Goal: Task Accomplishment & Management: Use online tool/utility

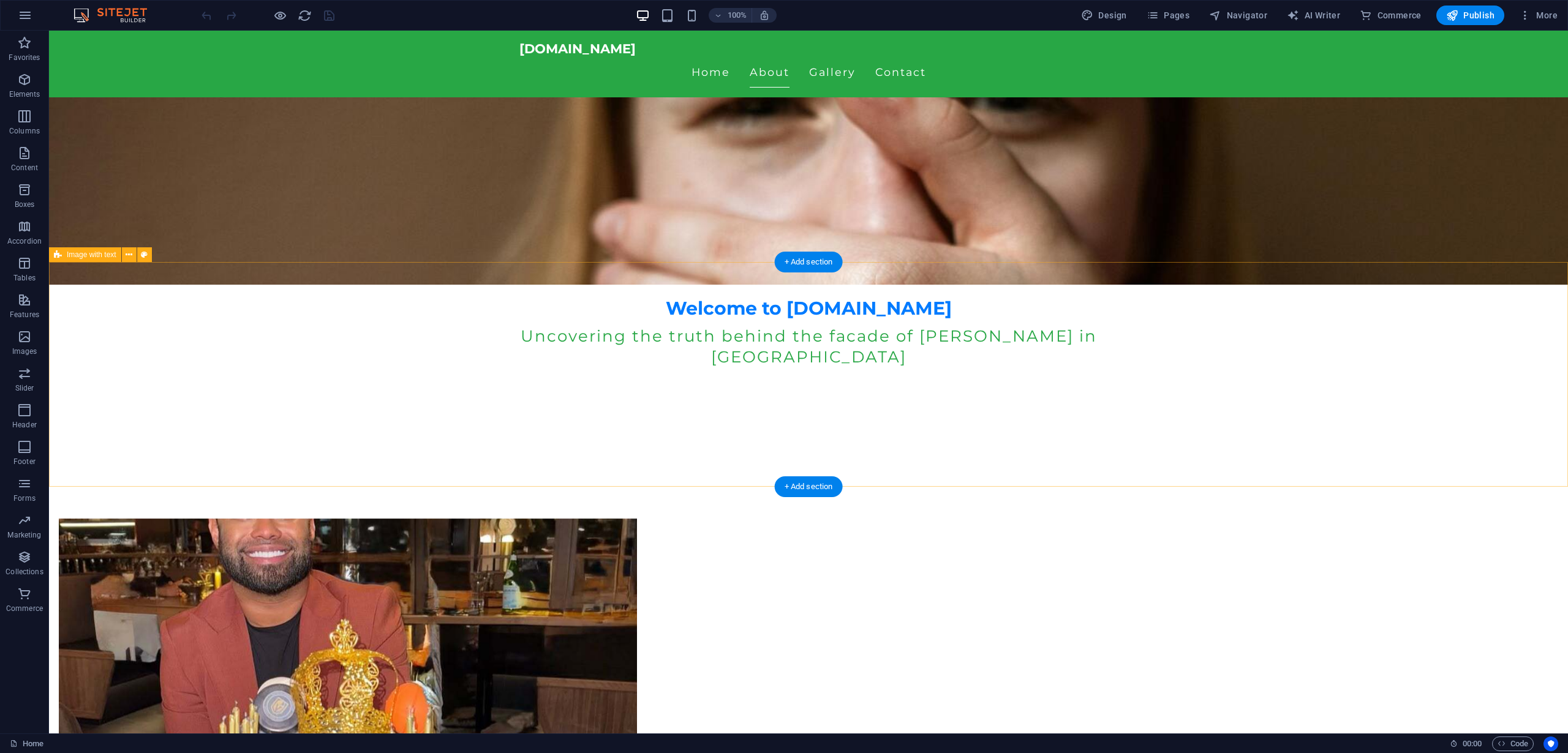
scroll to position [452, 0]
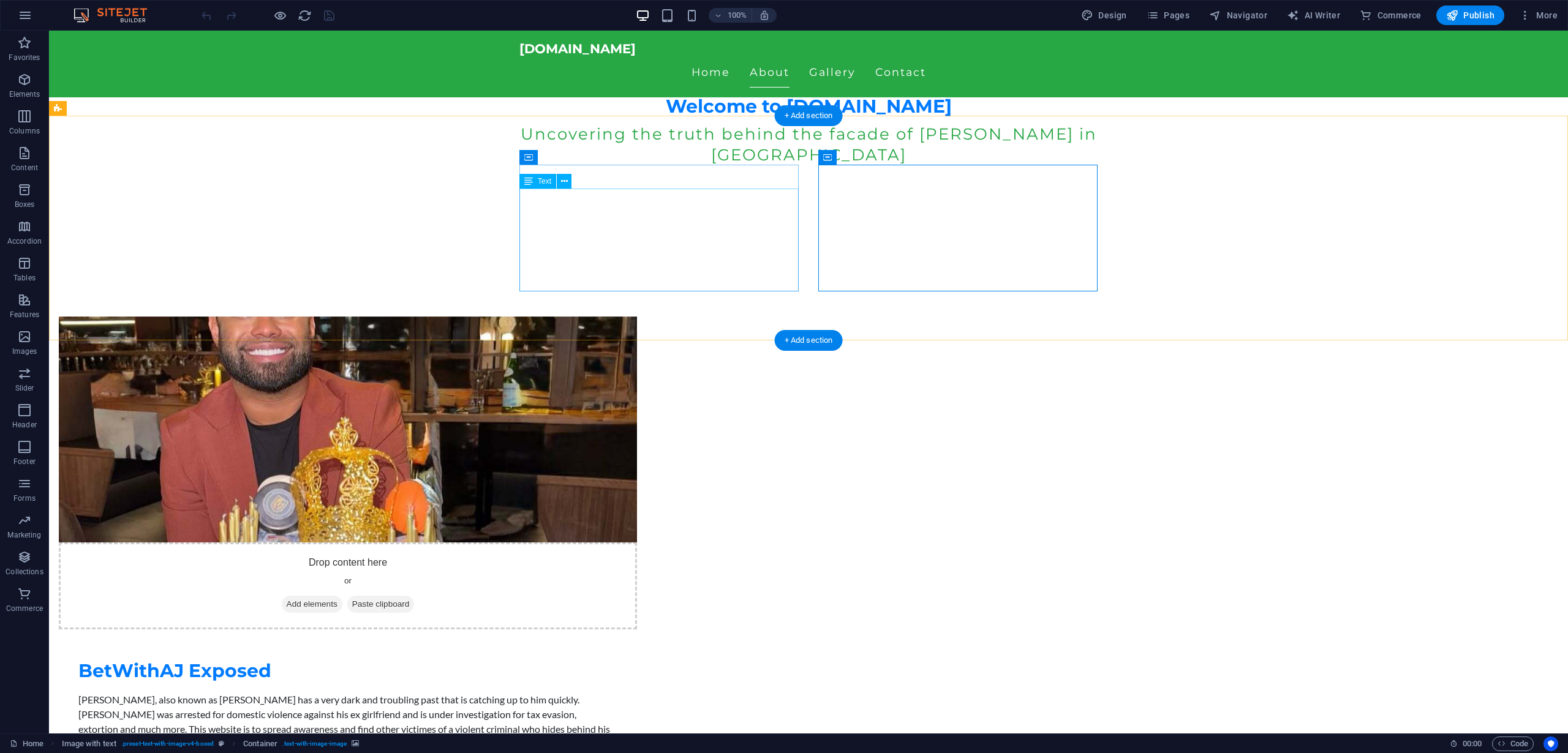
scroll to position [671, 0]
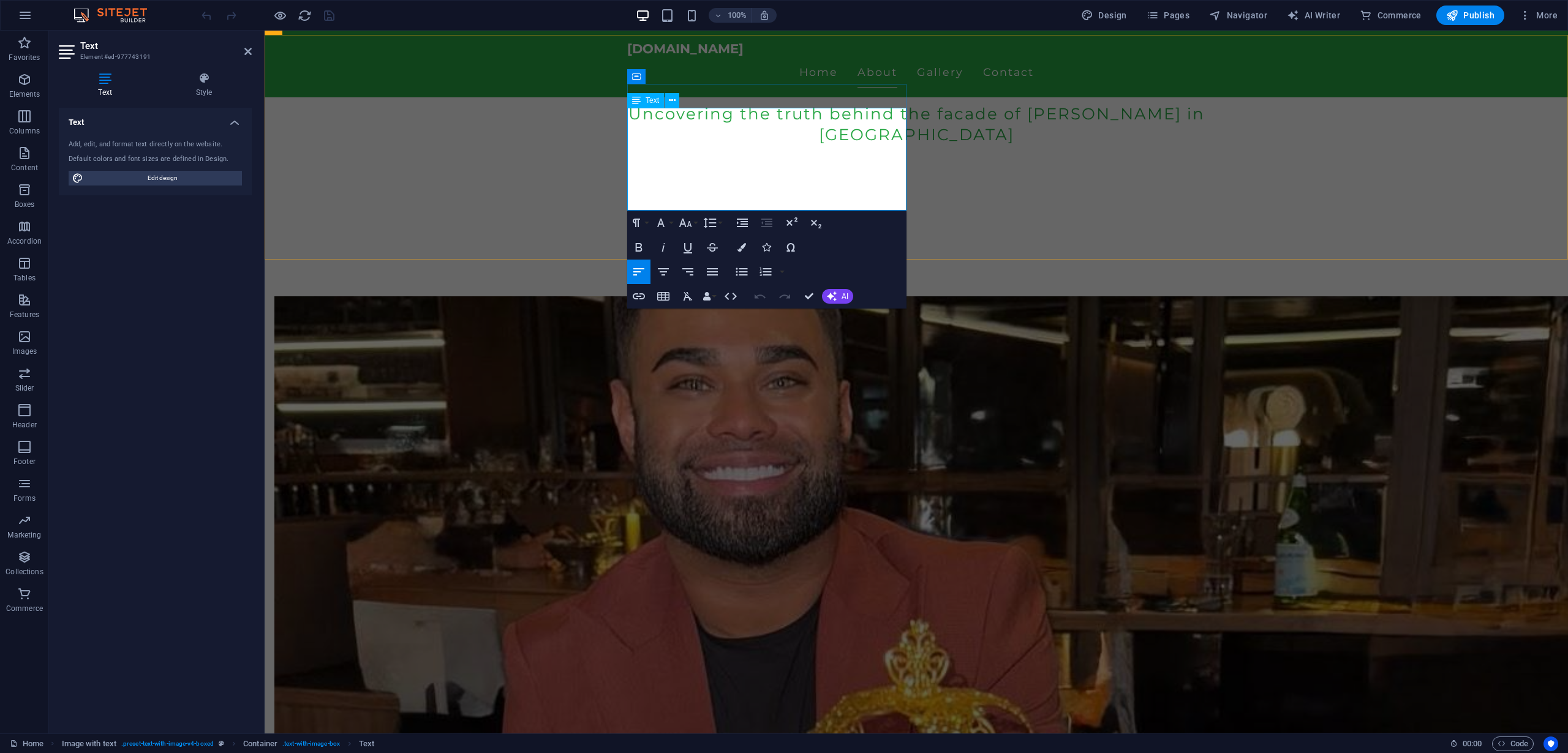
drag, startPoint x: 851, startPoint y: 204, endPoint x: 721, endPoint y: 196, distance: 130.2
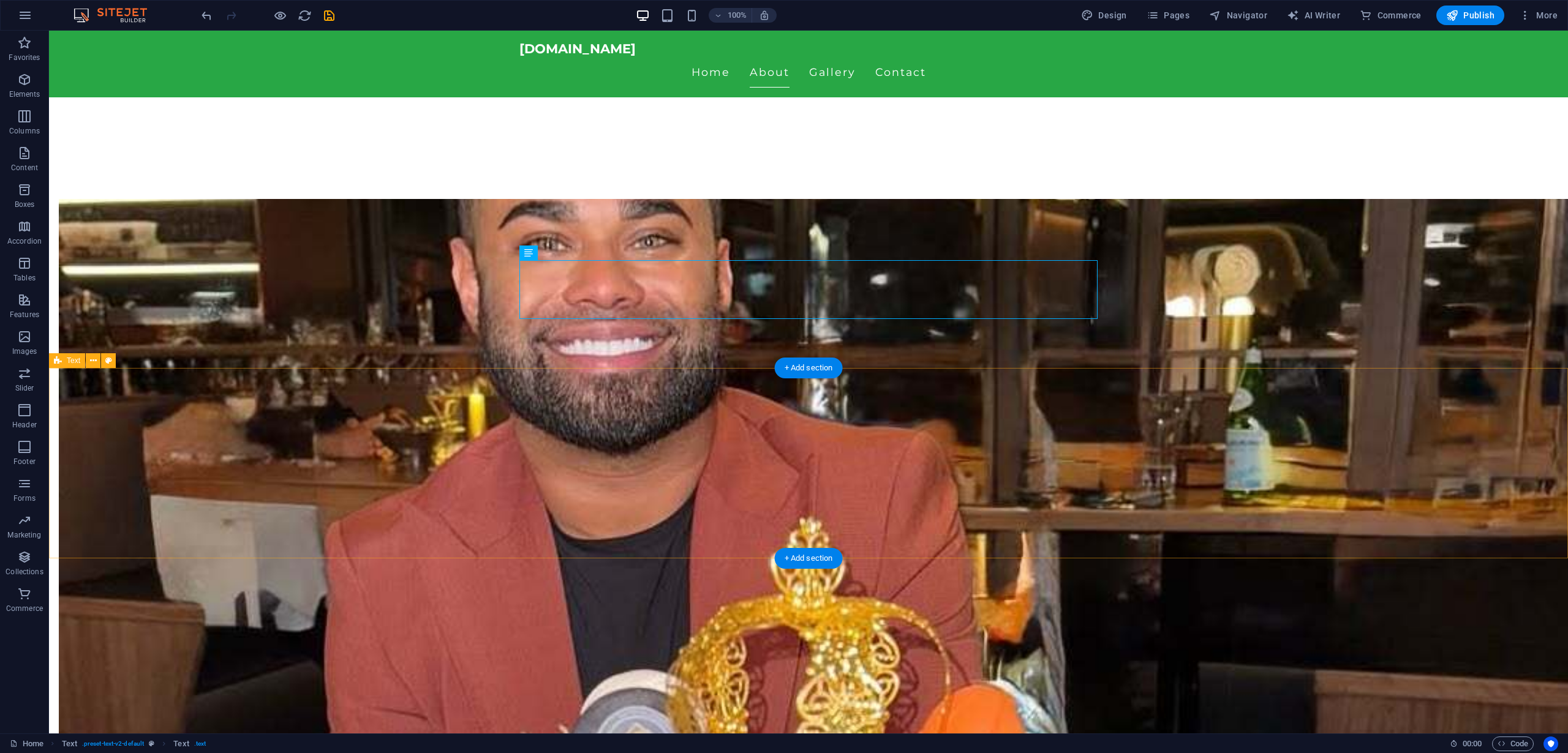
scroll to position [769, 0]
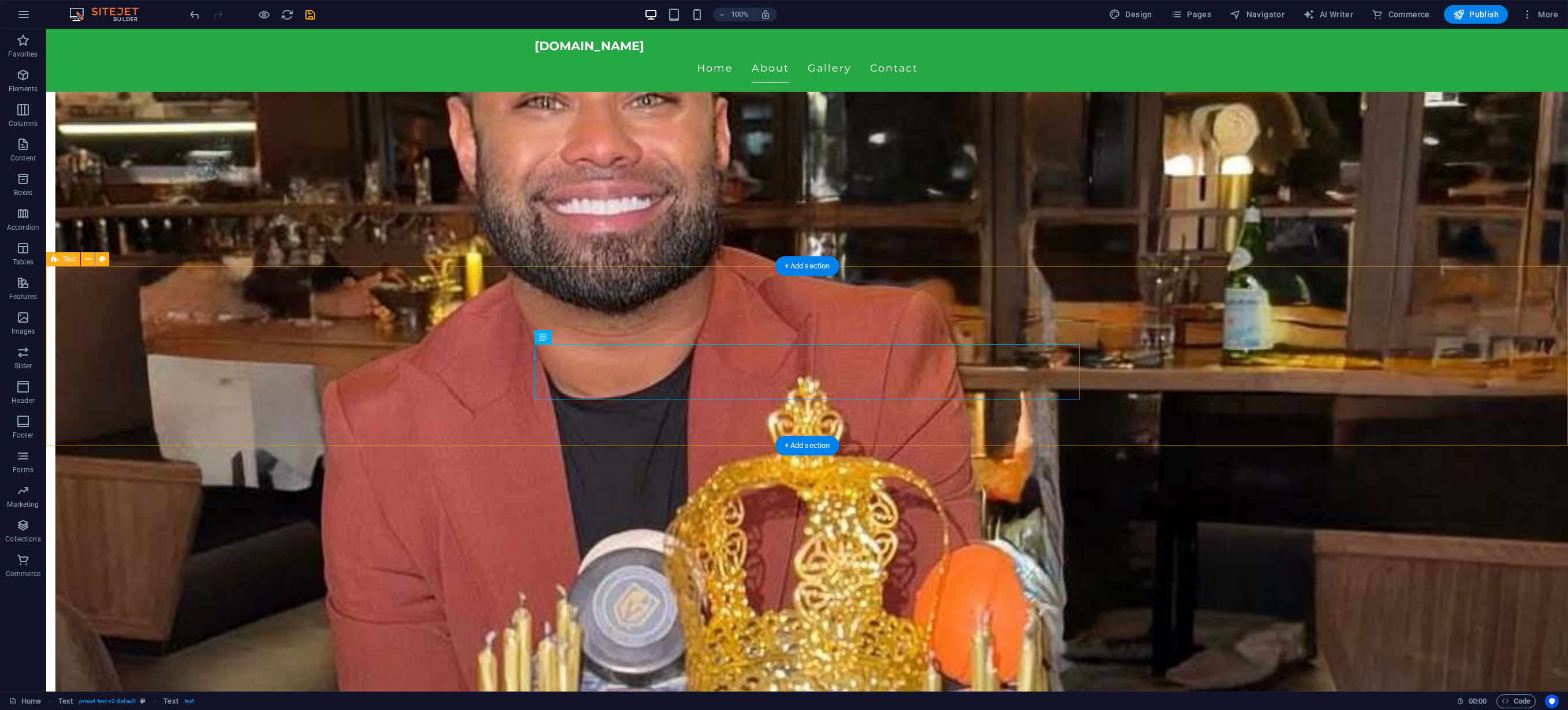
scroll to position [865, 0]
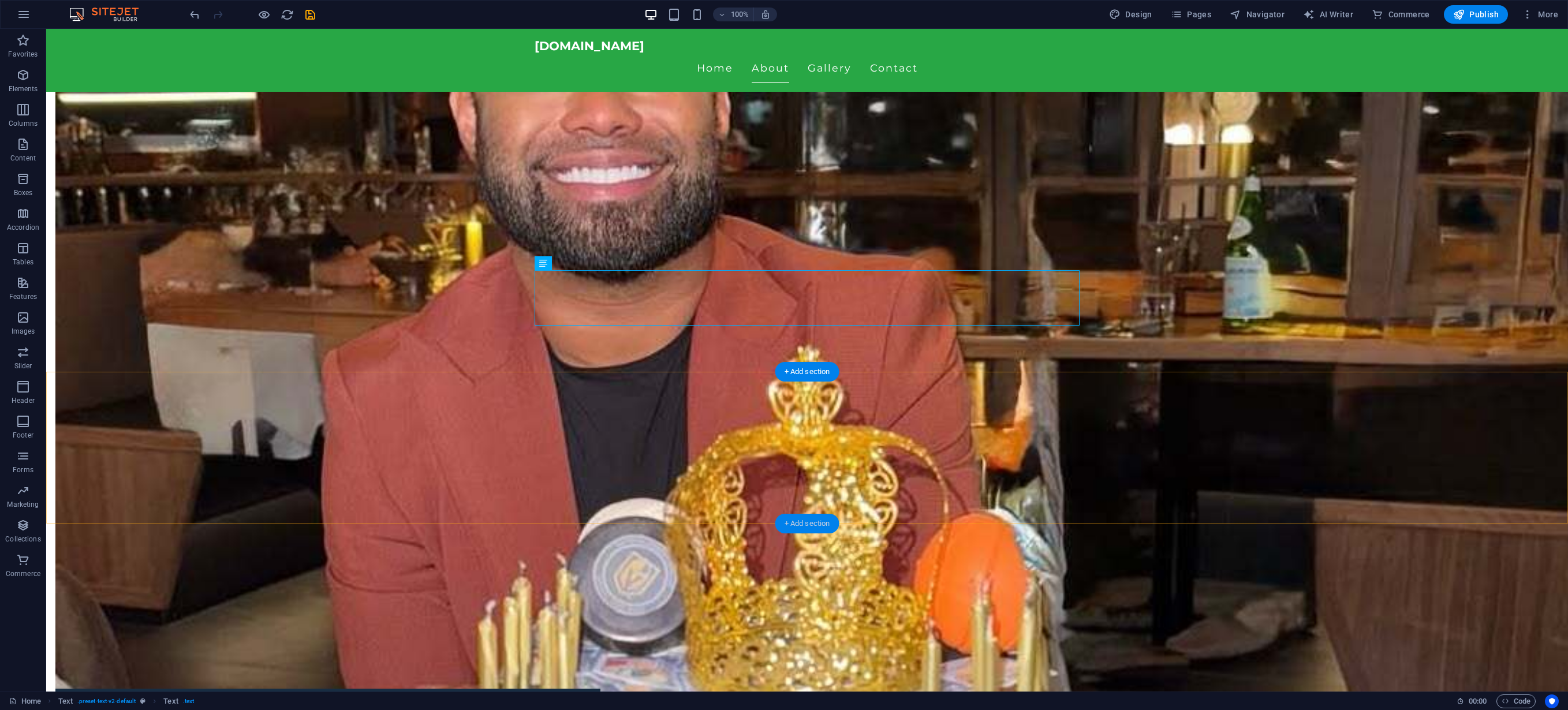
click at [802, 523] on div "+ Add section" at bounding box center [807, 524] width 64 height 20
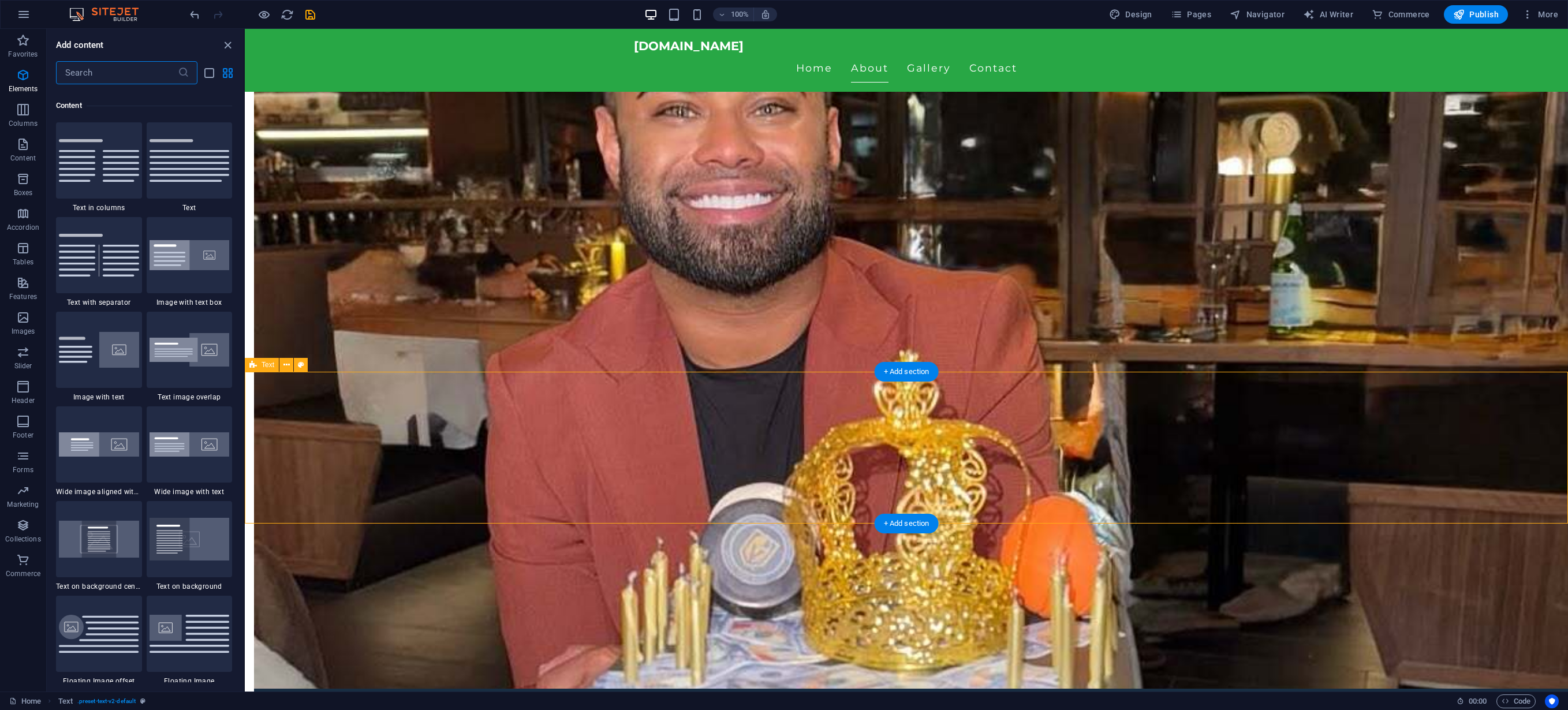
scroll to position [2020, 0]
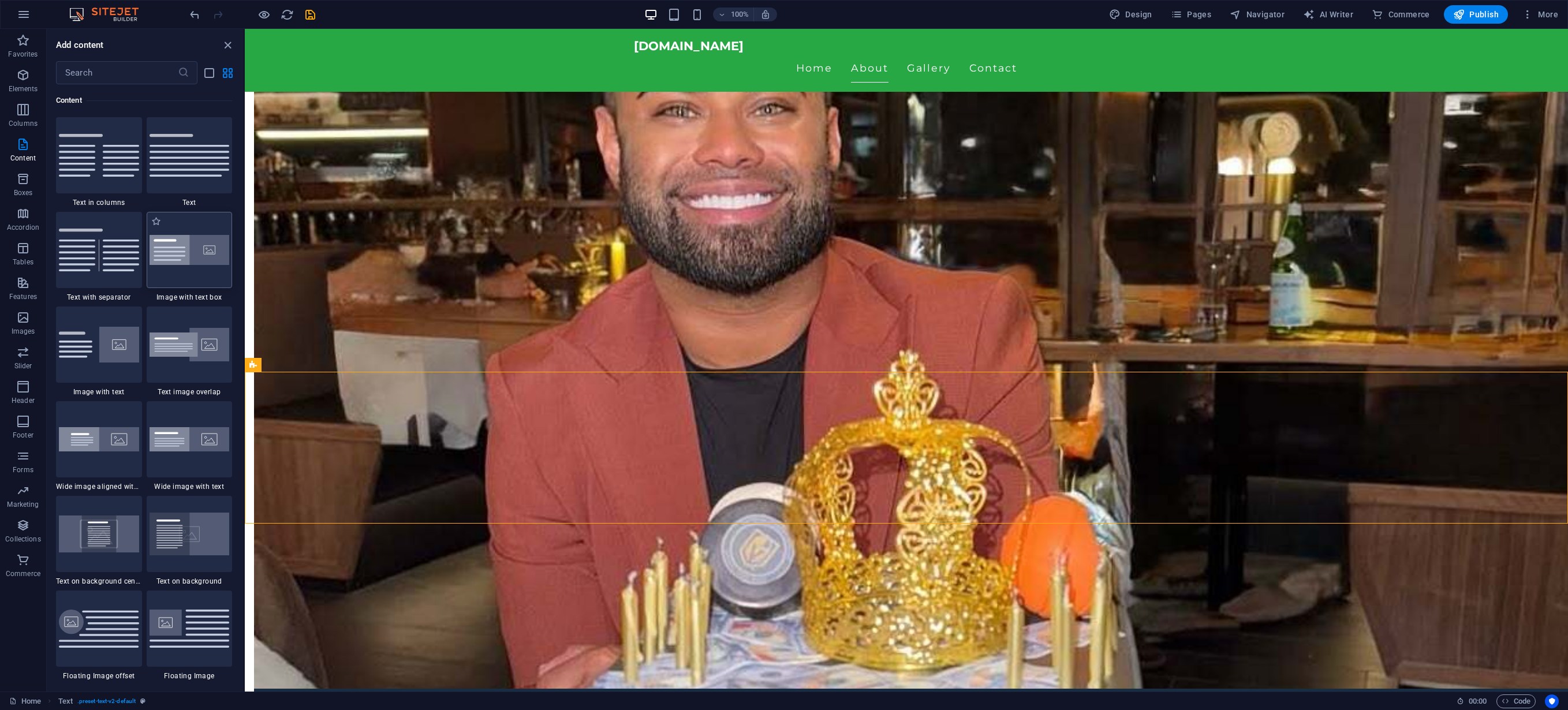
drag, startPoint x: 201, startPoint y: 250, endPoint x: 490, endPoint y: 441, distance: 346.4
click at [201, 250] on img at bounding box center [190, 250] width 80 height 31
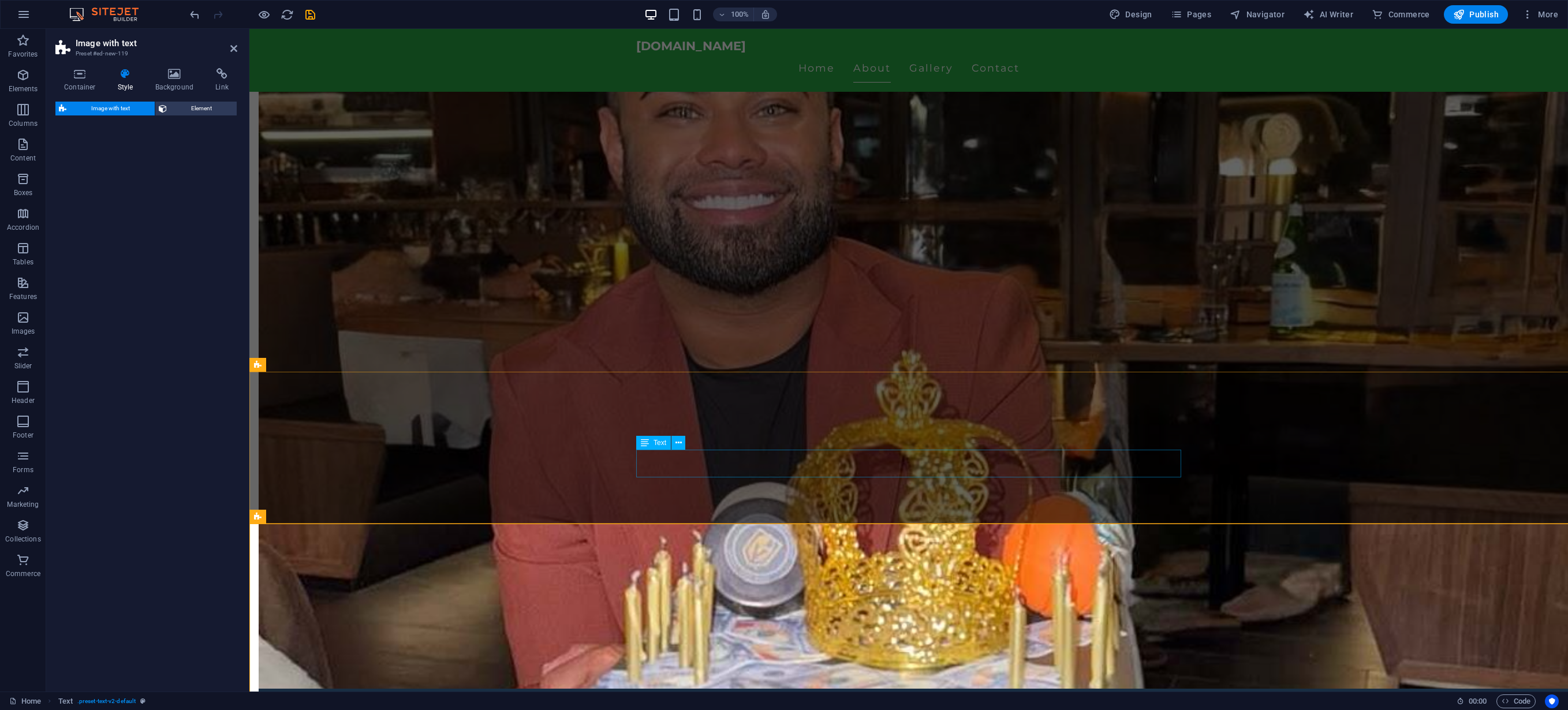
select select "rem"
select select "px"
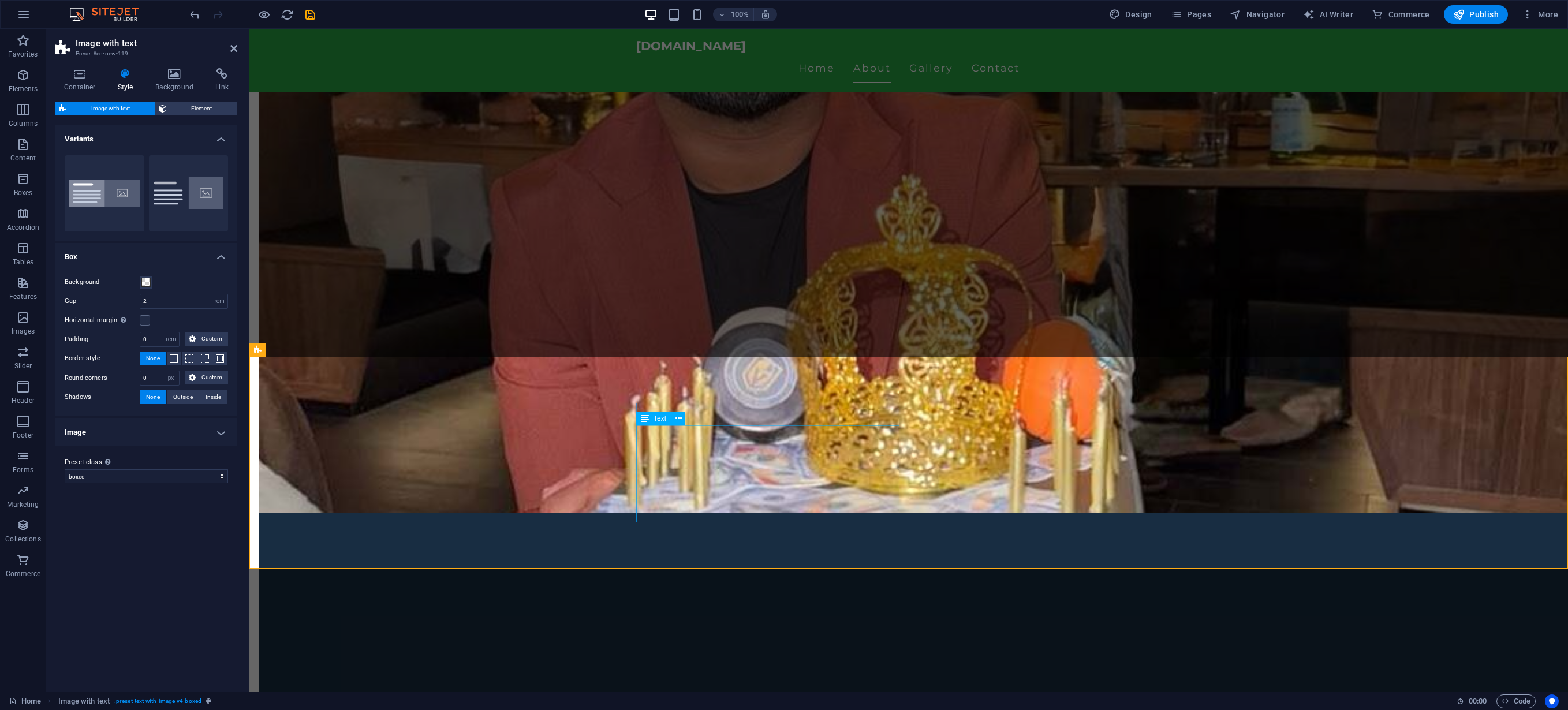
scroll to position [1043, 0]
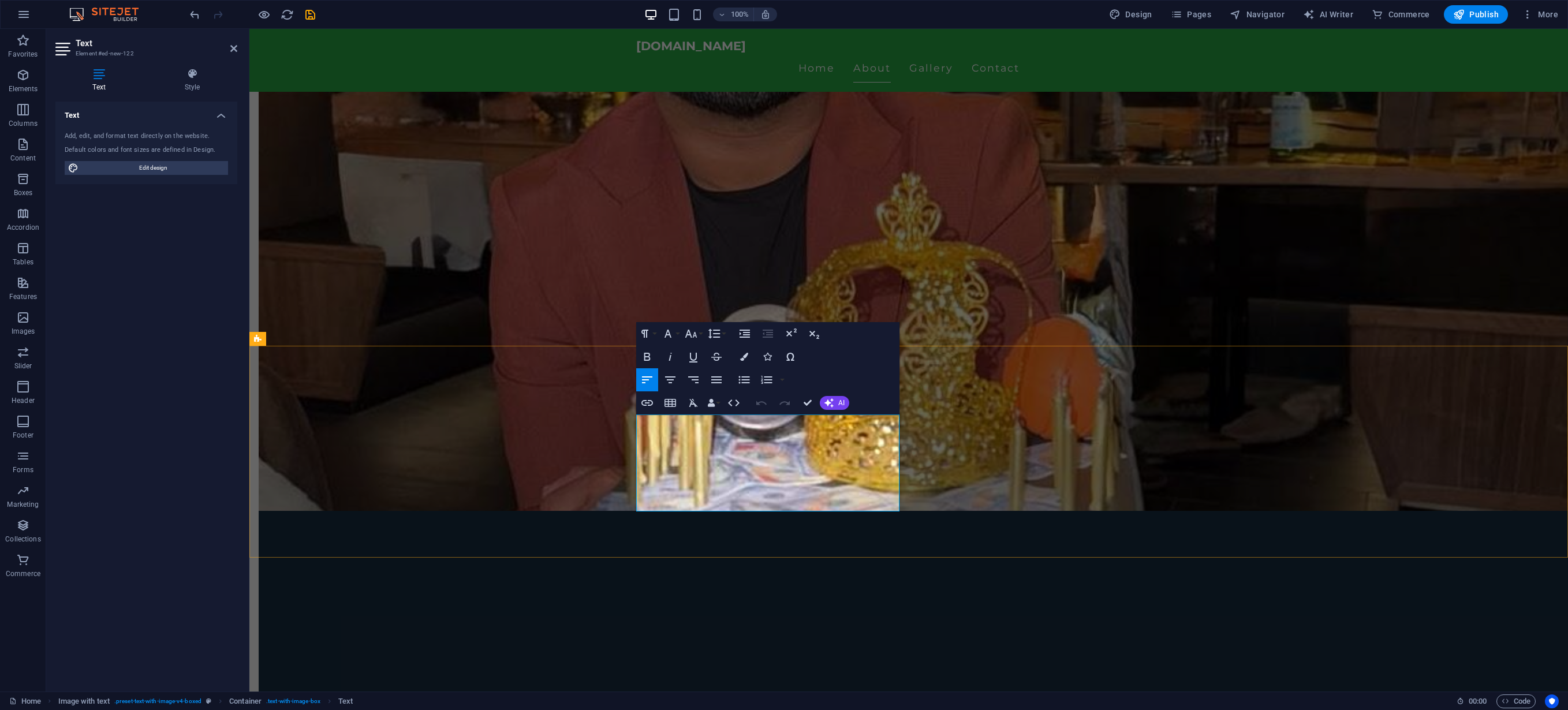
drag, startPoint x: 781, startPoint y: 502, endPoint x: 635, endPoint y: 420, distance: 167.5
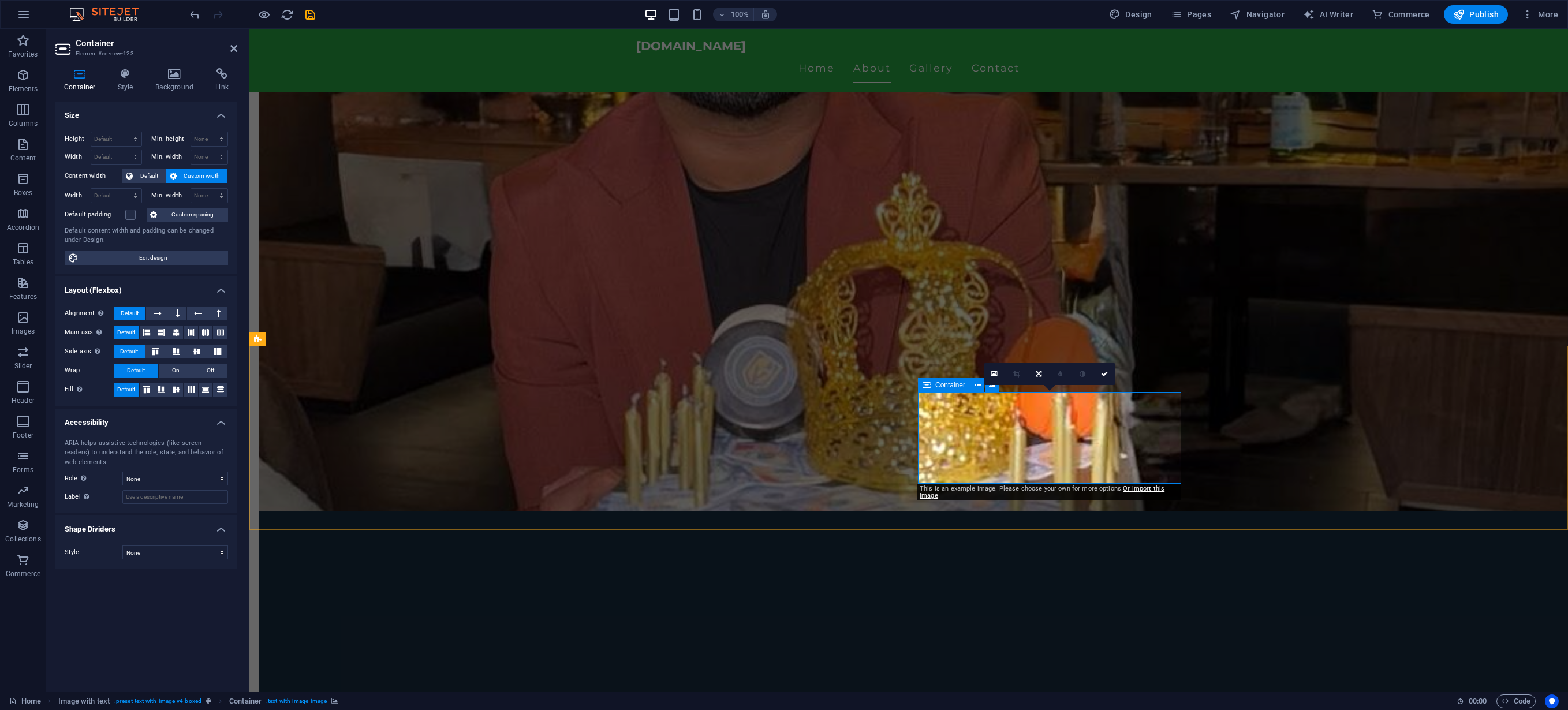
click at [994, 373] on icon at bounding box center [994, 374] width 6 height 8
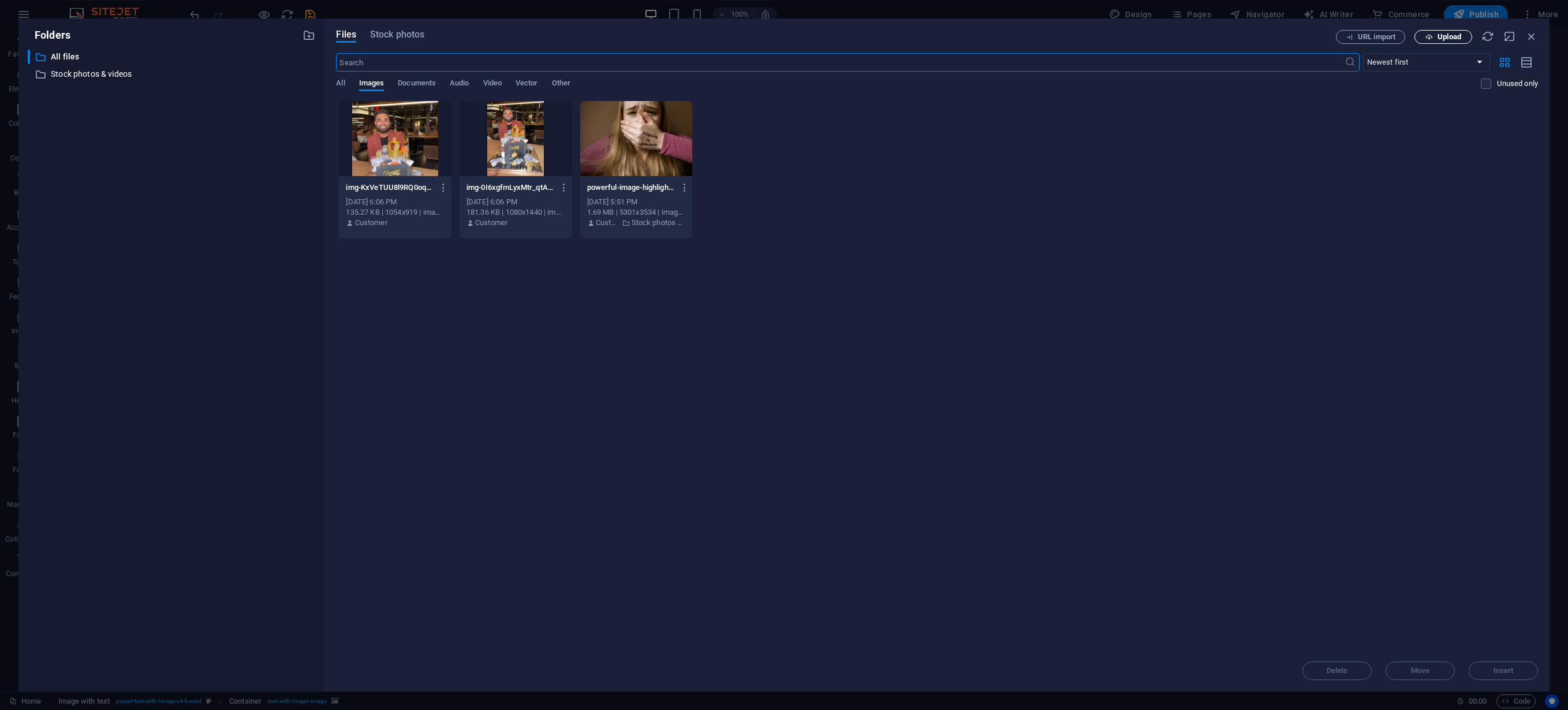
click at [1440, 35] on span "Upload" at bounding box center [1449, 37] width 24 height 7
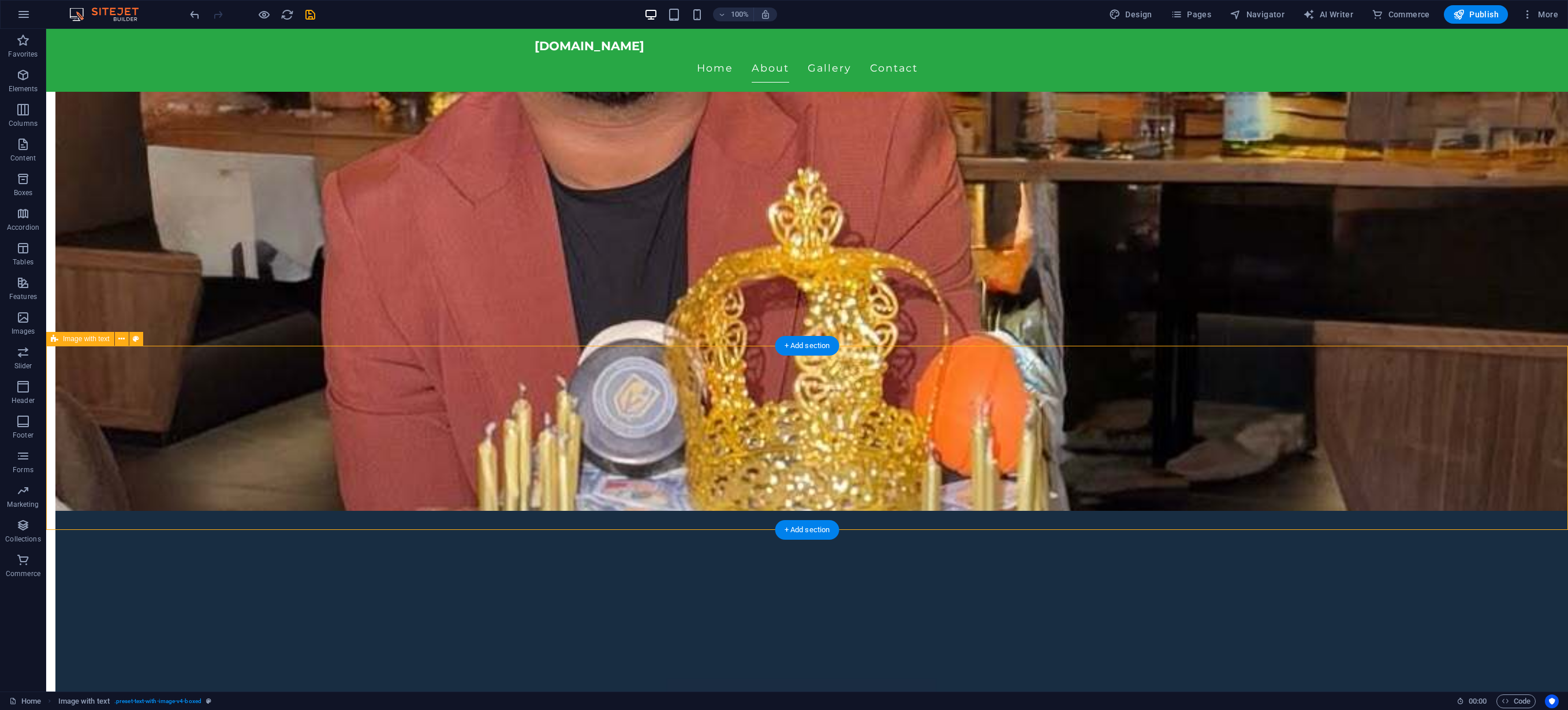
click at [878, 382] on icon at bounding box center [876, 385] width 6 height 12
click at [833, 384] on div "Container" at bounding box center [842, 385] width 52 height 14
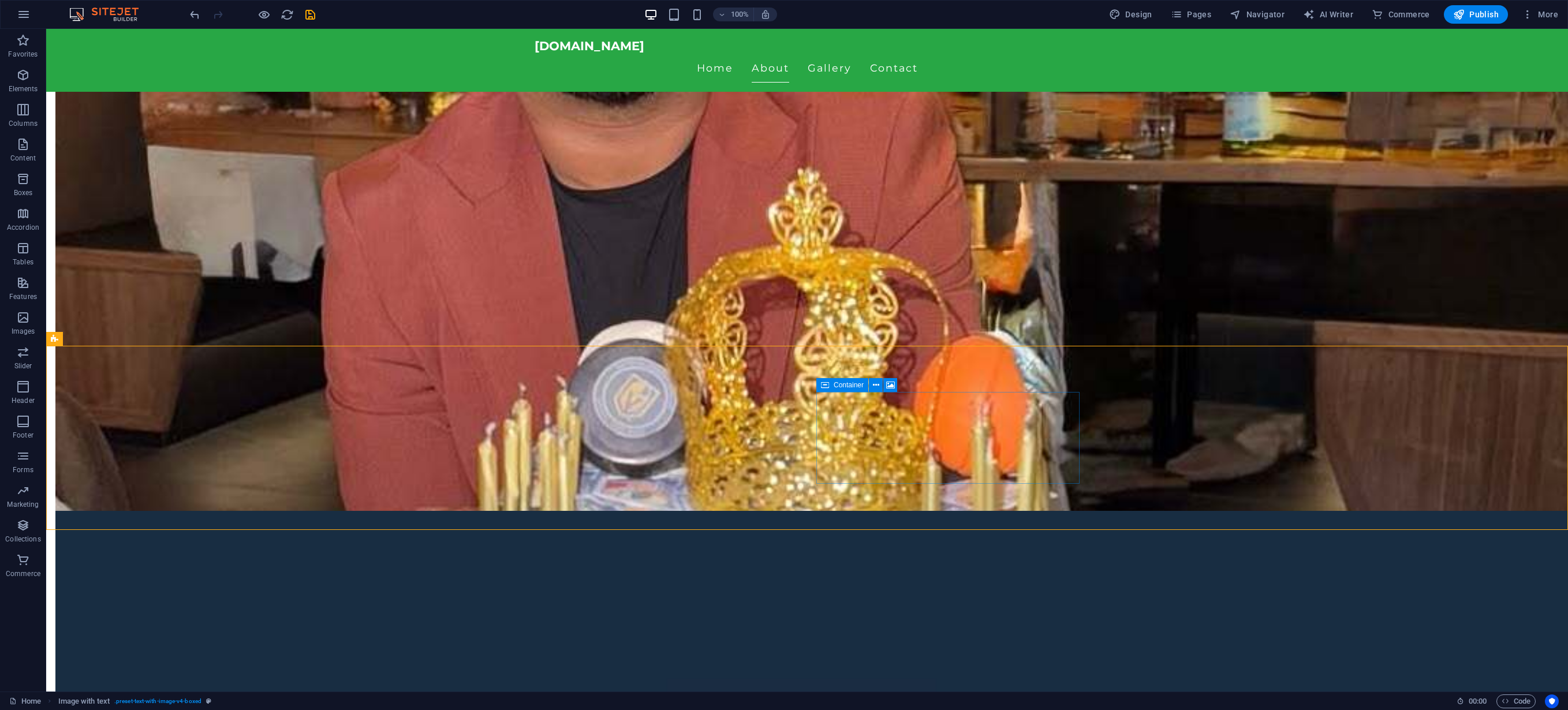
click at [833, 384] on div "Container" at bounding box center [842, 385] width 52 height 14
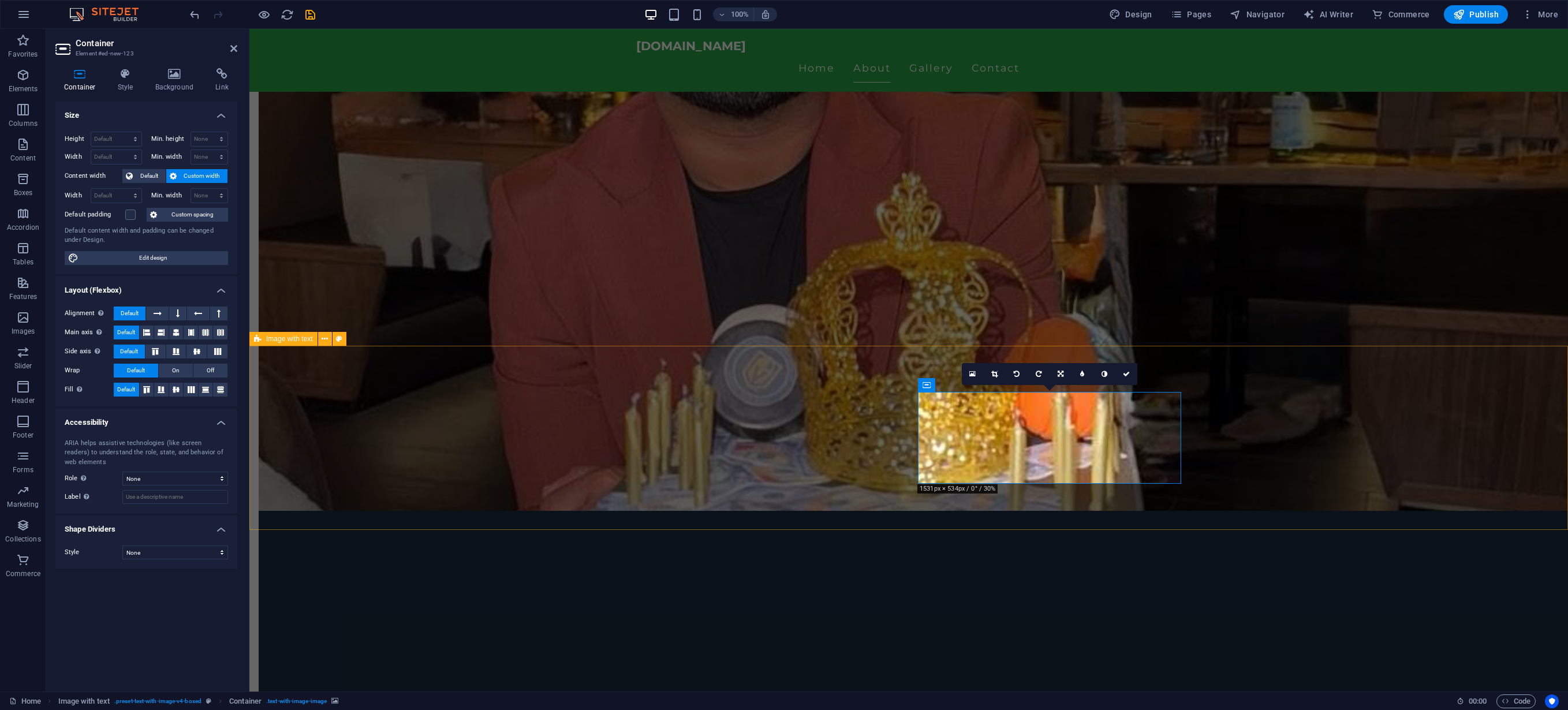
select select "rem"
select select "px"
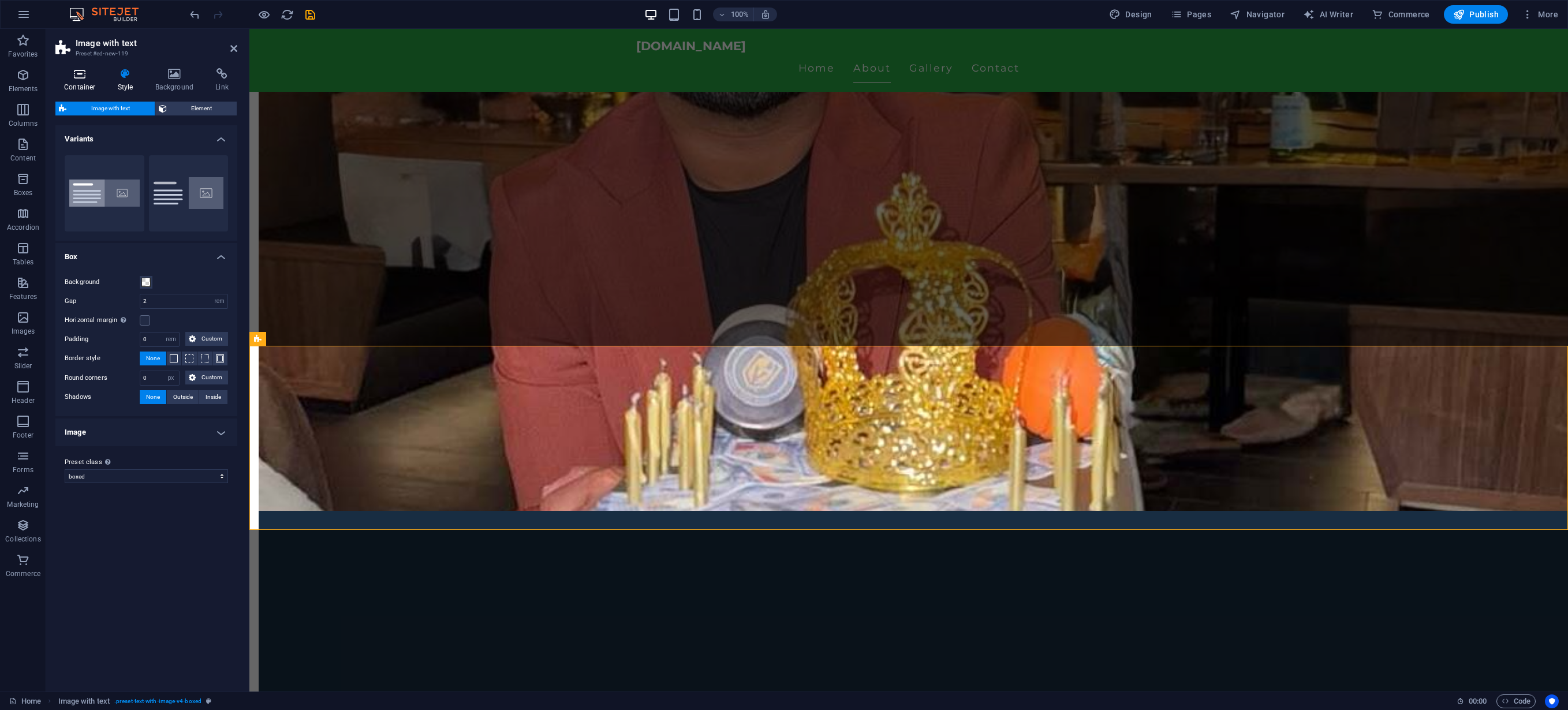
click at [86, 81] on h4 "Container" at bounding box center [82, 80] width 54 height 24
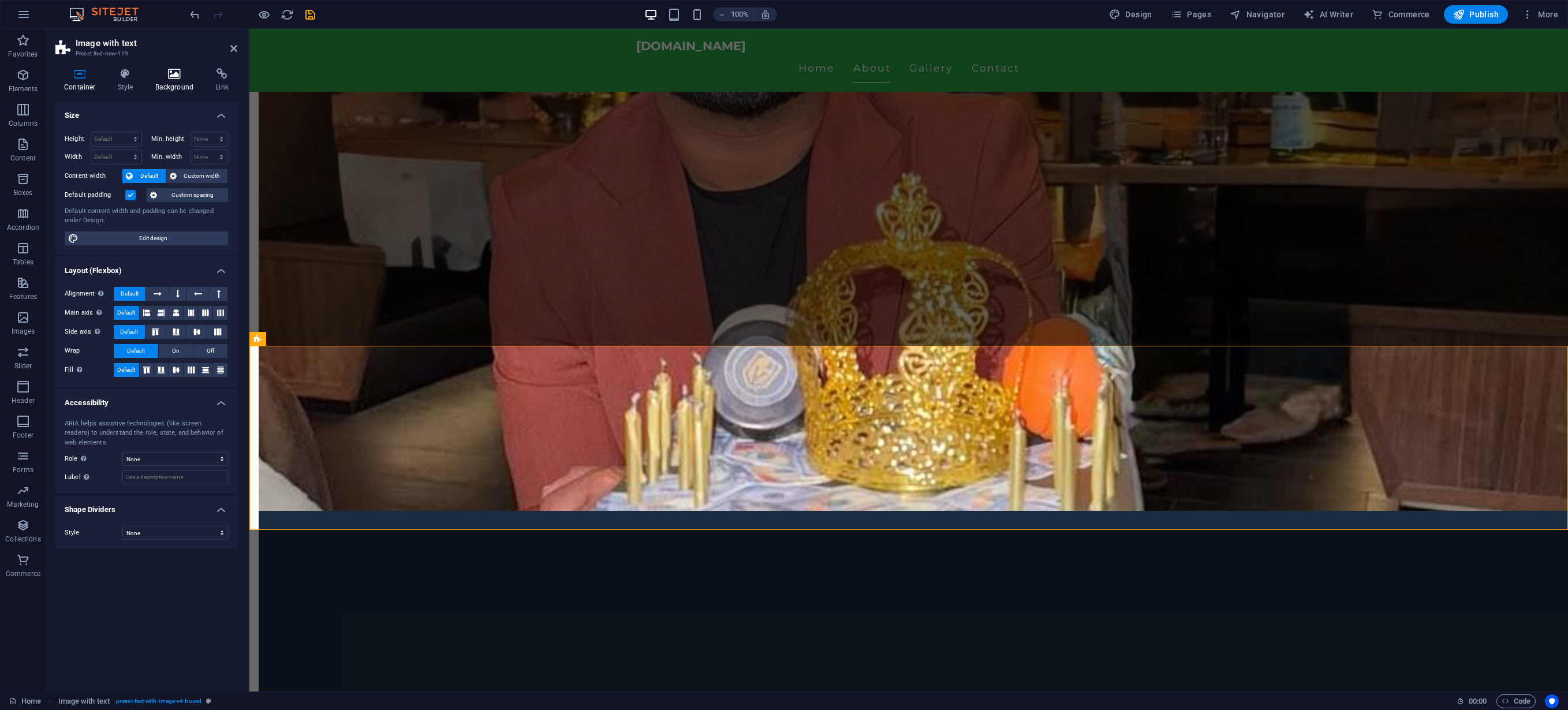
click at [182, 74] on icon at bounding box center [174, 73] width 56 height 12
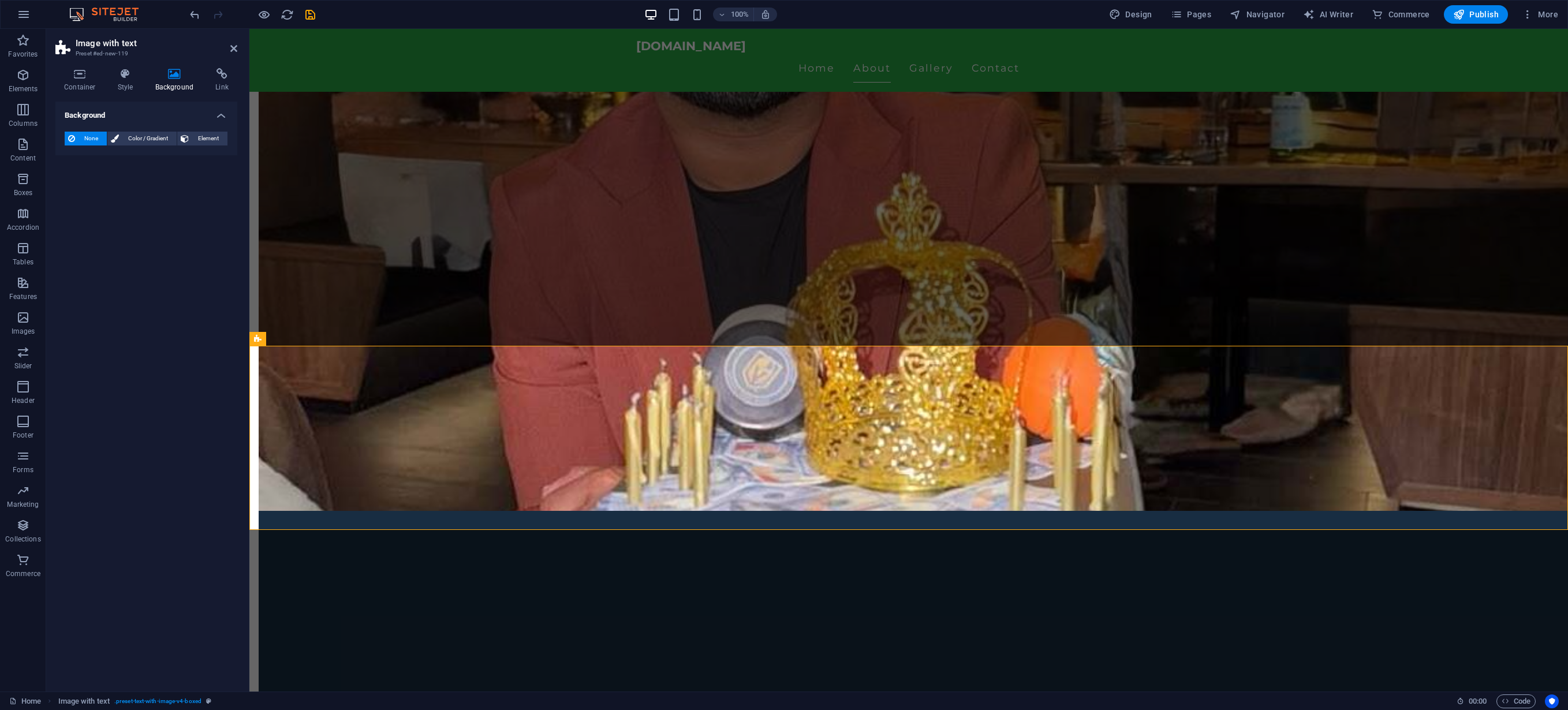
click at [202, 75] on h4 "Background" at bounding box center [176, 80] width 60 height 24
click at [217, 76] on icon at bounding box center [222, 73] width 31 height 12
click at [174, 75] on icon at bounding box center [174, 73] width 56 height 12
click at [119, 79] on icon at bounding box center [125, 73] width 33 height 12
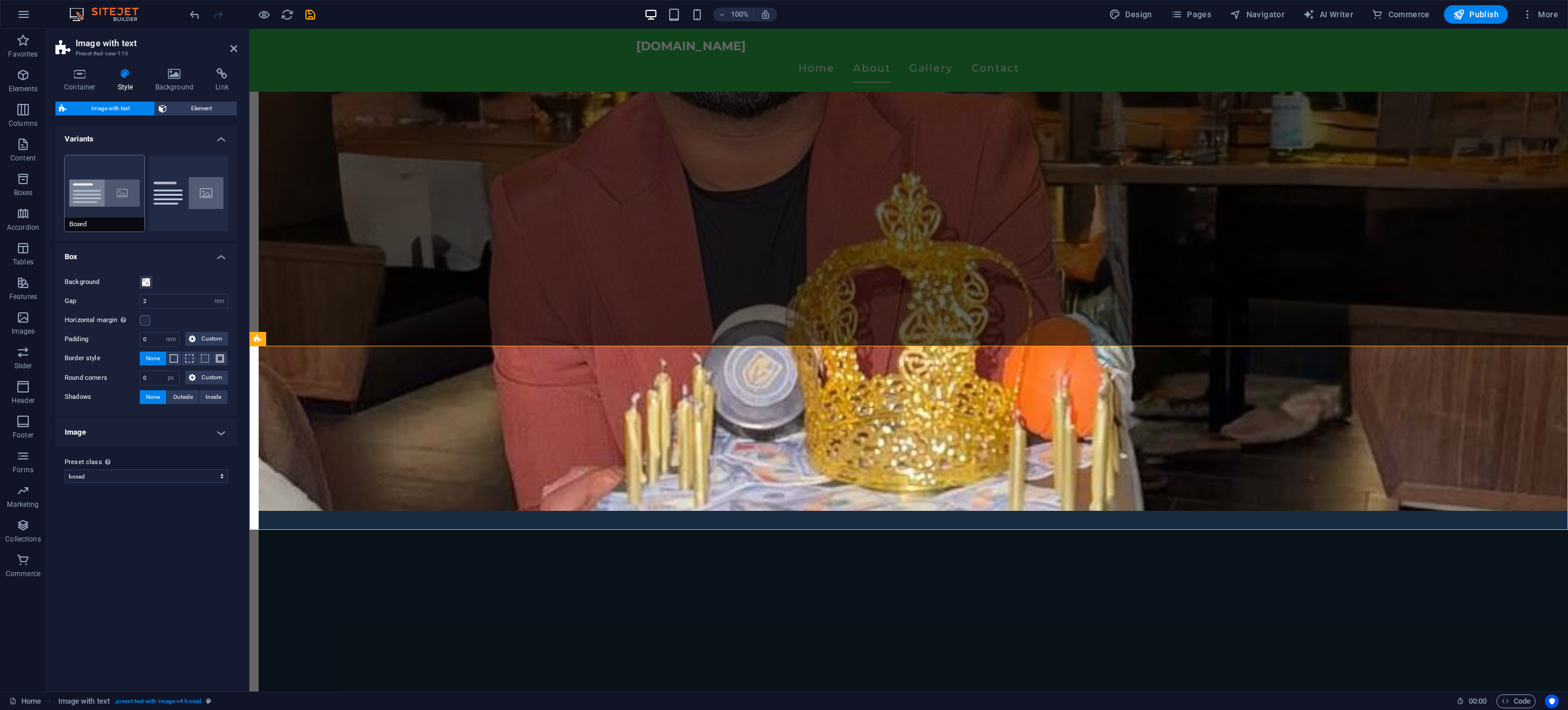
click at [125, 184] on button "Boxed" at bounding box center [104, 193] width 79 height 76
type input "0"
type input "2.5"
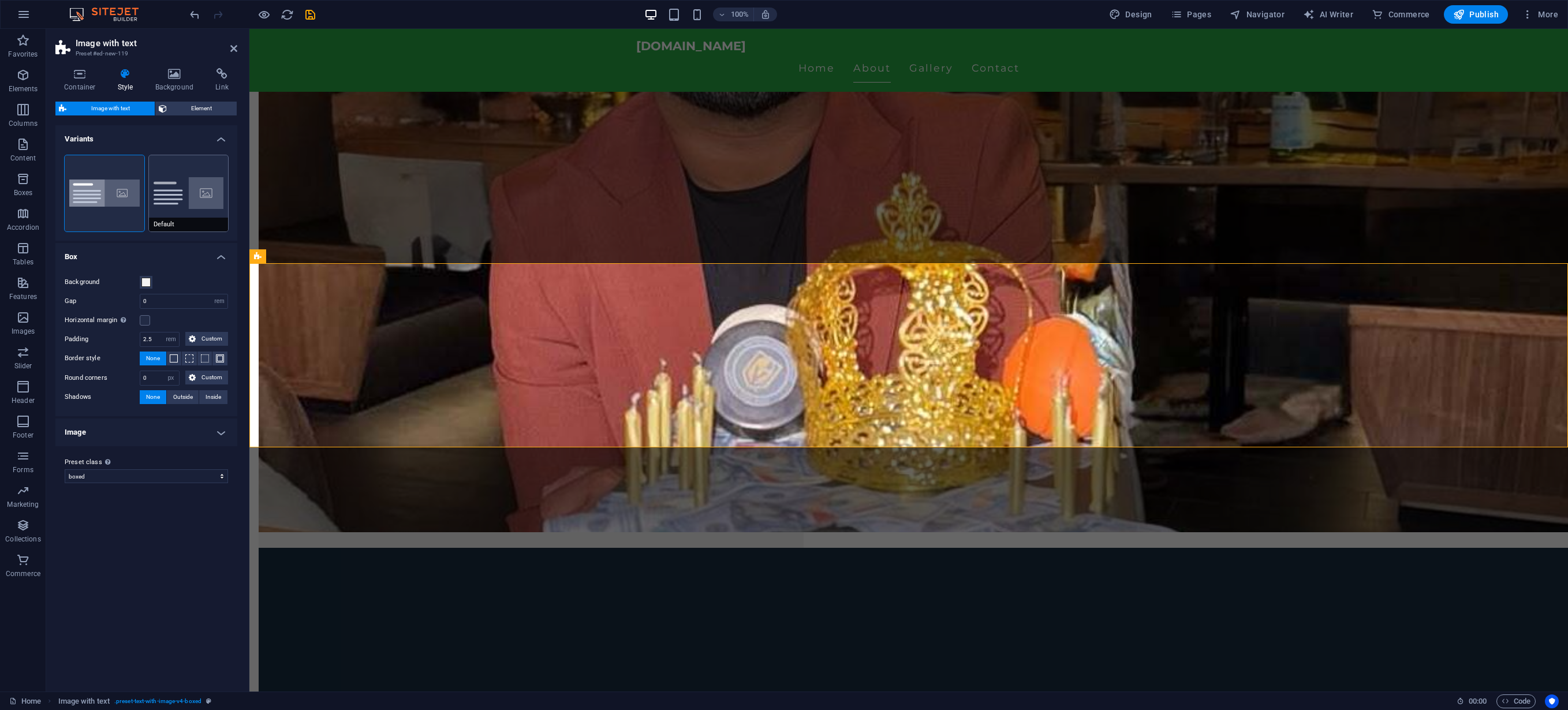
scroll to position [1125, 0]
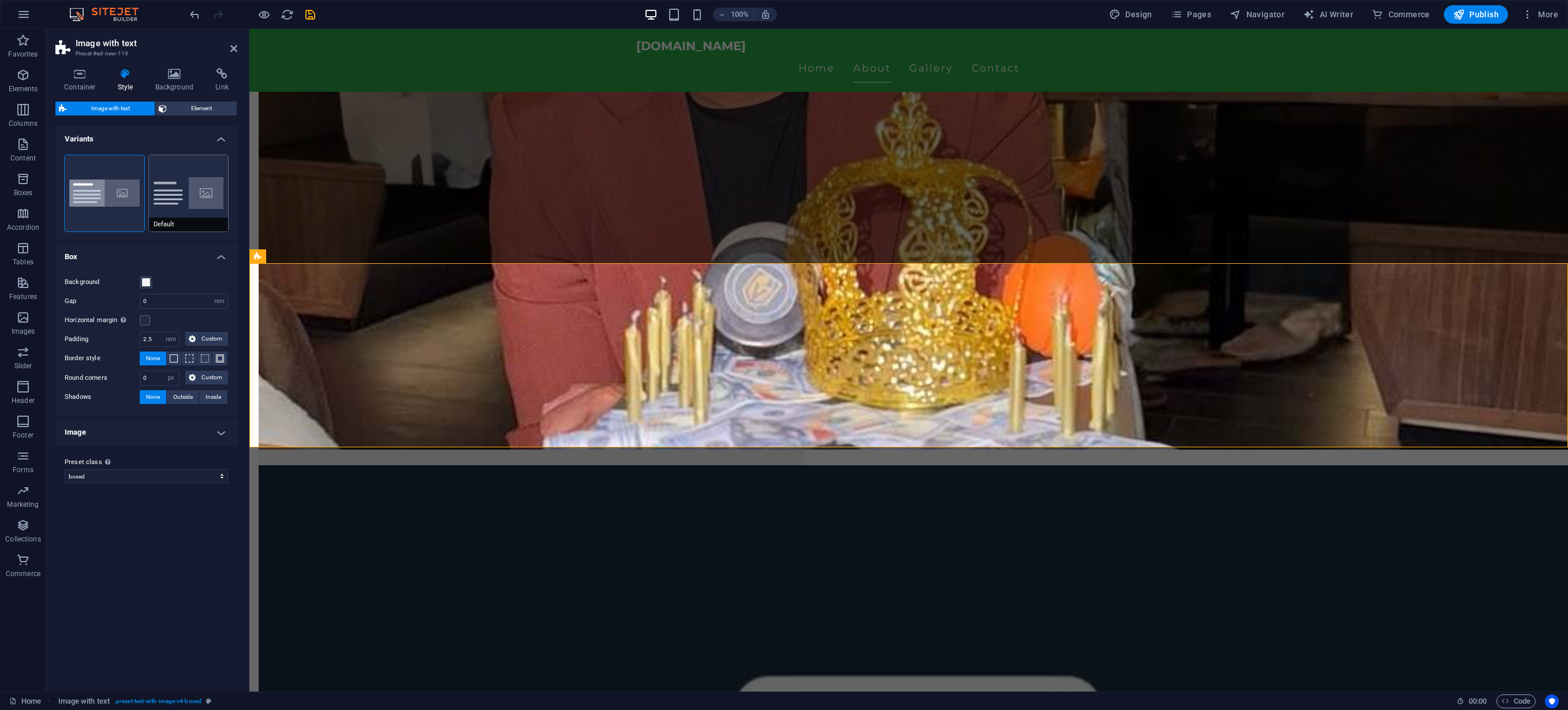
click at [184, 182] on button "Default" at bounding box center [189, 193] width 79 height 76
type input "2"
type input "0"
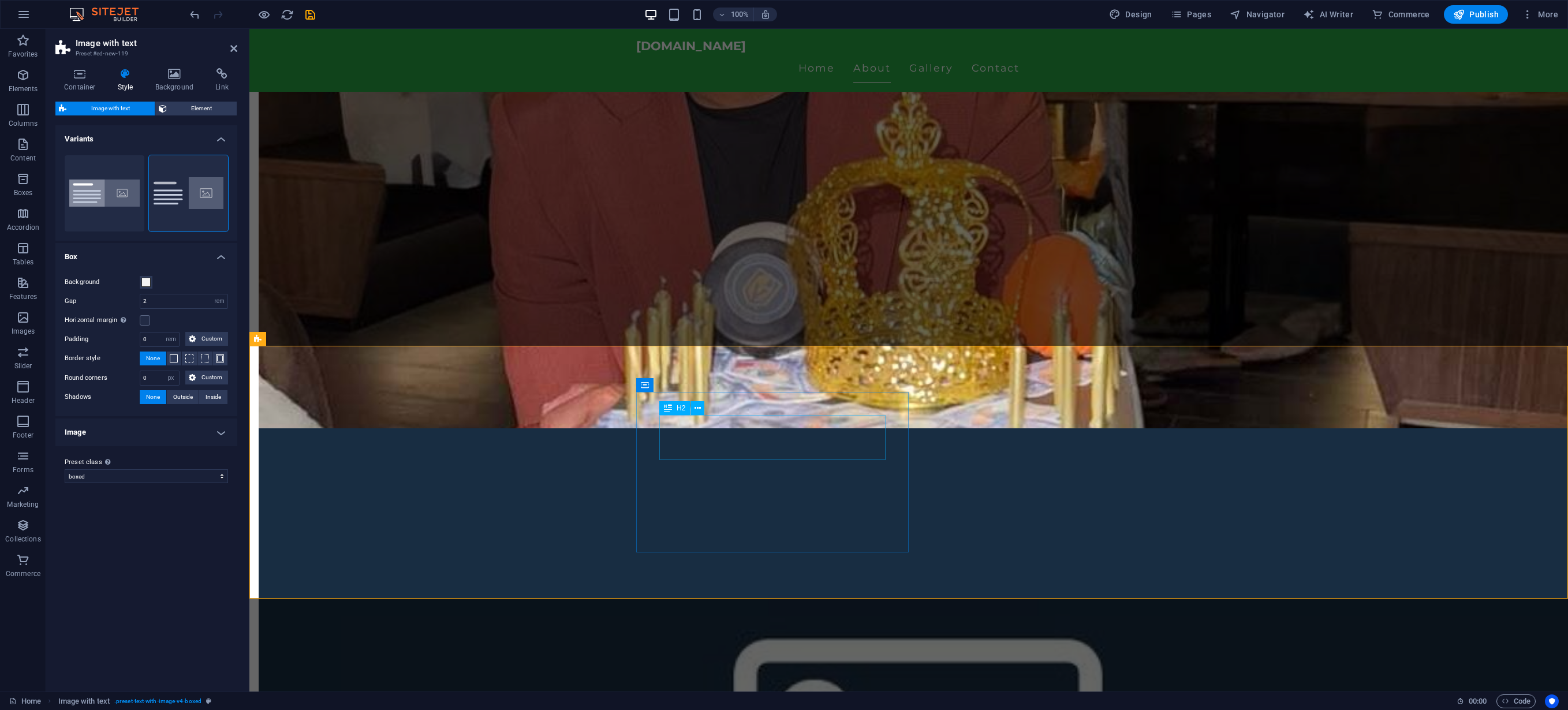
scroll to position [1043, 0]
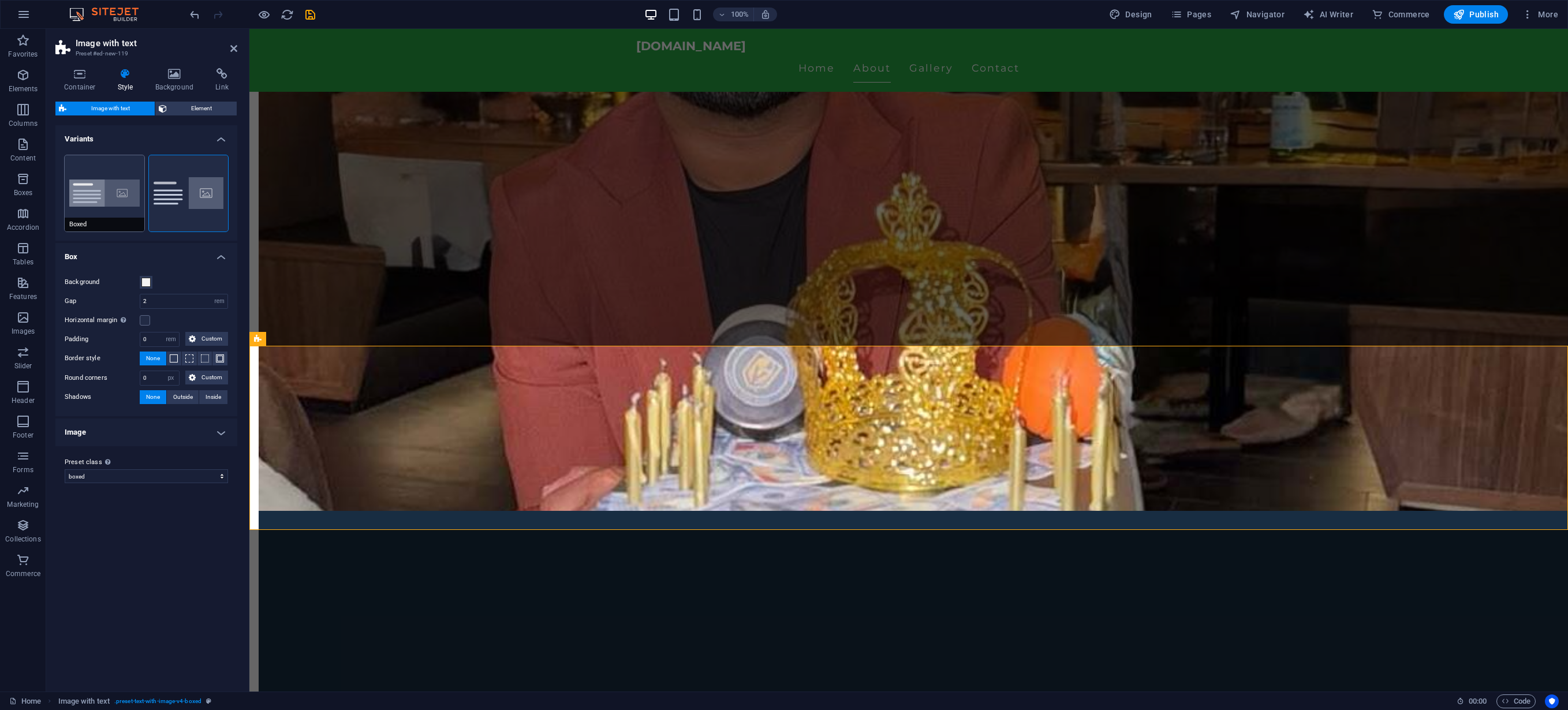
click at [98, 167] on button "Boxed" at bounding box center [104, 193] width 79 height 76
type input "0"
type input "2.5"
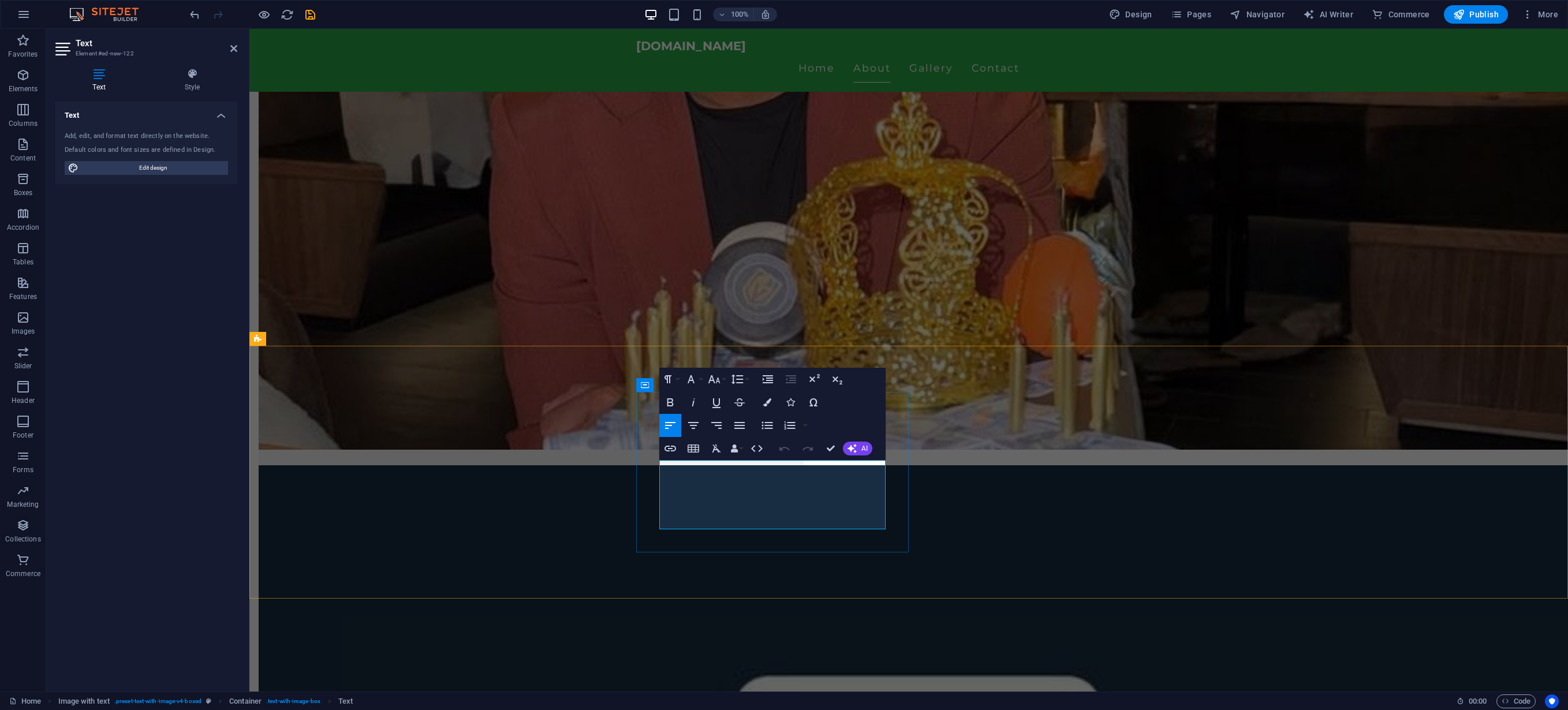
drag, startPoint x: 869, startPoint y: 521, endPoint x: 894, endPoint y: 503, distance: 30.8
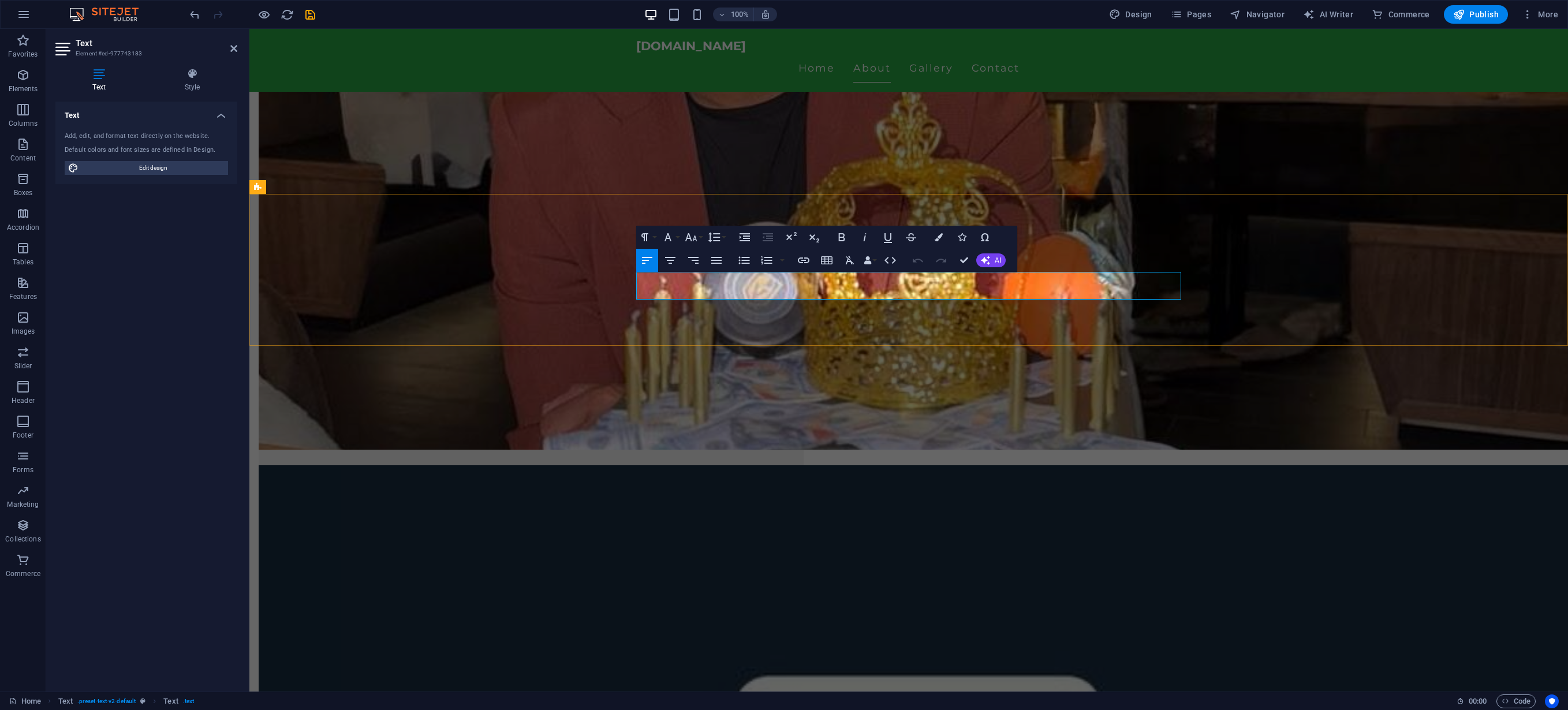
drag, startPoint x: 896, startPoint y: 292, endPoint x: 912, endPoint y: 292, distance: 16.0
drag, startPoint x: 943, startPoint y: 293, endPoint x: 1024, endPoint y: 284, distance: 81.5
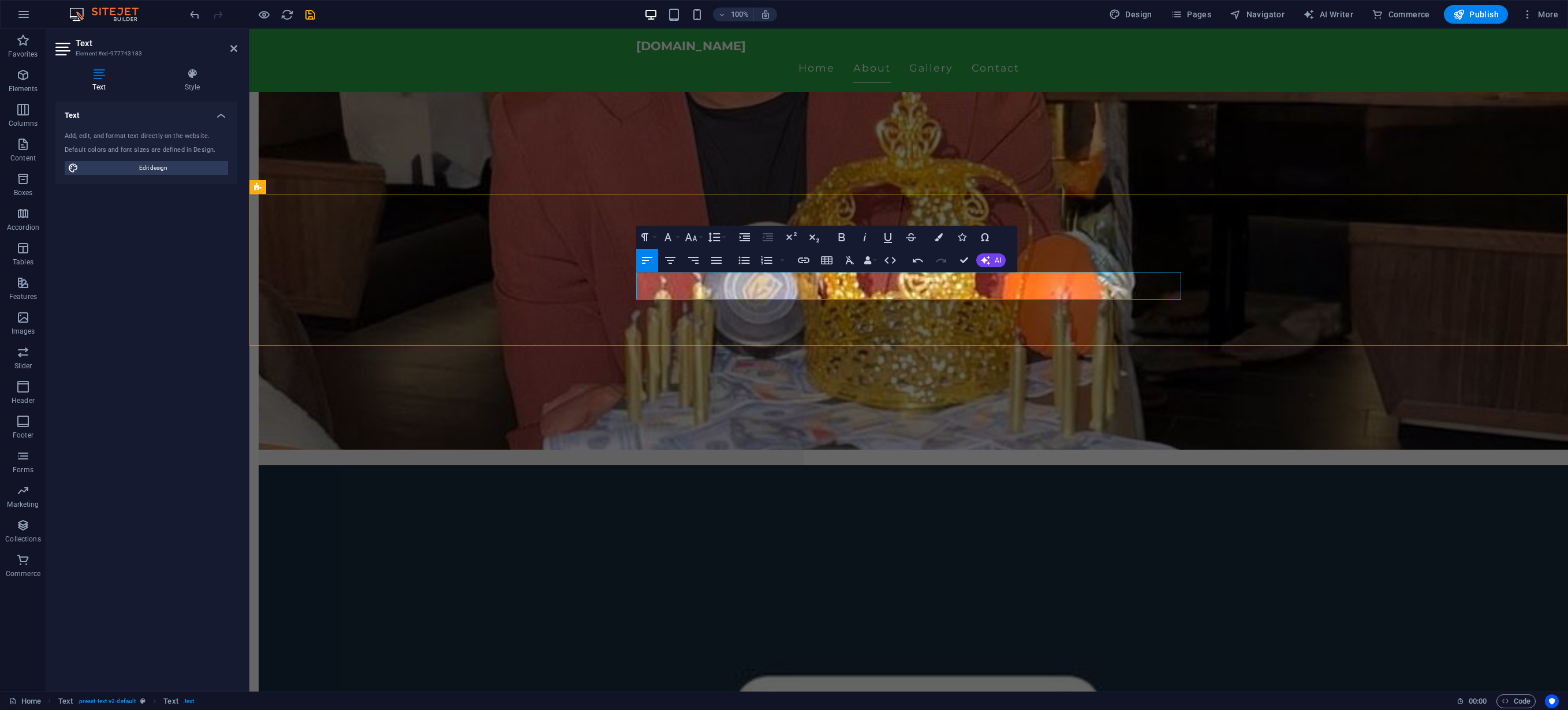
drag, startPoint x: 1104, startPoint y: 291, endPoint x: 1108, endPoint y: 279, distance: 12.6
drag, startPoint x: 977, startPoint y: 294, endPoint x: 804, endPoint y: 288, distance: 173.1
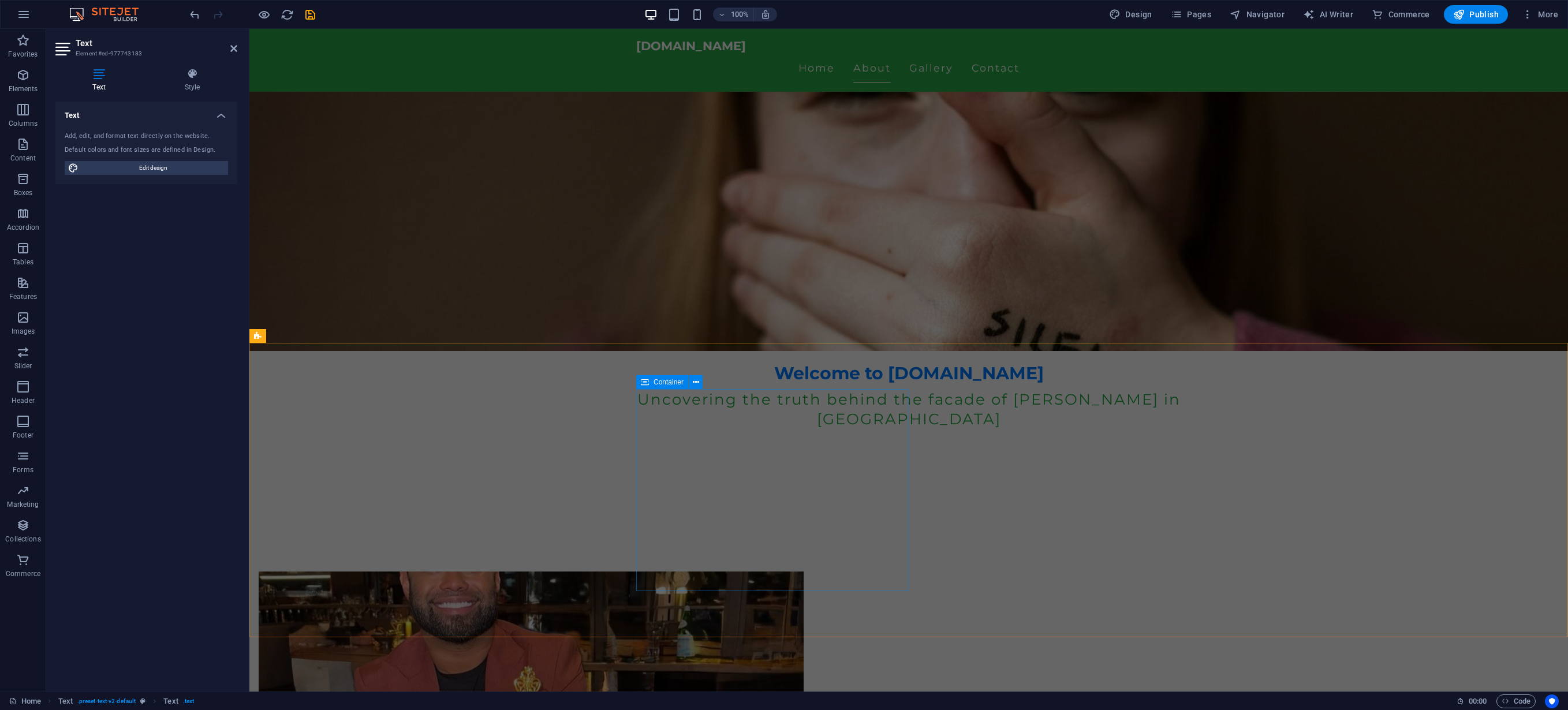
scroll to position [320, 0]
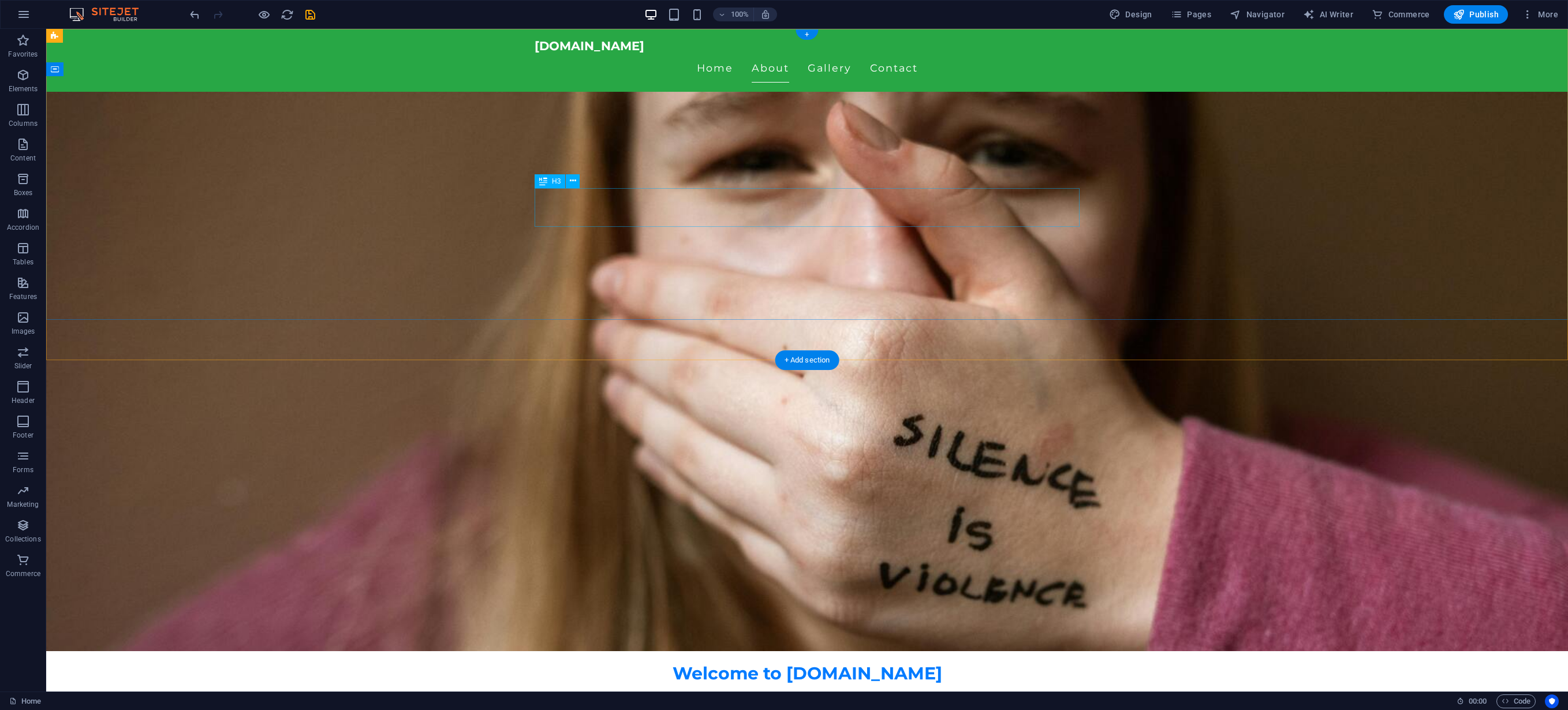
scroll to position [0, 0]
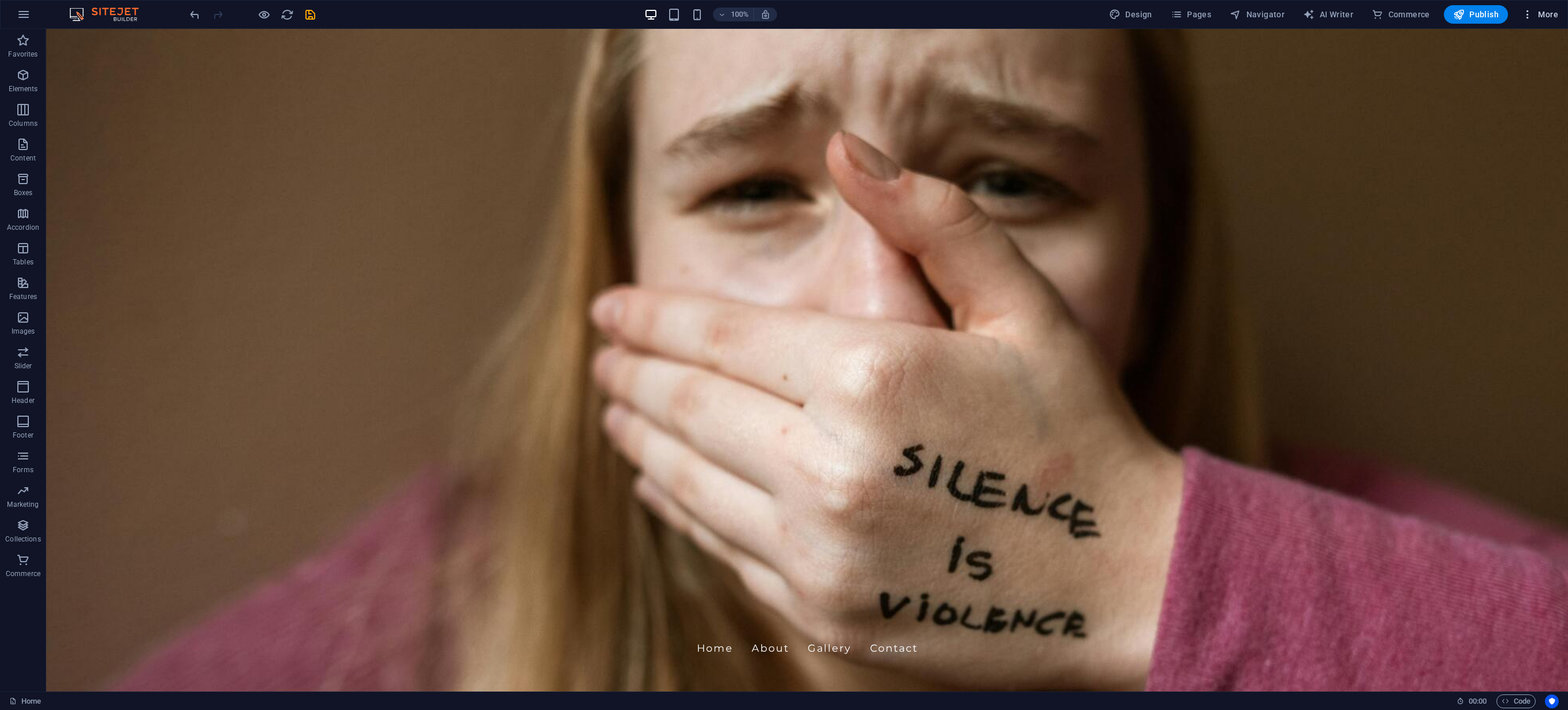
click at [1478, 7] on button "More" at bounding box center [1540, 14] width 45 height 18
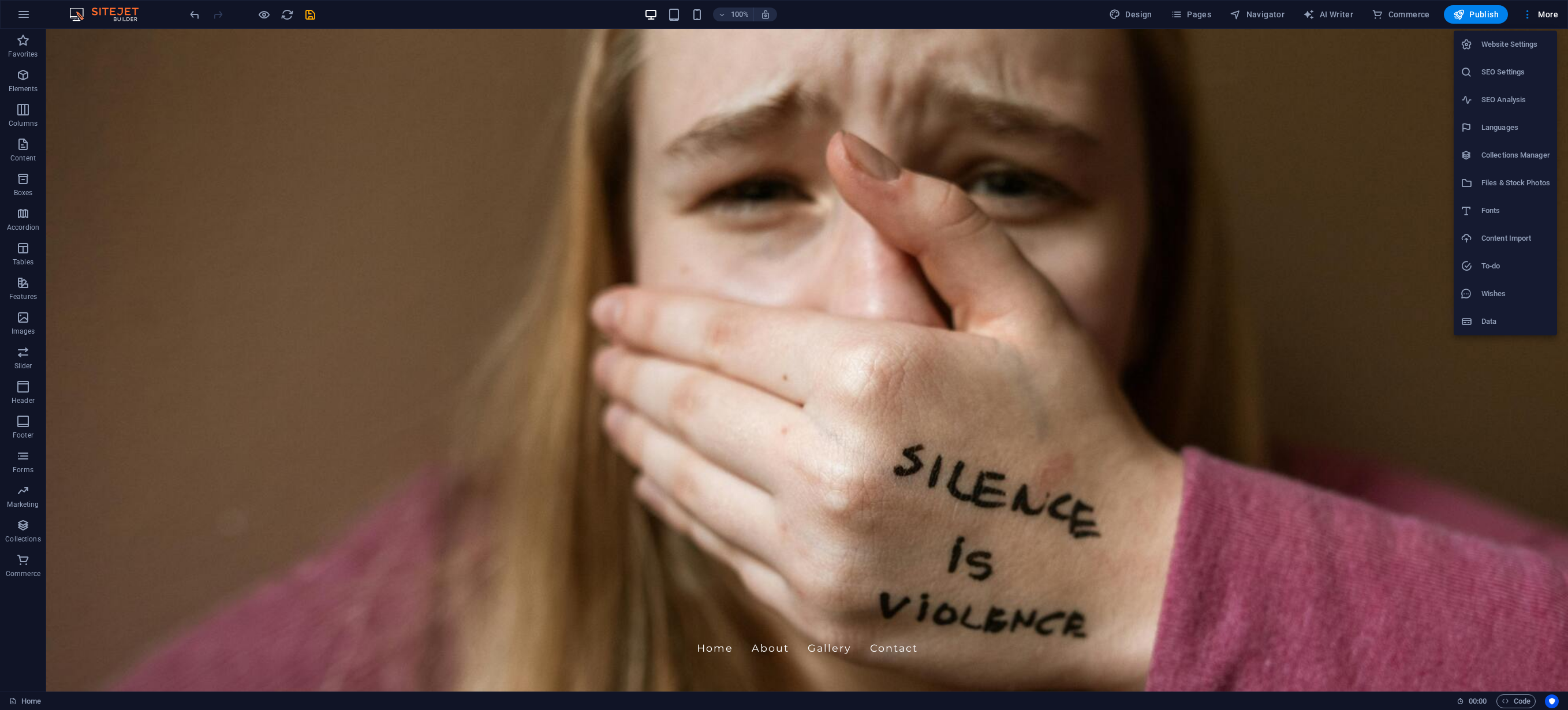
click at [1036, 425] on div at bounding box center [784, 355] width 1568 height 710
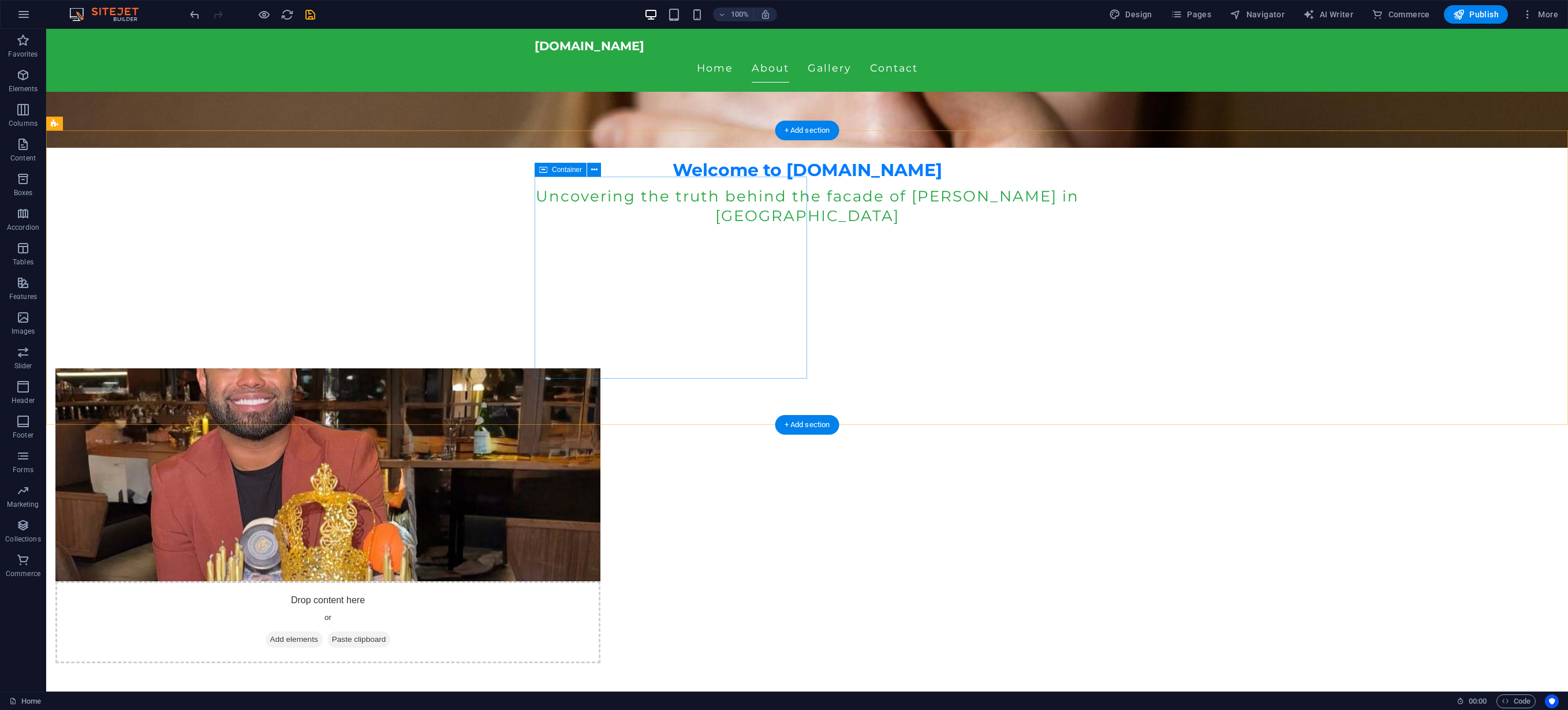
scroll to position [545, 0]
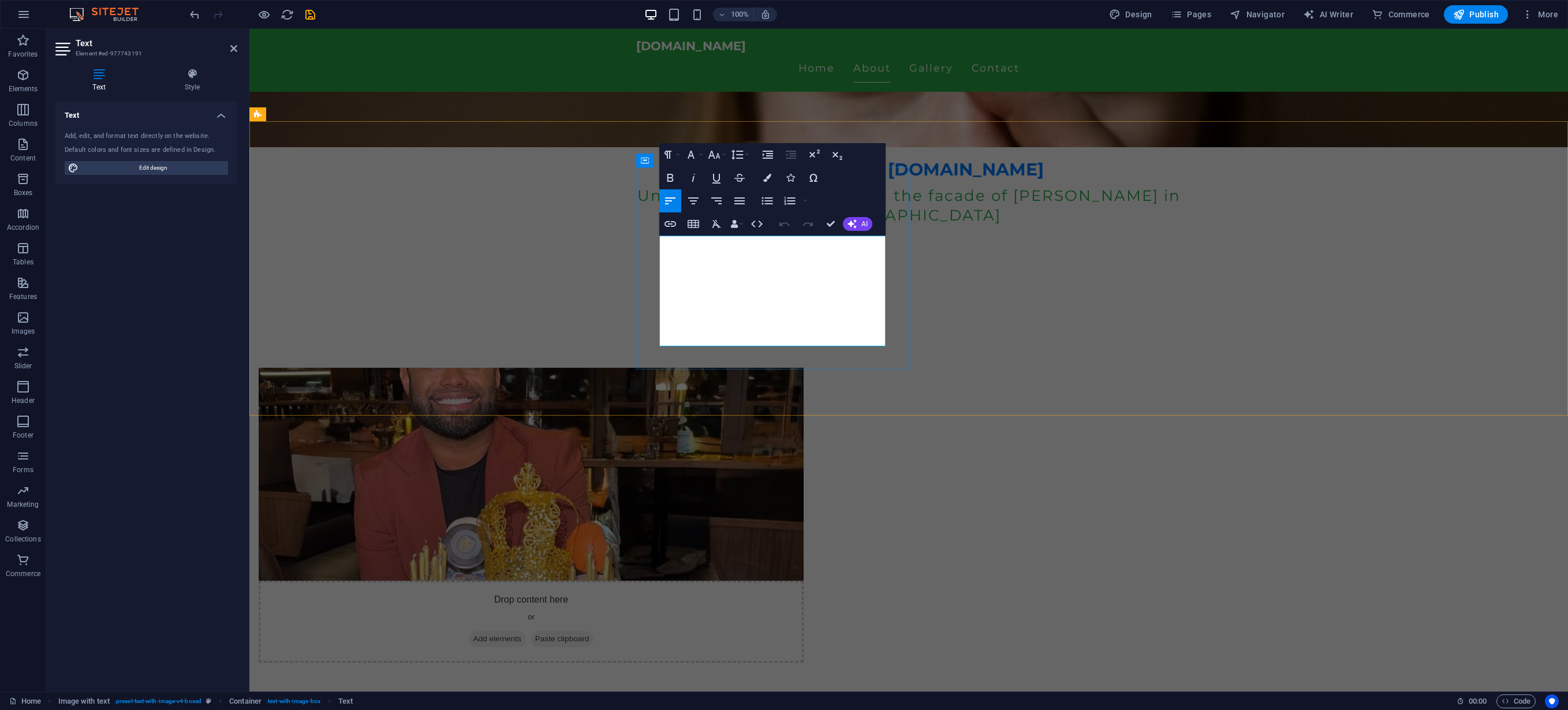
drag, startPoint x: 836, startPoint y: 311, endPoint x: 882, endPoint y: 300, distance: 47.3
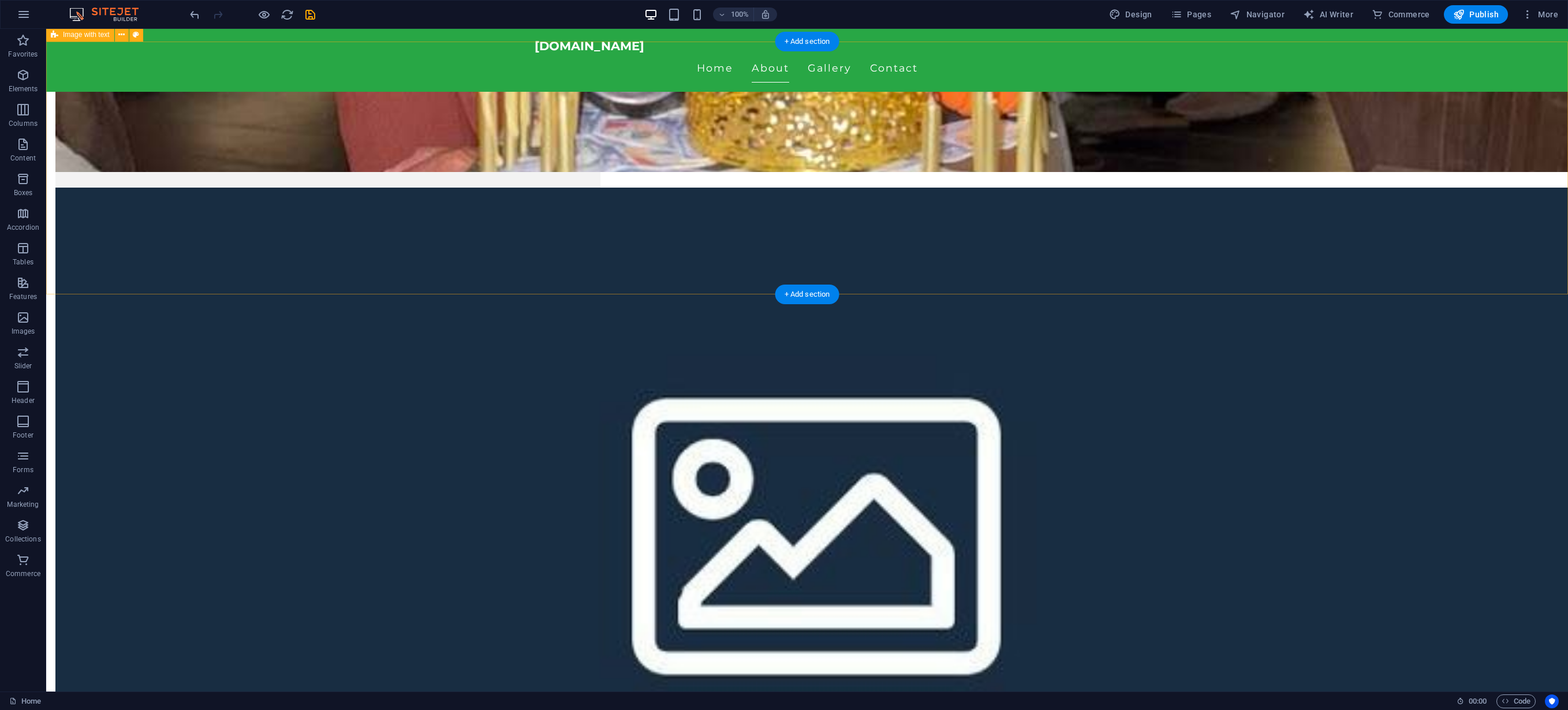
scroll to position [1444, 0]
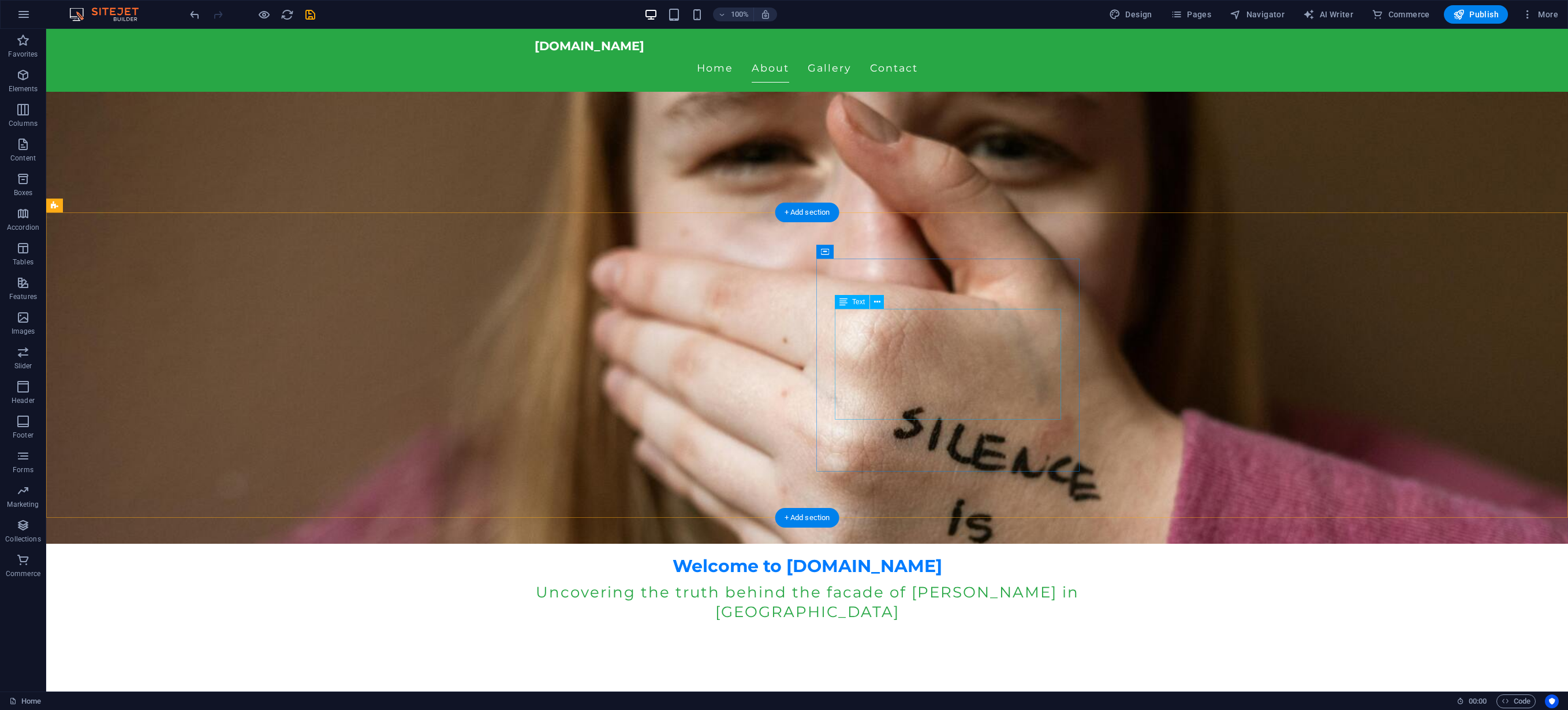
scroll to position [150, 0]
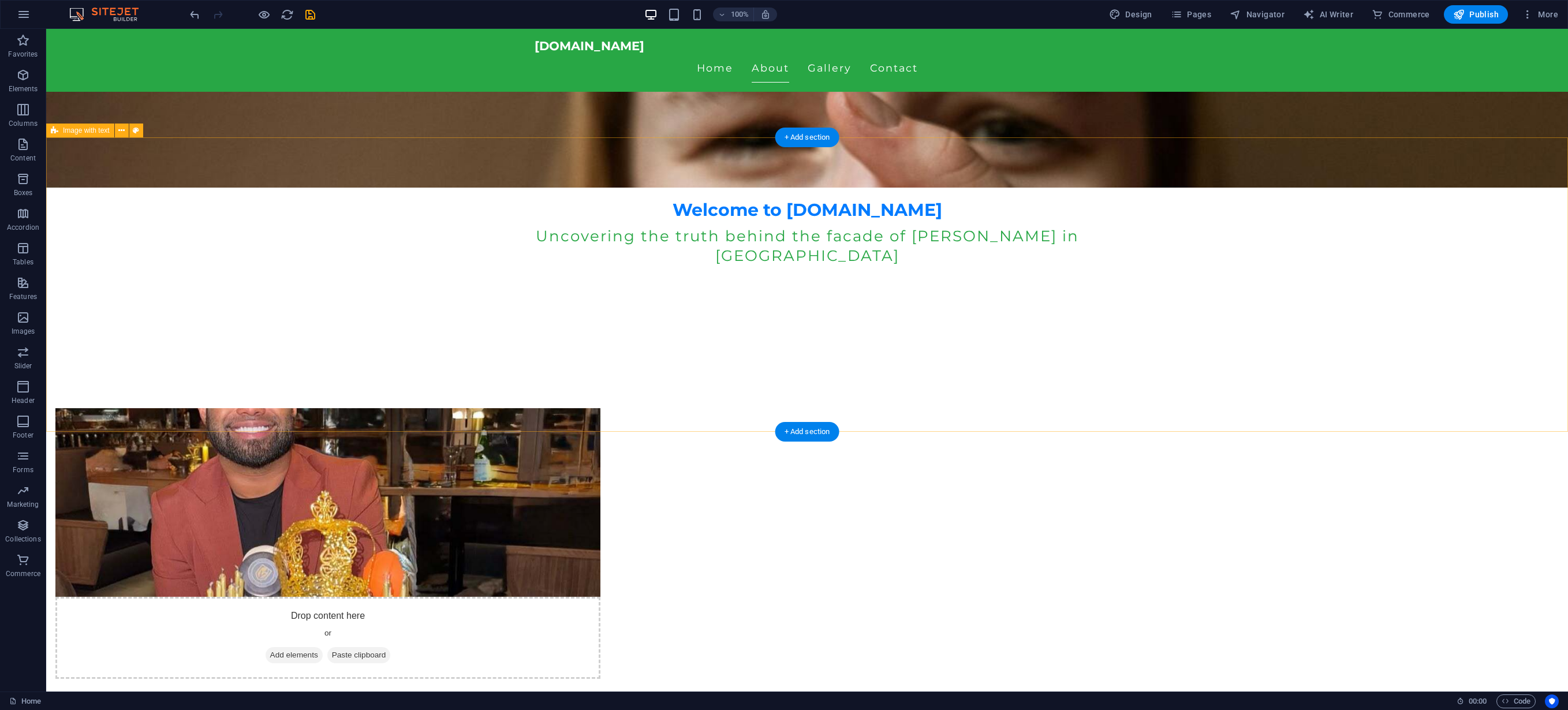
scroll to position [0, 0]
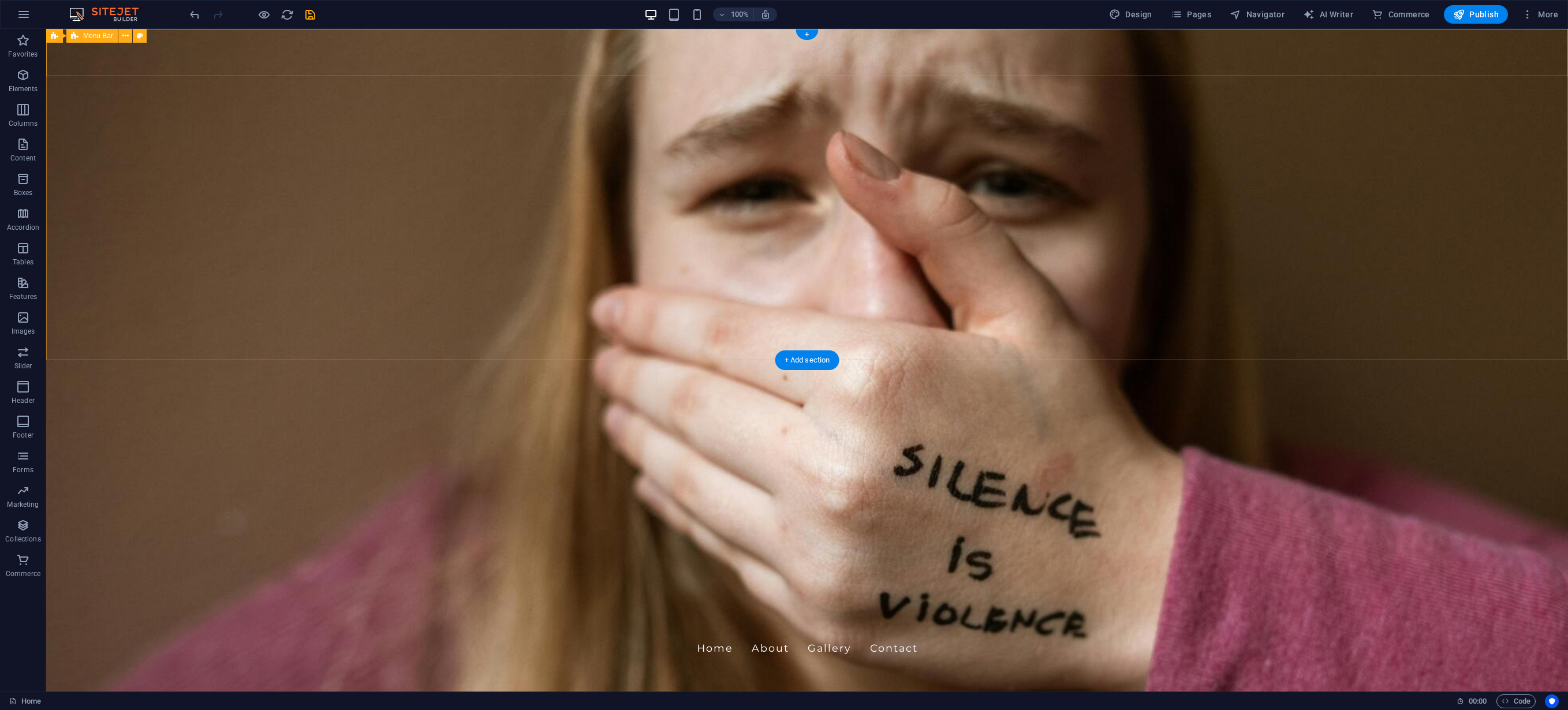
click at [497, 609] on div "[DOMAIN_NAME] Home About Gallery Contact" at bounding box center [807, 640] width 1522 height 63
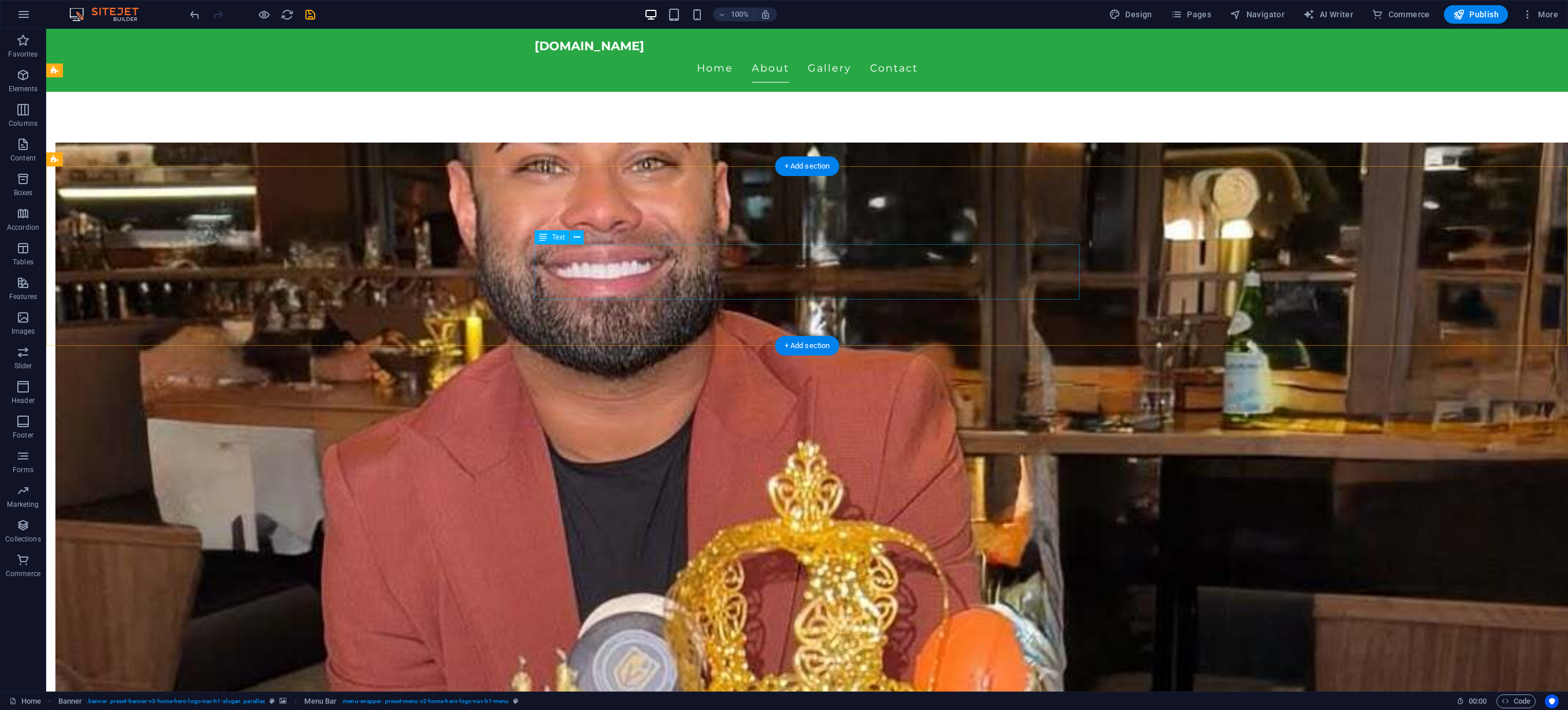
scroll to position [766, 0]
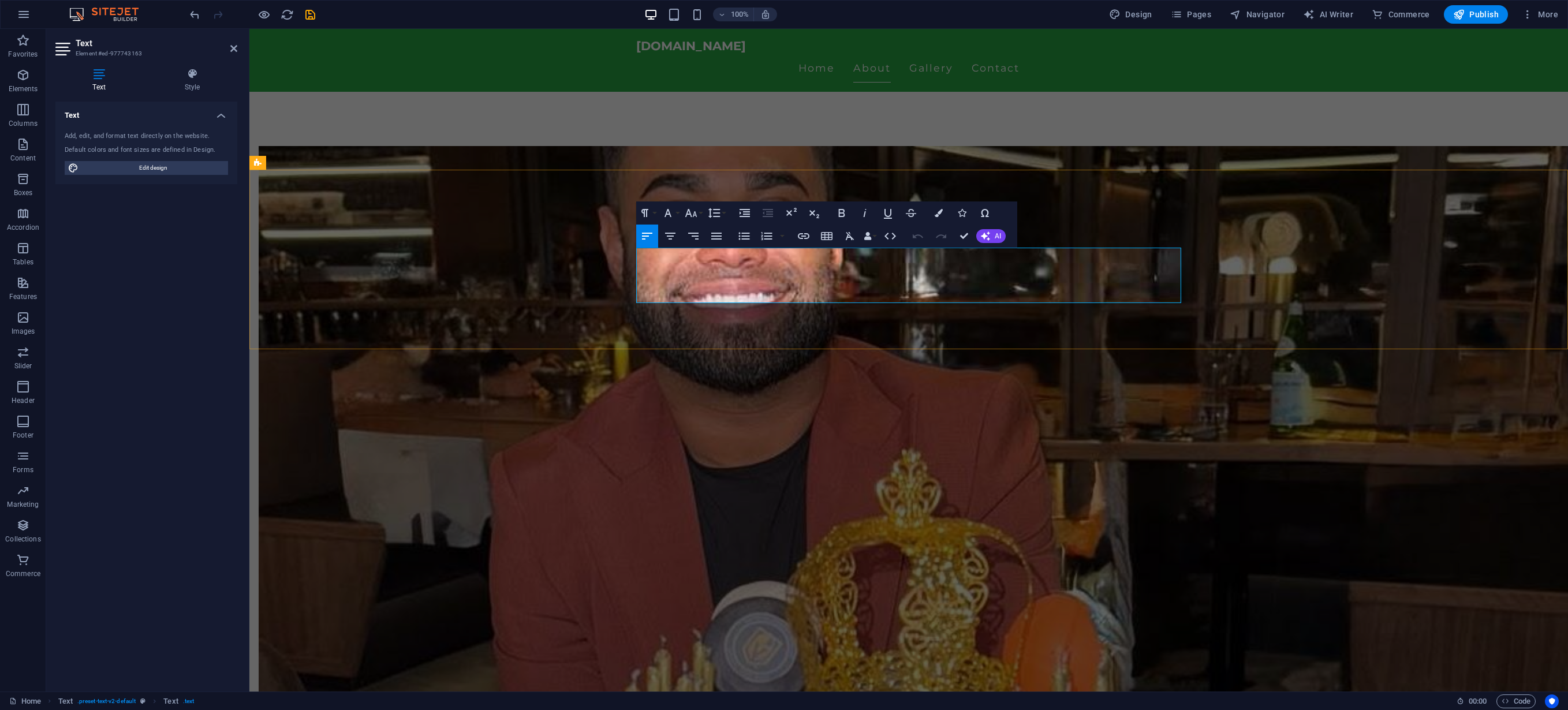
drag, startPoint x: 882, startPoint y: 254, endPoint x: 836, endPoint y: 258, distance: 46.2
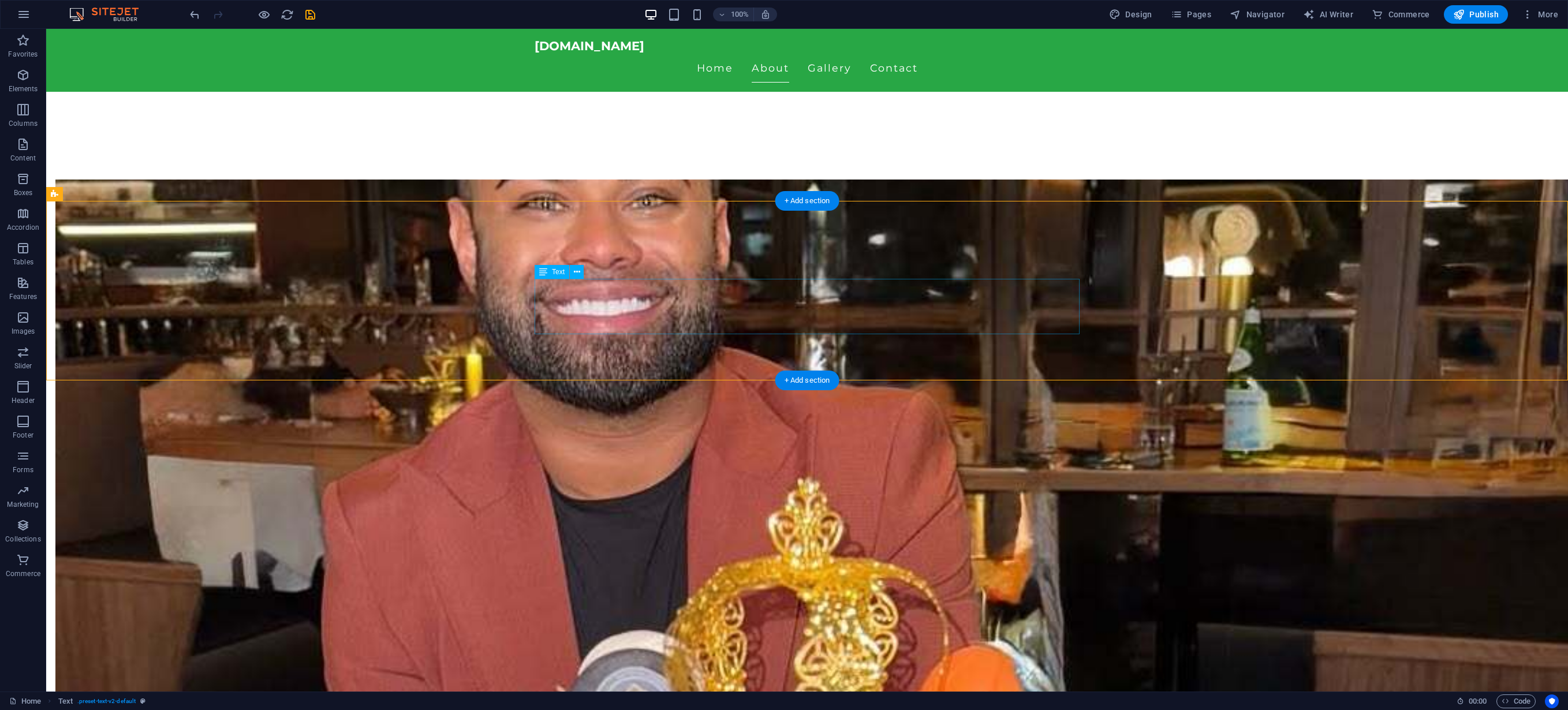
scroll to position [736, 0]
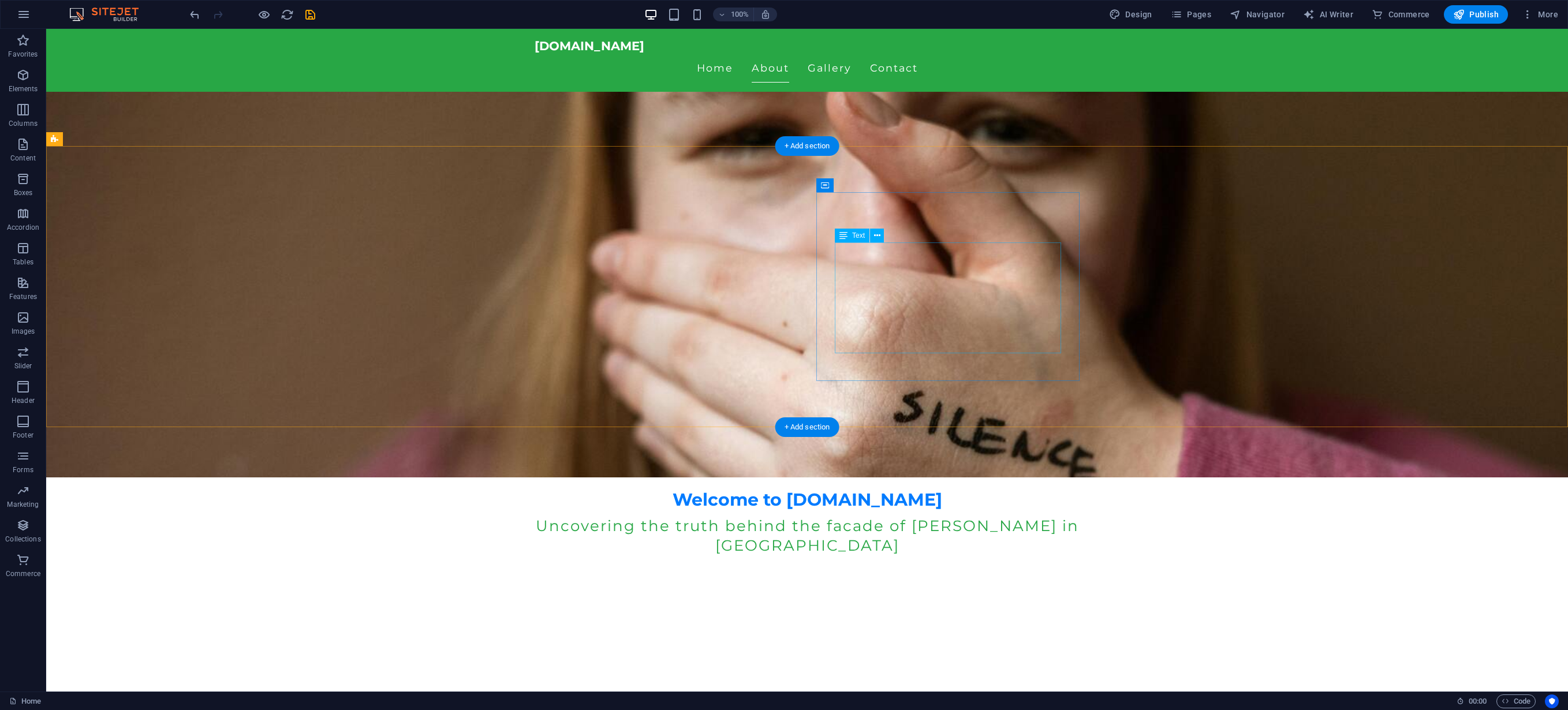
scroll to position [0, 0]
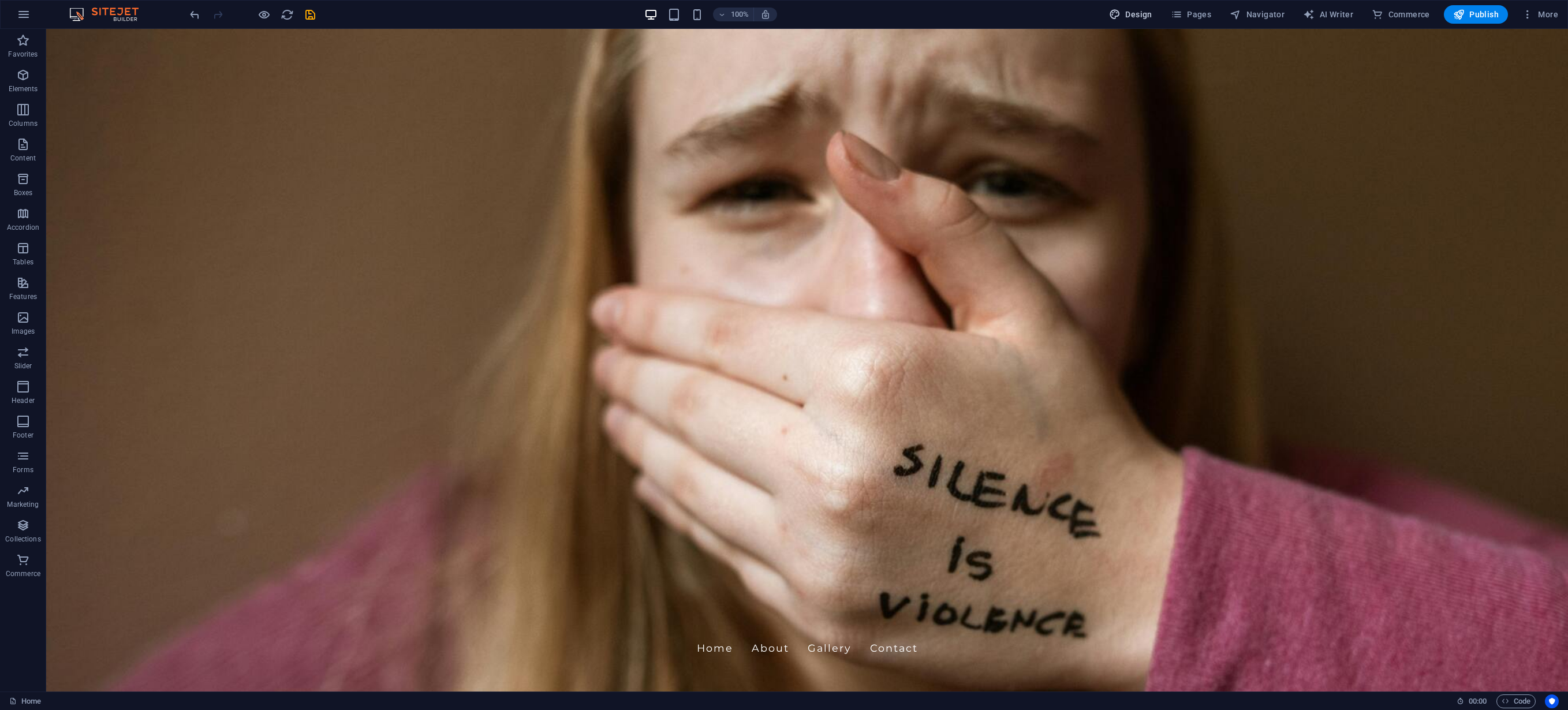
click at [1125, 17] on span "Design" at bounding box center [1131, 14] width 43 height 12
select select "px"
select select "200"
select select "px"
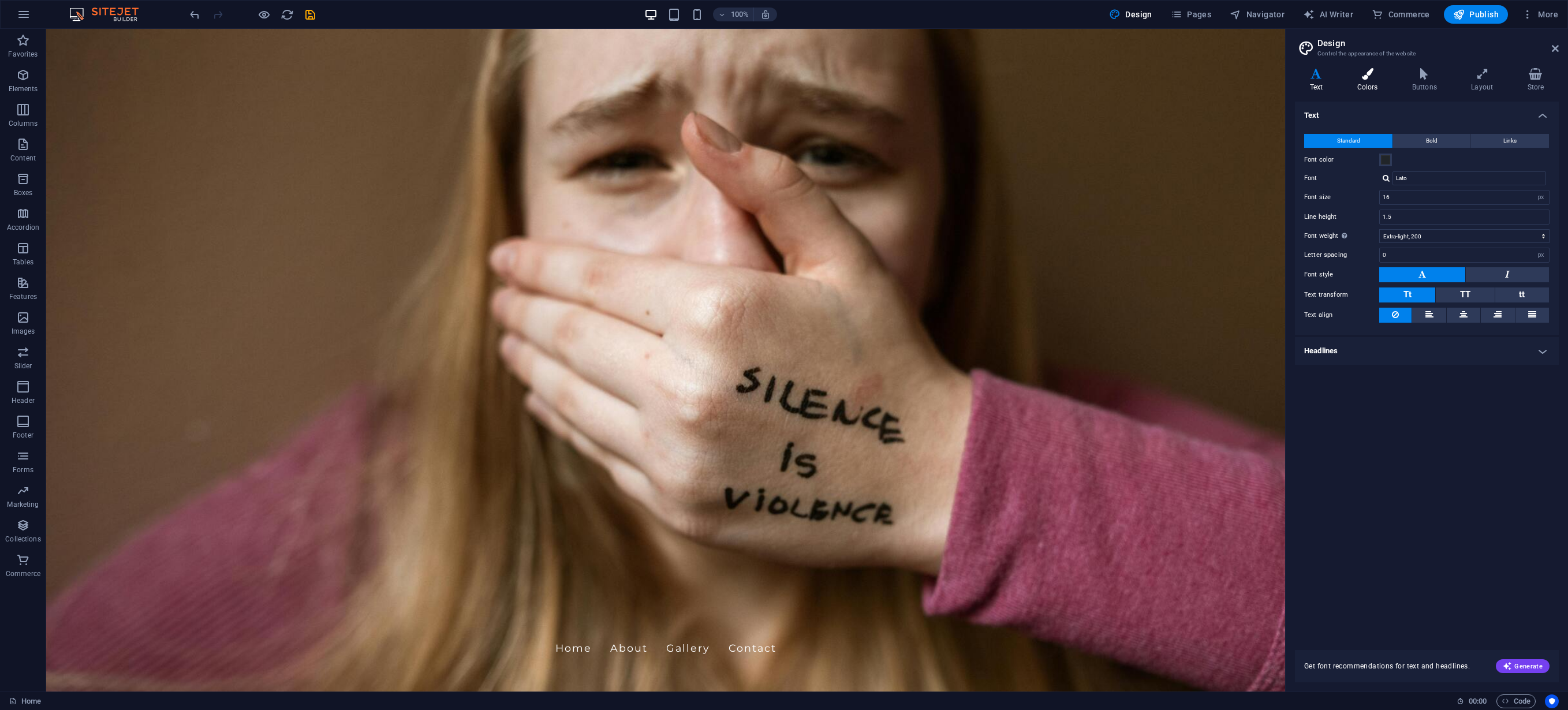
click at [1362, 83] on h4 "Colors" at bounding box center [1370, 80] width 55 height 24
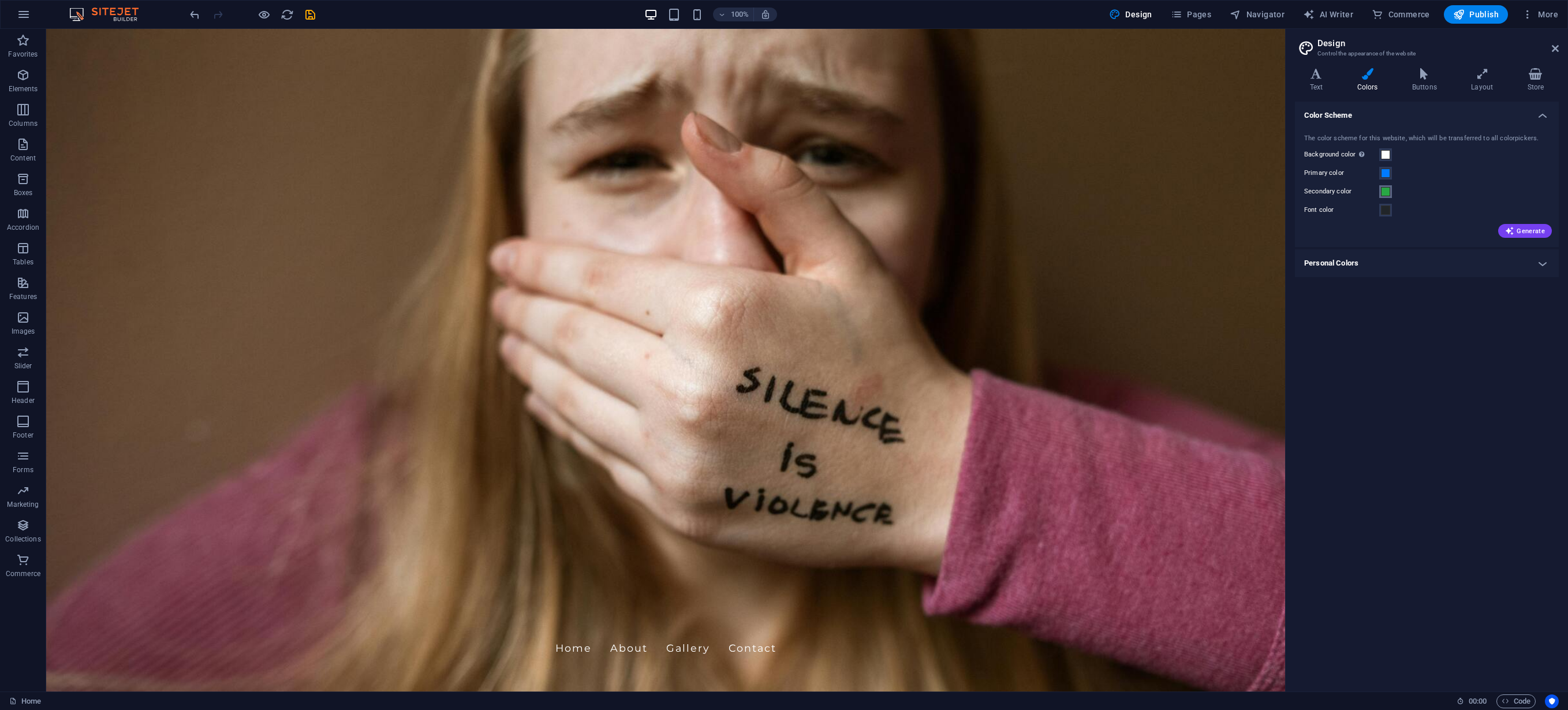
click at [1384, 194] on span at bounding box center [1386, 192] width 9 height 9
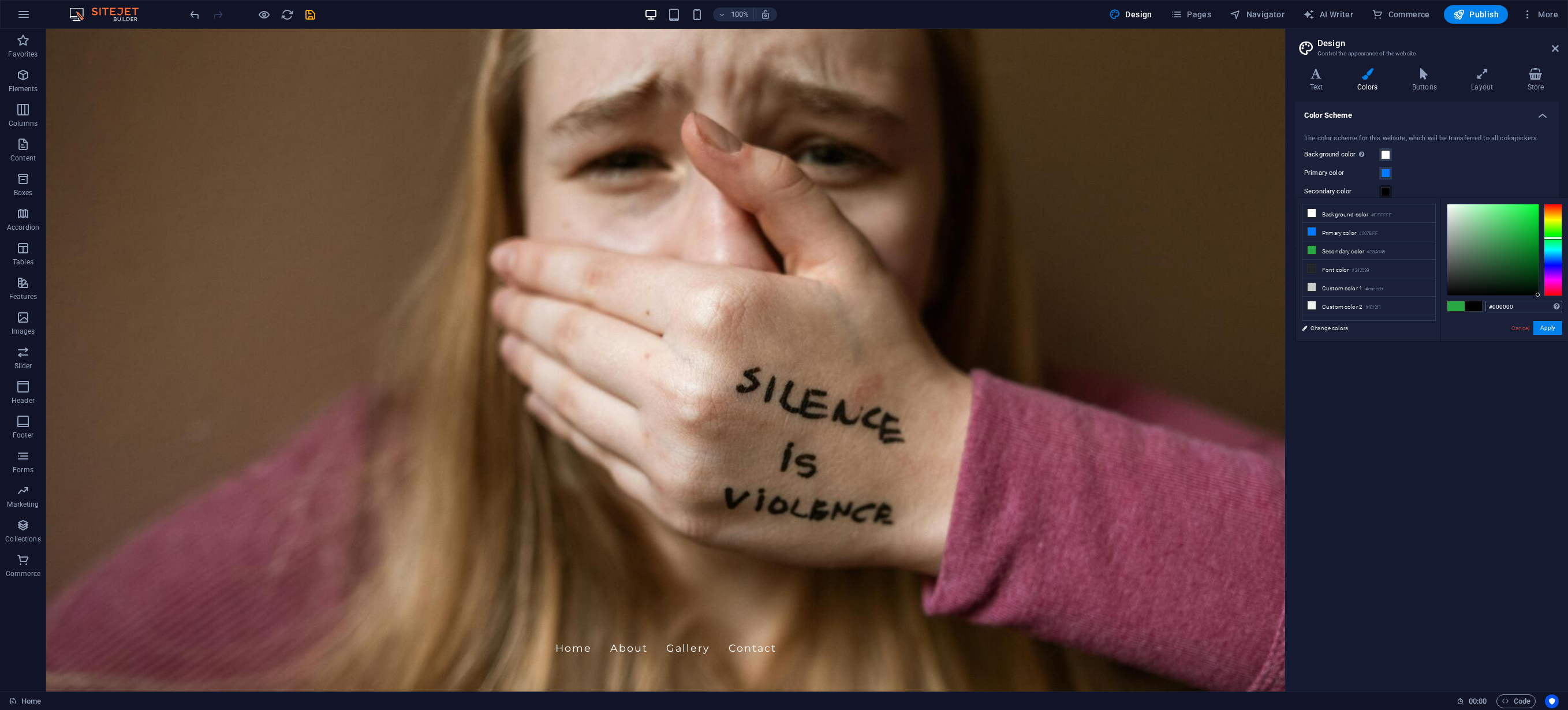
drag, startPoint x: 1526, startPoint y: 273, endPoint x: 1545, endPoint y: 309, distance: 40.7
click at [1478, 309] on div "#000000 Supported formats #0852ed rgb(8, 82, 237) rgba(8, 82, 237, 90%) hsv(221…" at bounding box center [1504, 353] width 128 height 311
type input "#ffffff"
drag, startPoint x: 1478, startPoint y: 227, endPoint x: 1440, endPoint y: 204, distance: 44.4
click at [1440, 204] on div "less Background color #FFFFFF Primary color #007BFF Secondary color #000000 Fon…" at bounding box center [1432, 269] width 272 height 143
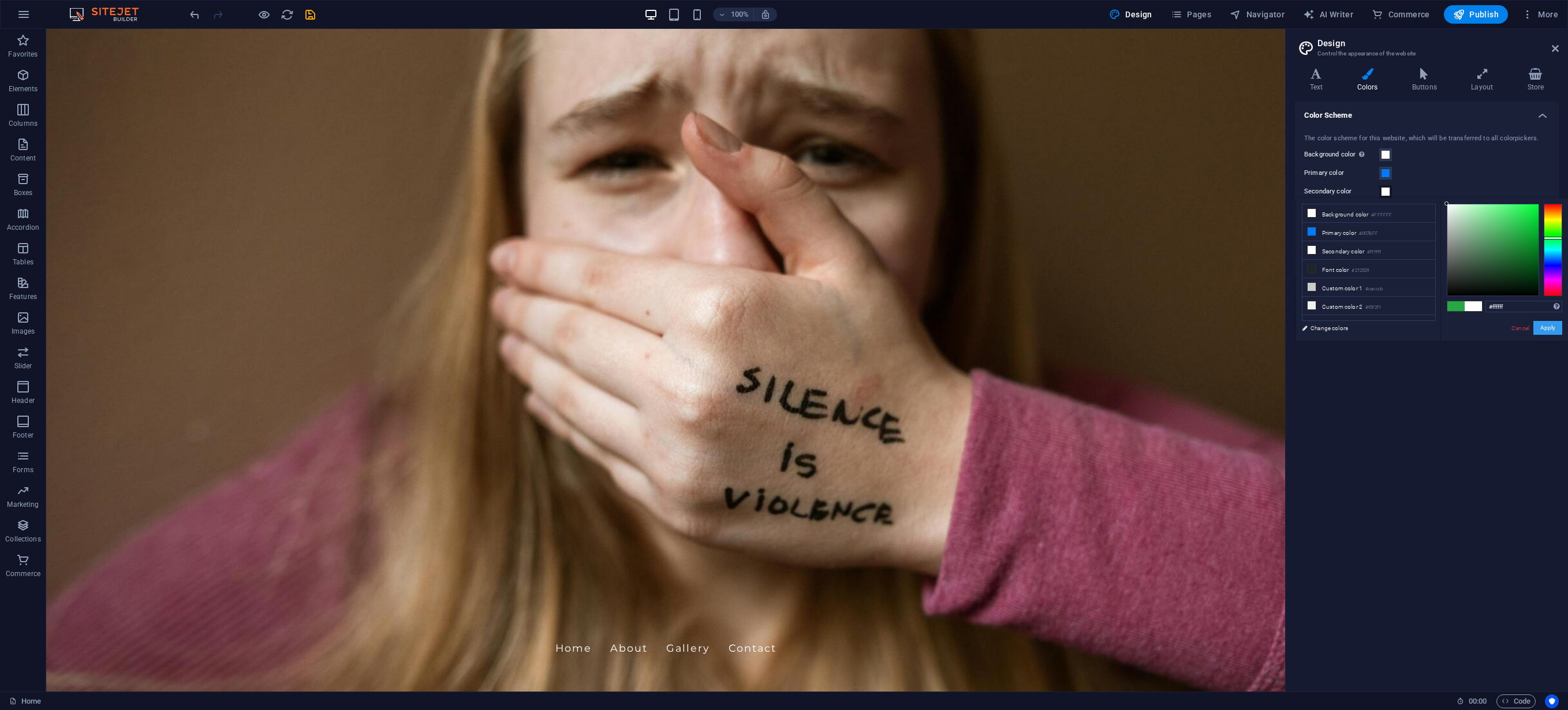
click at [1478, 328] on button "Apply" at bounding box center [1548, 328] width 29 height 14
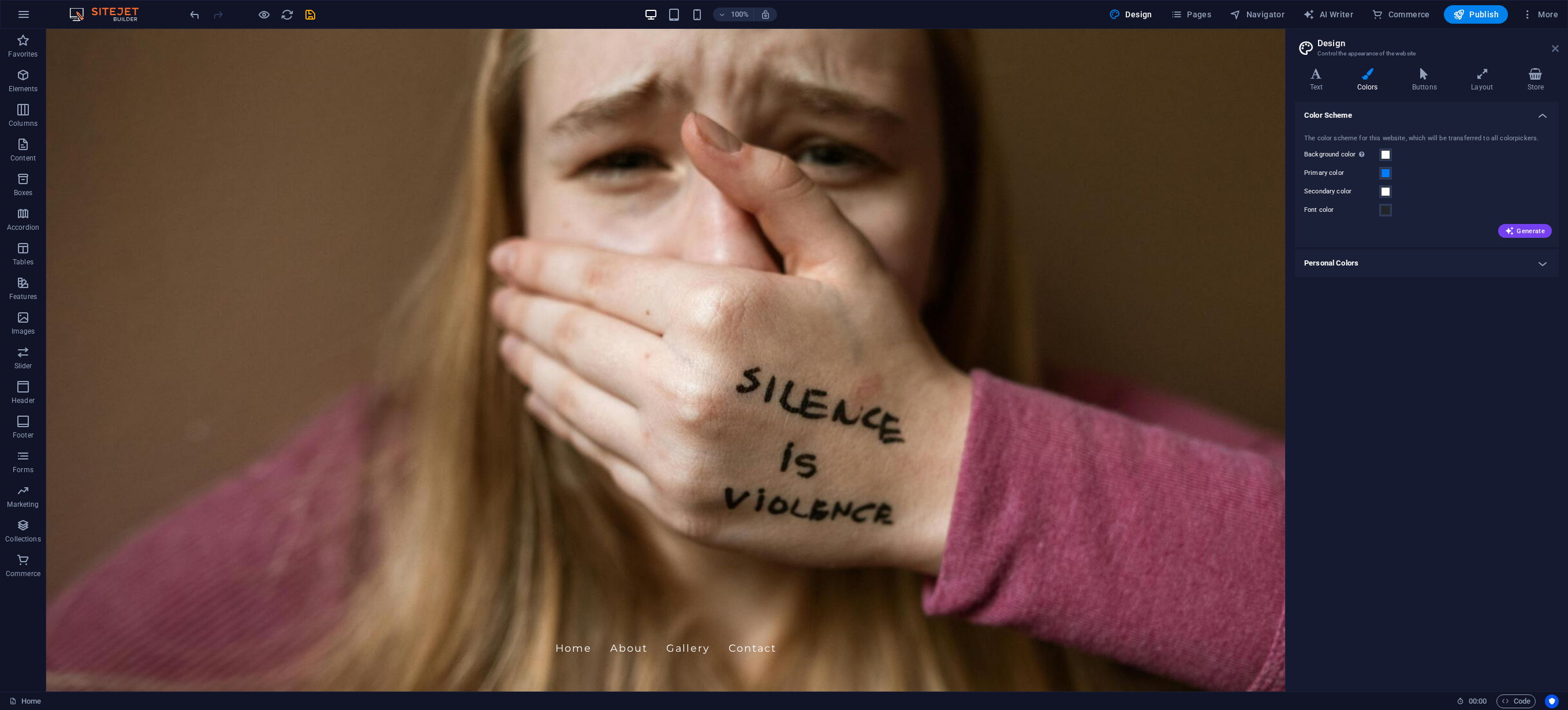
click at [1478, 47] on icon at bounding box center [1556, 49] width 7 height 9
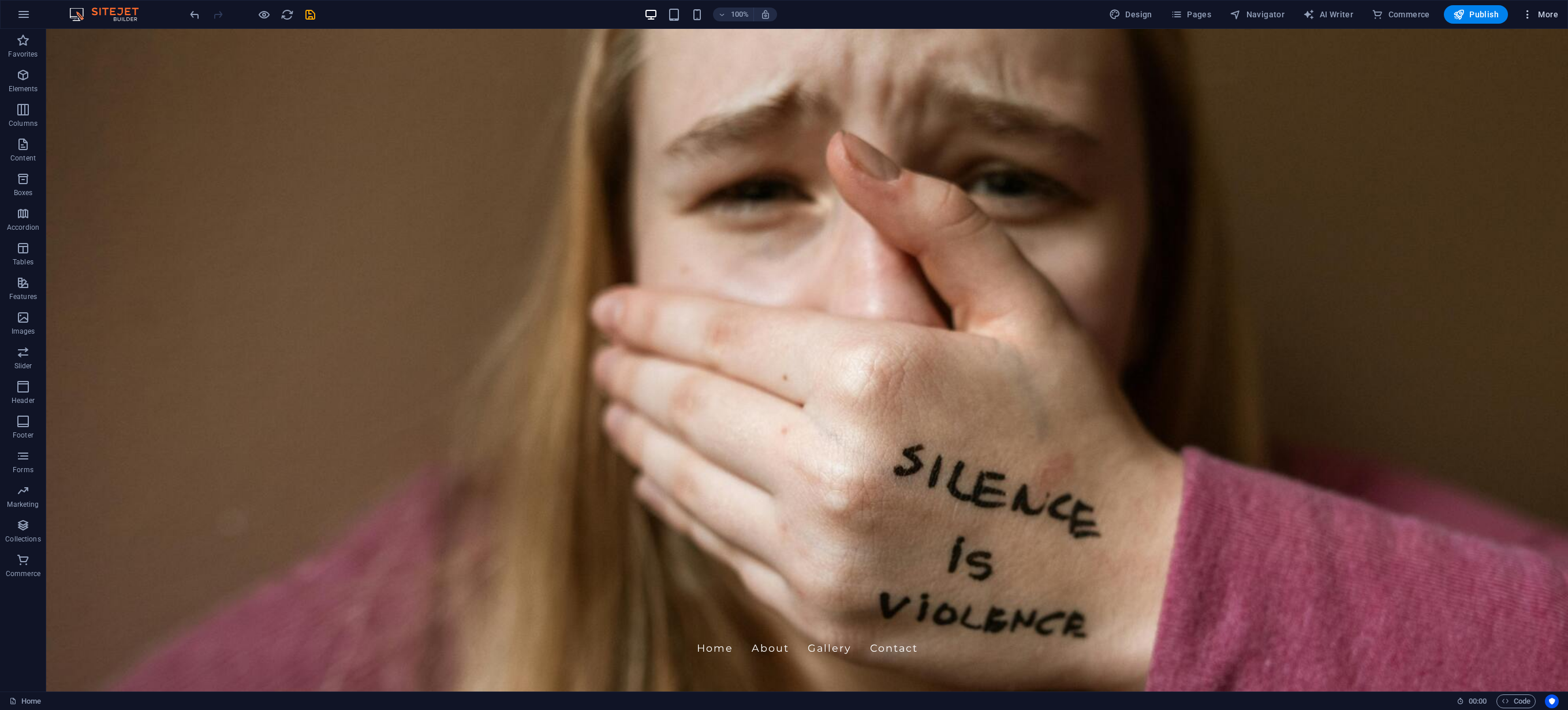
click at [1478, 18] on span "More" at bounding box center [1540, 14] width 37 height 12
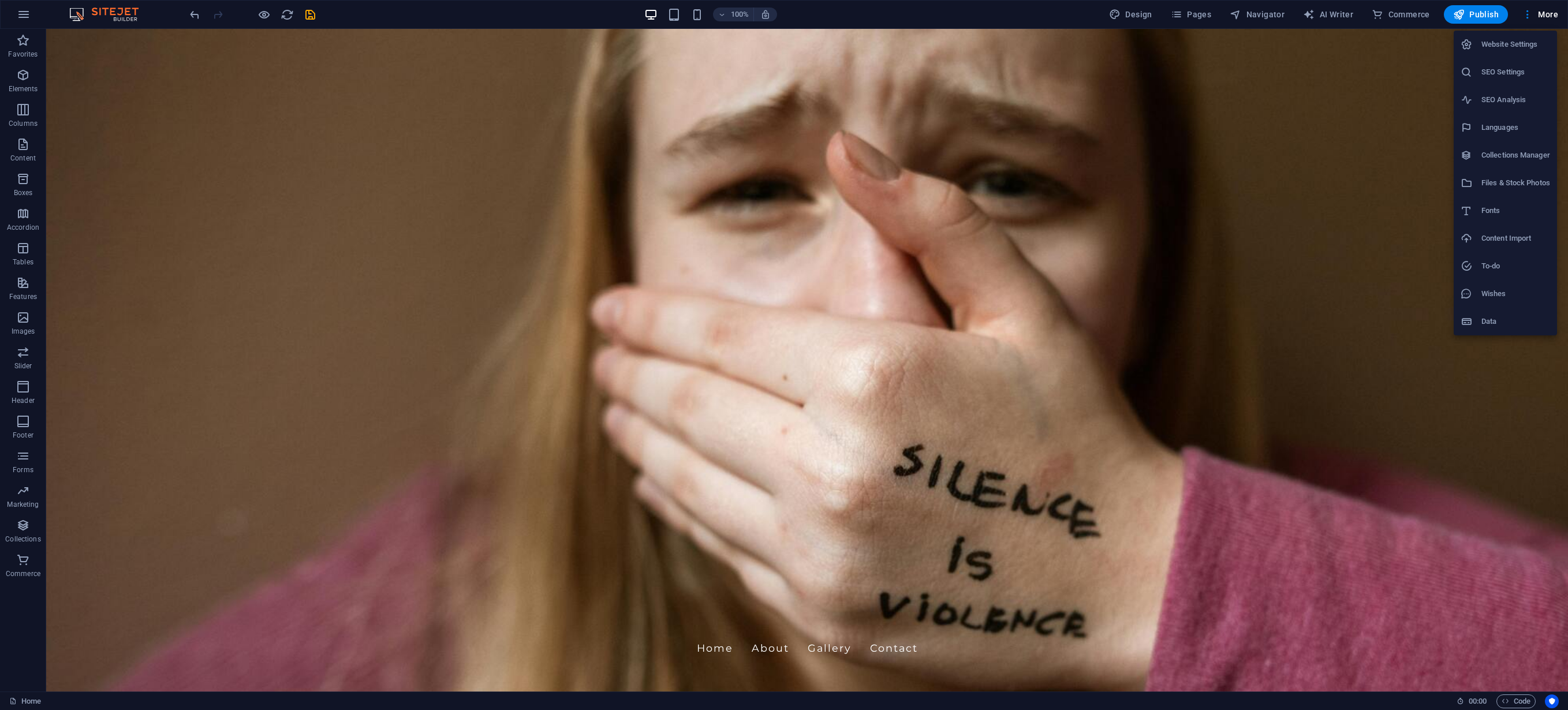
click at [1478, 79] on li "SEO Settings" at bounding box center [1506, 72] width 103 height 28
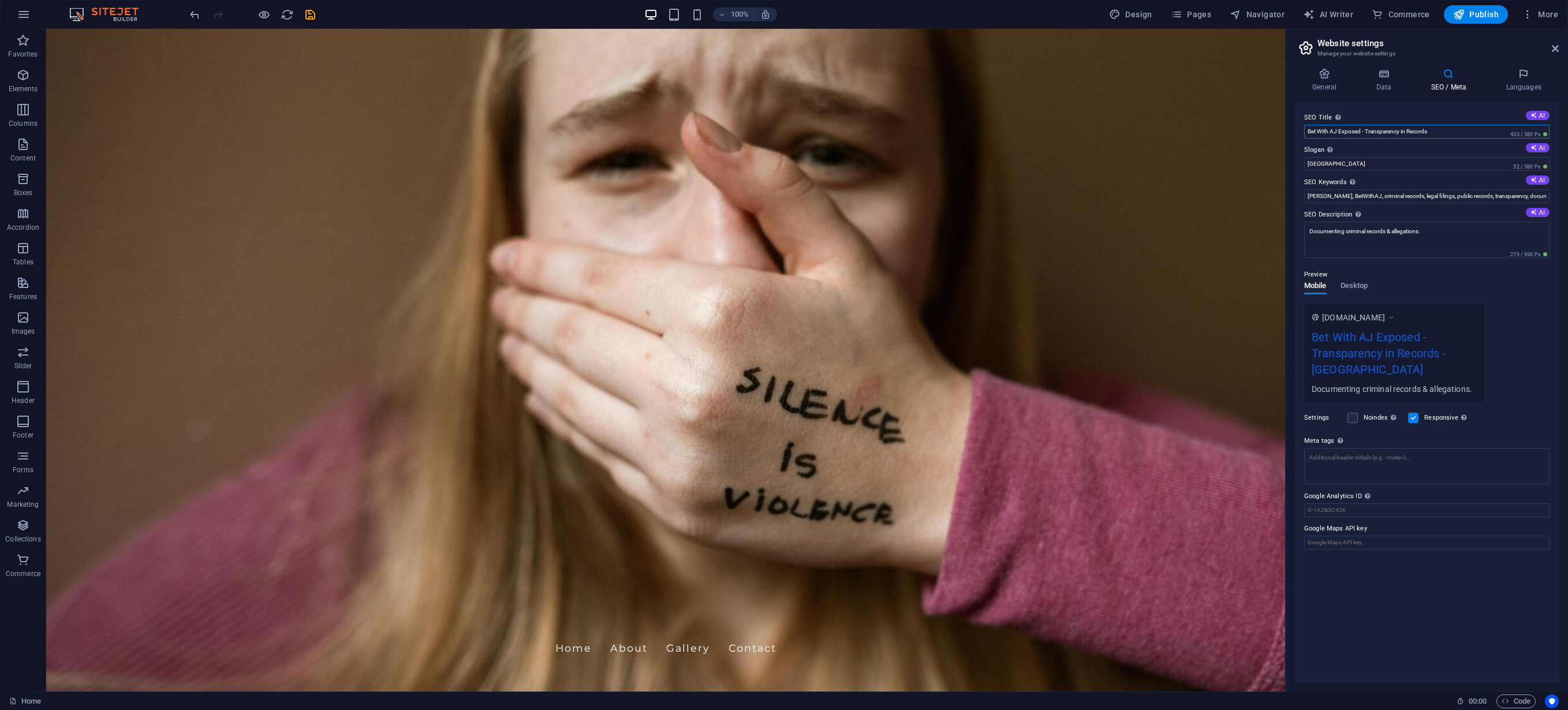
click at [1436, 132] on input "Bet With AJ Exposed - Transparency in Records" at bounding box center [1427, 132] width 246 height 14
click at [1451, 132] on input "Bet With AJ Exposed - Transparency in Records" at bounding box center [1427, 132] width 246 height 14
drag, startPoint x: 1507, startPoint y: 160, endPoint x: 1280, endPoint y: 129, distance: 229.1
click at [1370, 135] on input "Bet With AJ Exposed - Transparency in Records" at bounding box center [1427, 132] width 246 height 14
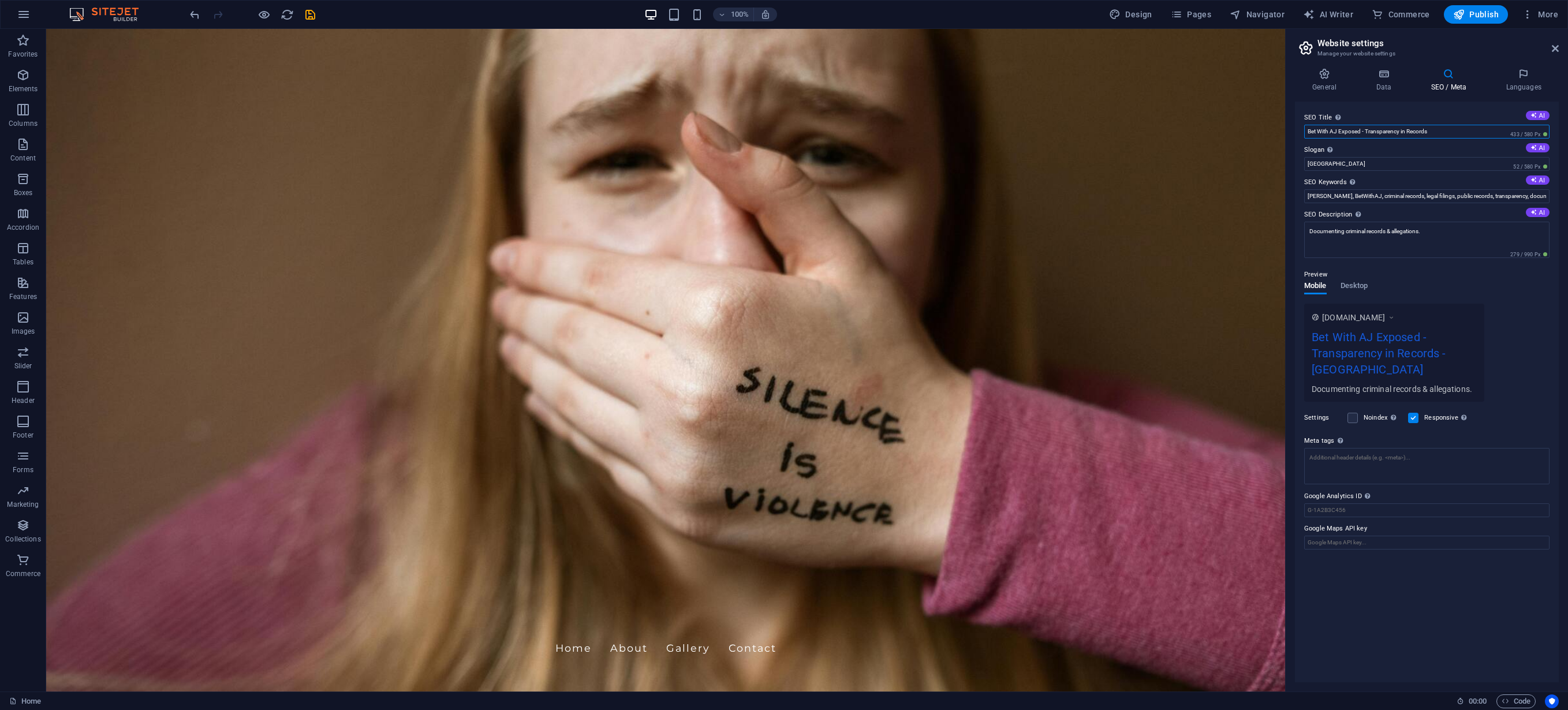
click at [1370, 135] on input "Bet With AJ Exposed - Transparency in Records" at bounding box center [1427, 132] width 246 height 14
type input "BetwithAJ Exposed Arosha Gunasena Domestic Violence"
click at [1356, 161] on input "[GEOGRAPHIC_DATA]" at bounding box center [1427, 164] width 246 height 14
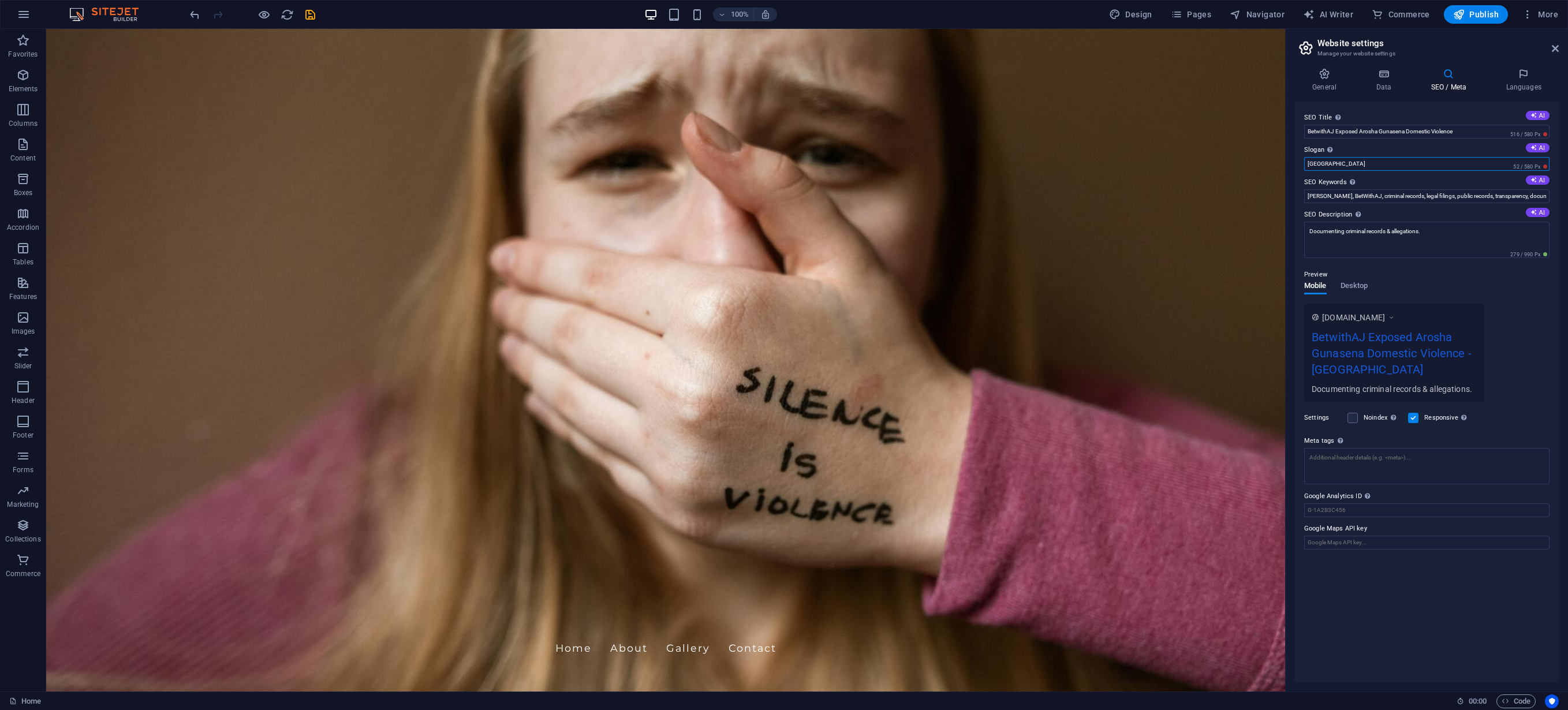
click at [1356, 161] on input "[GEOGRAPHIC_DATA]" at bounding box center [1427, 164] width 246 height 14
type input "S"
type input "Fraud"
click at [1396, 235] on textarea "Documenting criminal records & allegations." at bounding box center [1427, 240] width 246 height 37
click at [1396, 235] on textarea "Documenting criminal records & allegations." at bounding box center [1427, 244] width 246 height 45
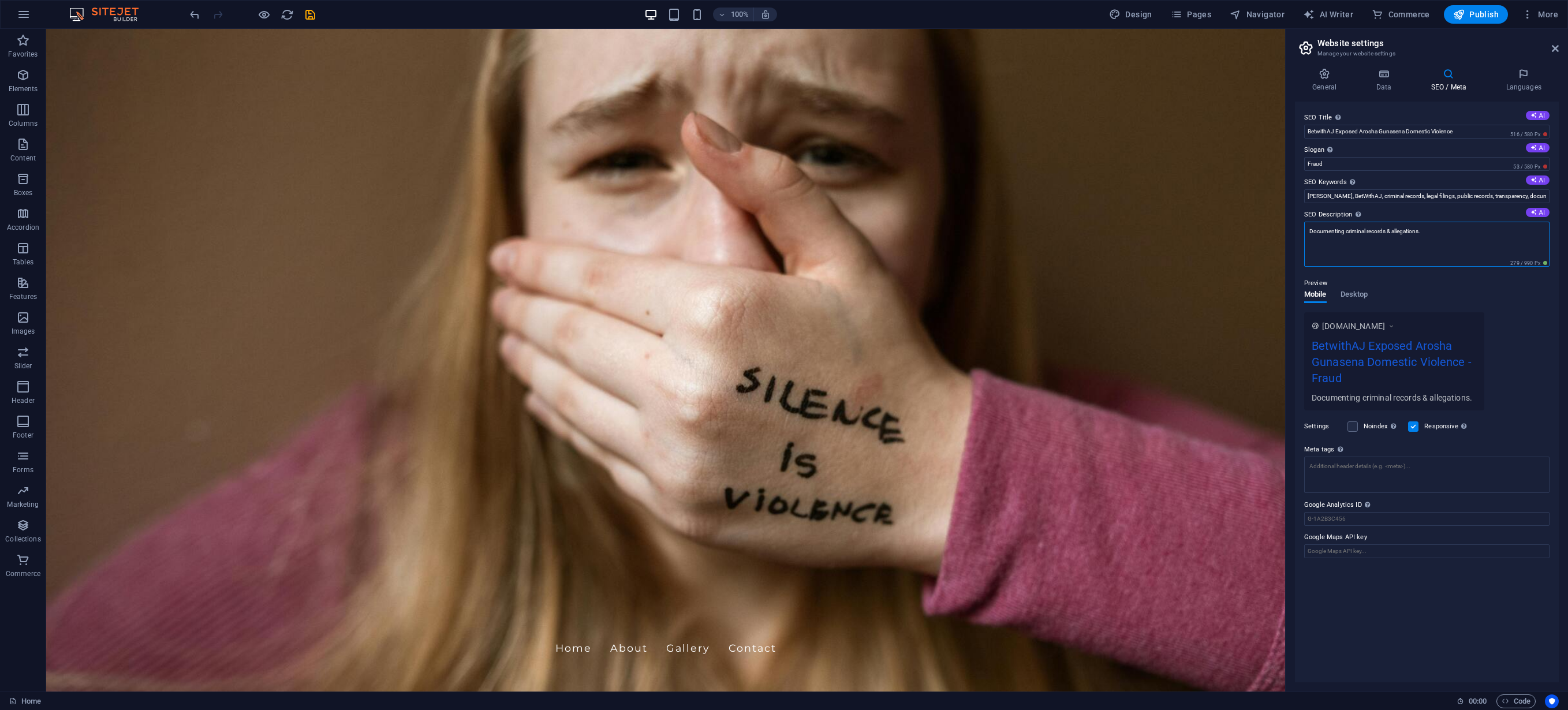
click at [1396, 235] on textarea "Documenting criminal records & allegations." at bounding box center [1427, 244] width 246 height 45
type textarea "P"
drag, startPoint x: 1459, startPoint y: 231, endPoint x: 1477, endPoint y: 228, distance: 18.2
click at [1460, 231] on textarea "Public records exposing [PERSON_NAME] aka [PERSON_NAME] for fraud, extortion an…" at bounding box center [1427, 244] width 246 height 45
click at [1384, 237] on textarea "Public records exposing [PERSON_NAME] aka [PERSON_NAME] in [GEOGRAPHIC_DATA] fo…" at bounding box center [1427, 244] width 246 height 45
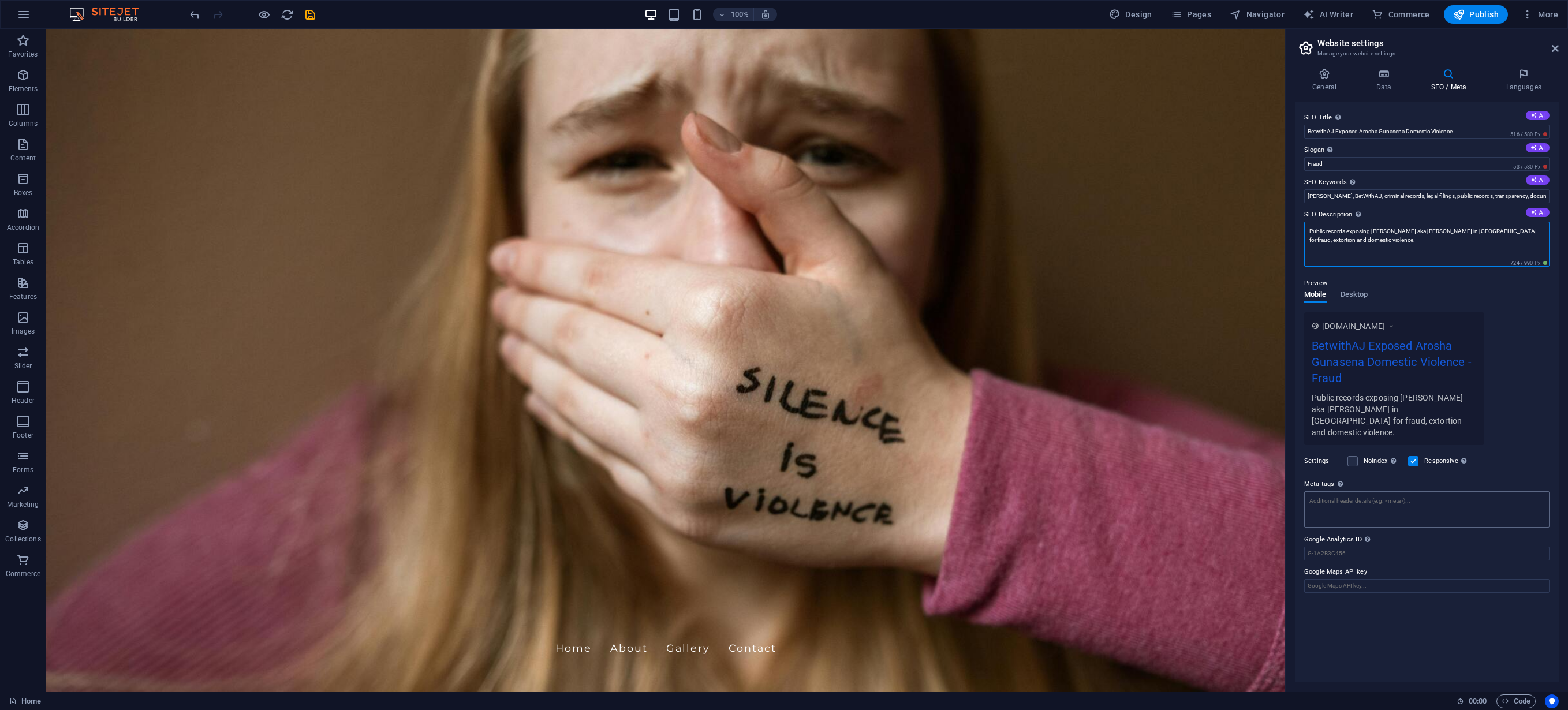
type textarea "Public records exposing [PERSON_NAME] aka [PERSON_NAME] in [GEOGRAPHIC_DATA] fo…"
click at [1390, 492] on textarea "Meta tags Enter HTML code here that will be placed inside the tags of your webs…" at bounding box center [1427, 510] width 246 height 37
type textarea "betwithaj, [PERSON_NAME], fraud, extortion, domestic violence, [GEOGRAPHIC_DATA]"
click at [1396, 85] on body "[DOMAIN_NAME] Home Favorites Elements Columns Content Boxes Accordion Tables Fe…" at bounding box center [784, 355] width 1568 height 710
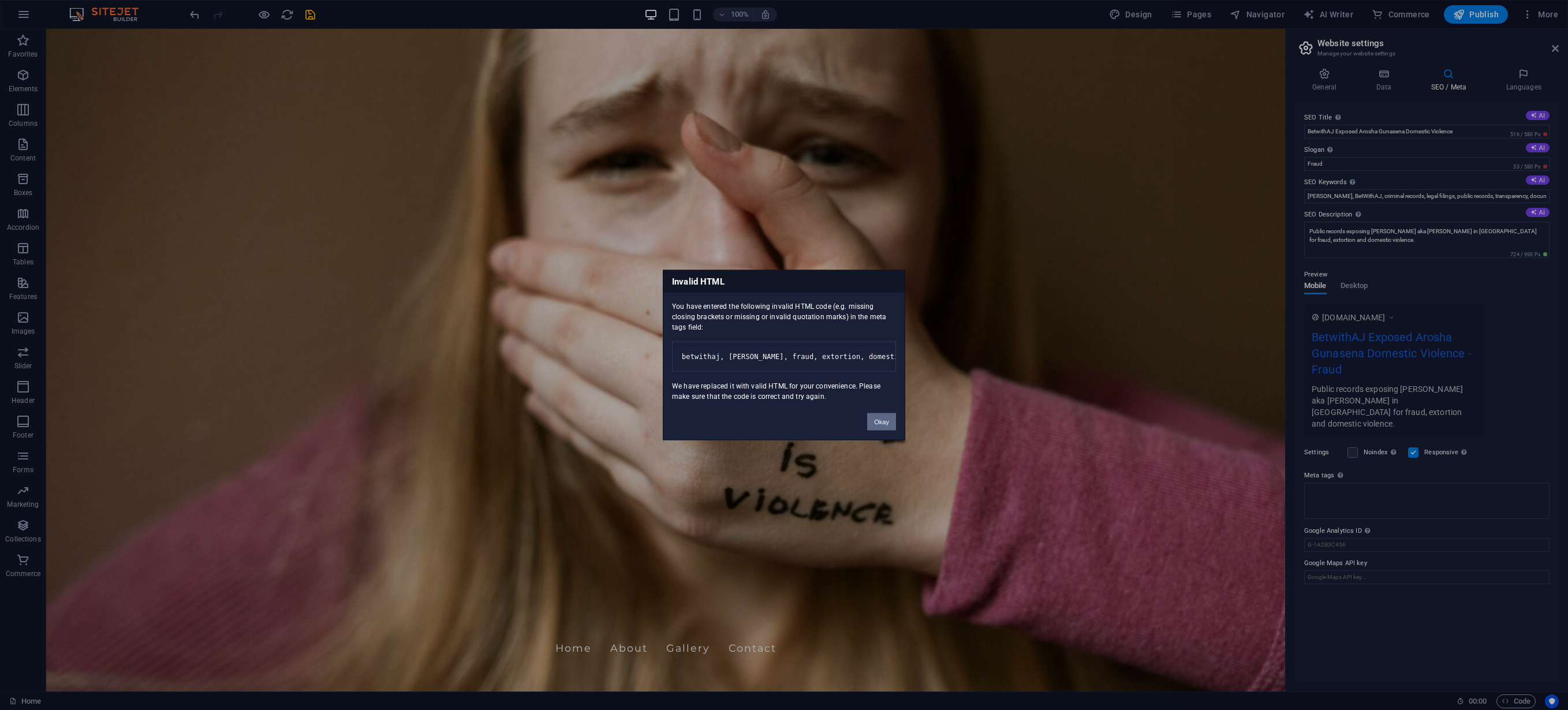
click at [888, 422] on button "Okay" at bounding box center [882, 422] width 29 height 18
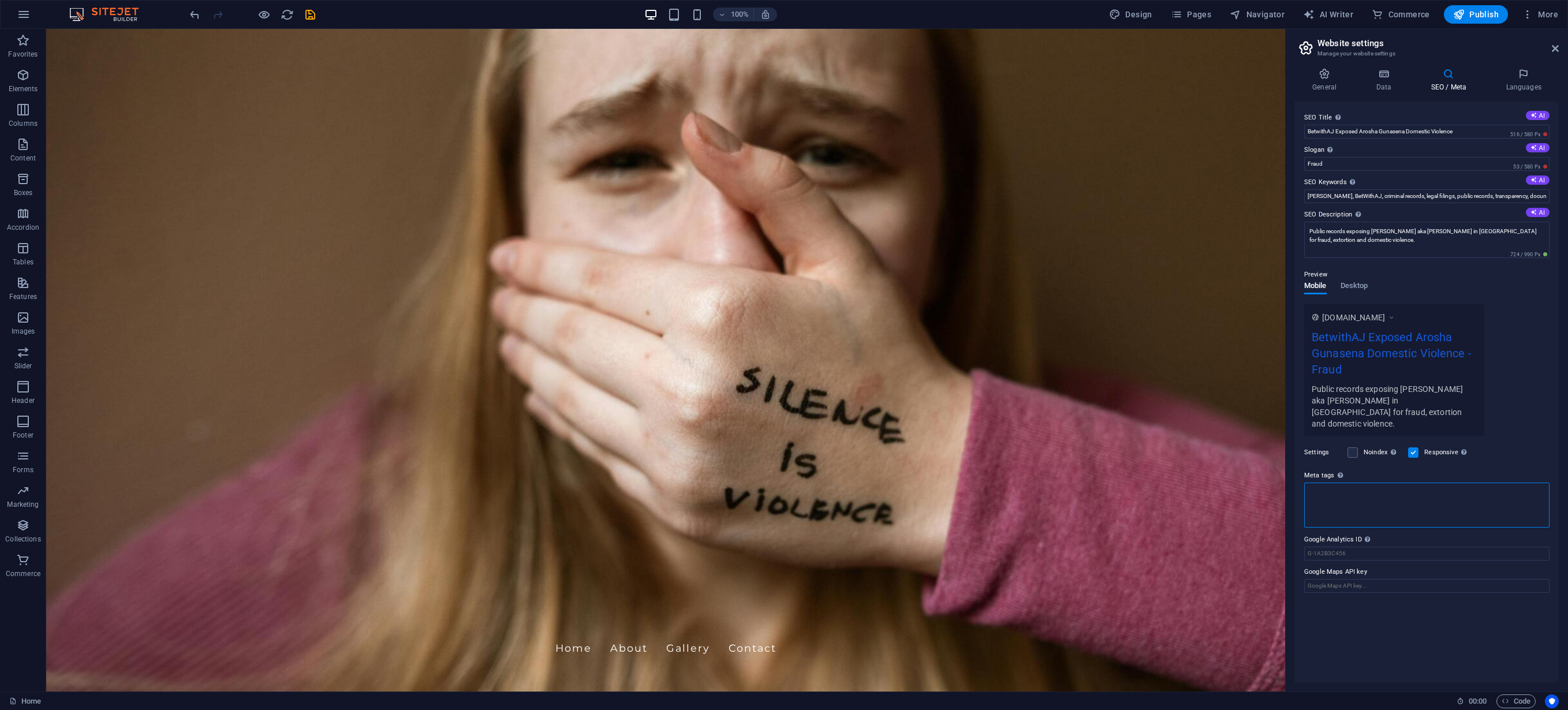
click at [1359, 483] on textarea "Meta tags Enter HTML code here that will be placed inside the tags of your webs…" at bounding box center [1427, 505] width 246 height 45
click at [1478, 54] on header "Website settings Manage your website settings" at bounding box center [1428, 44] width 262 height 30
click at [1478, 52] on icon at bounding box center [1556, 49] width 7 height 9
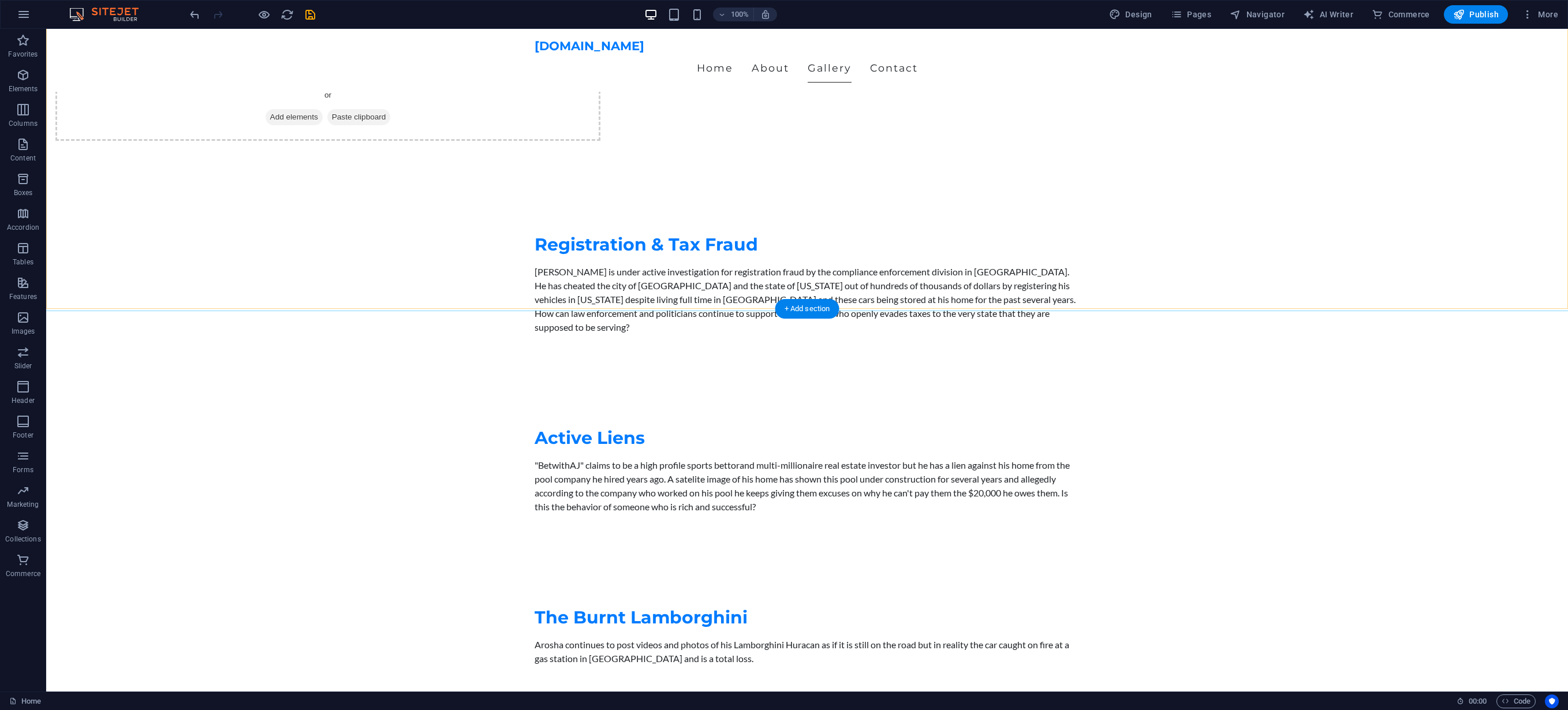
scroll to position [1693, 0]
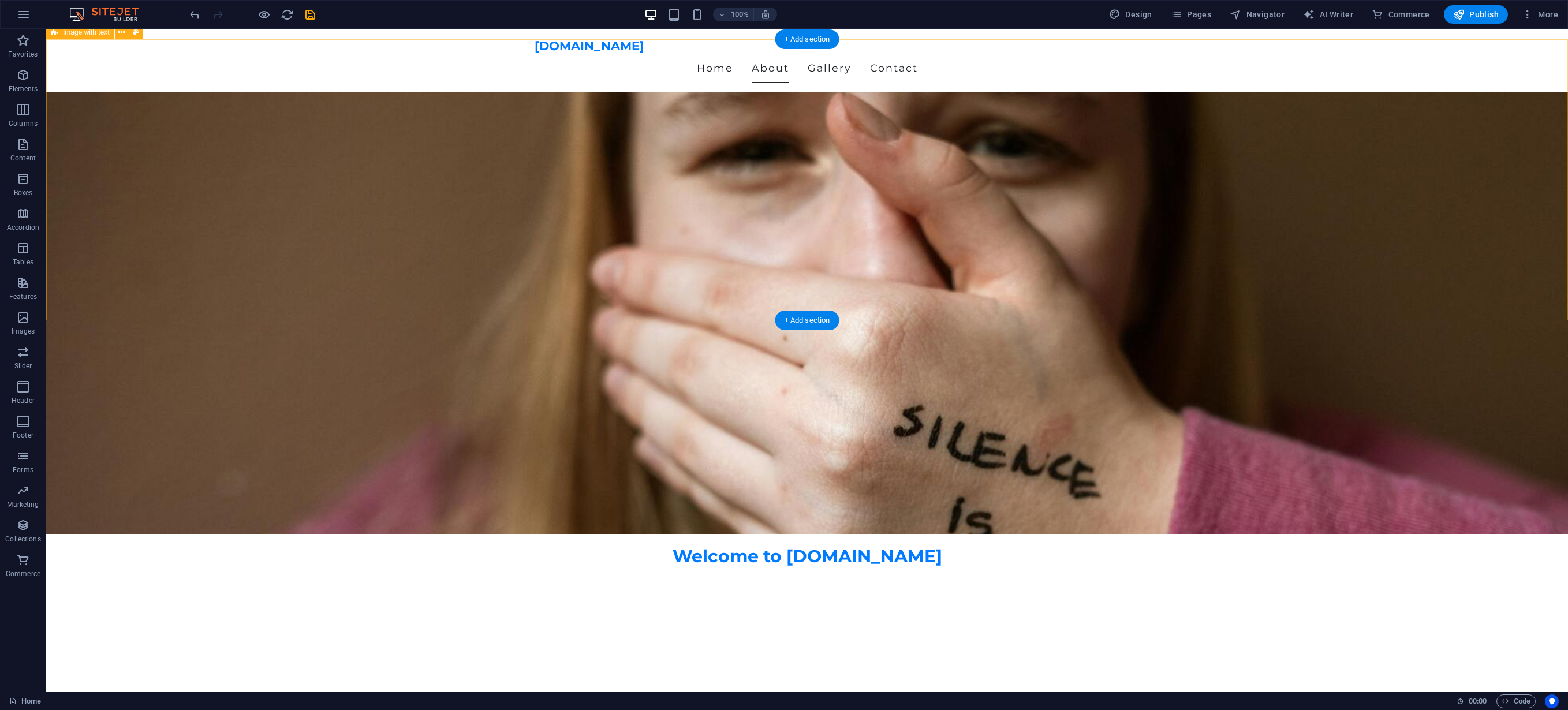
scroll to position [0, 0]
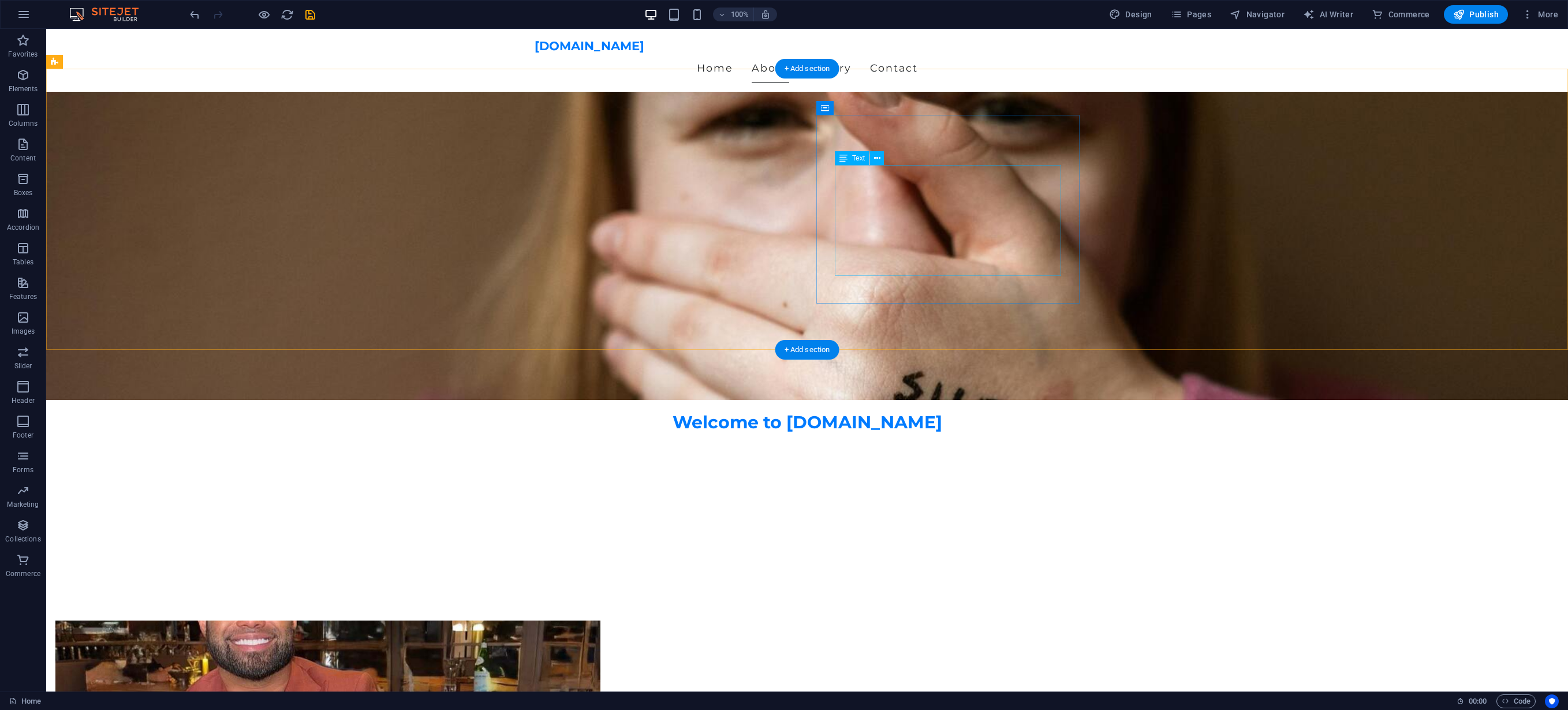
scroll to position [292, 0]
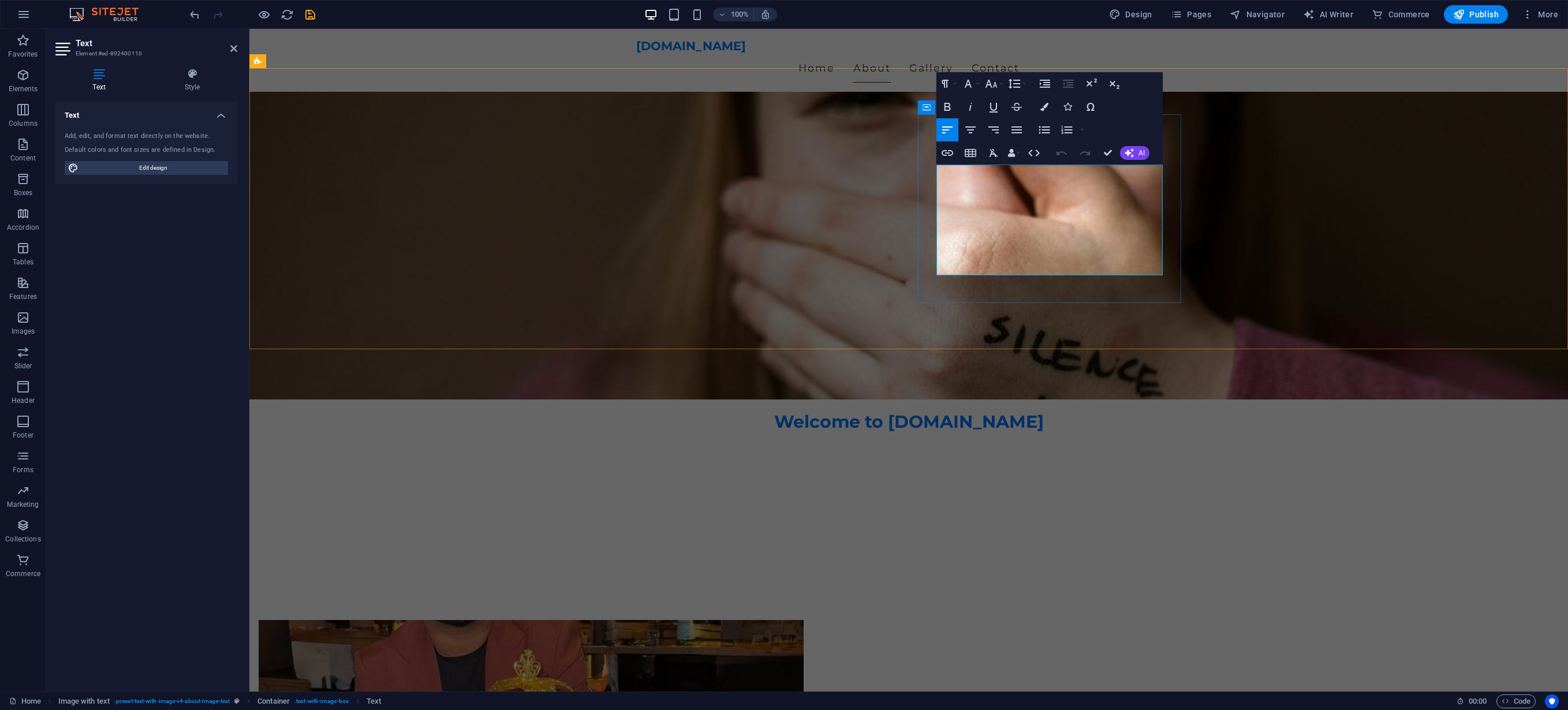
drag, startPoint x: 1009, startPoint y: 225, endPoint x: 973, endPoint y: 222, distance: 36.1
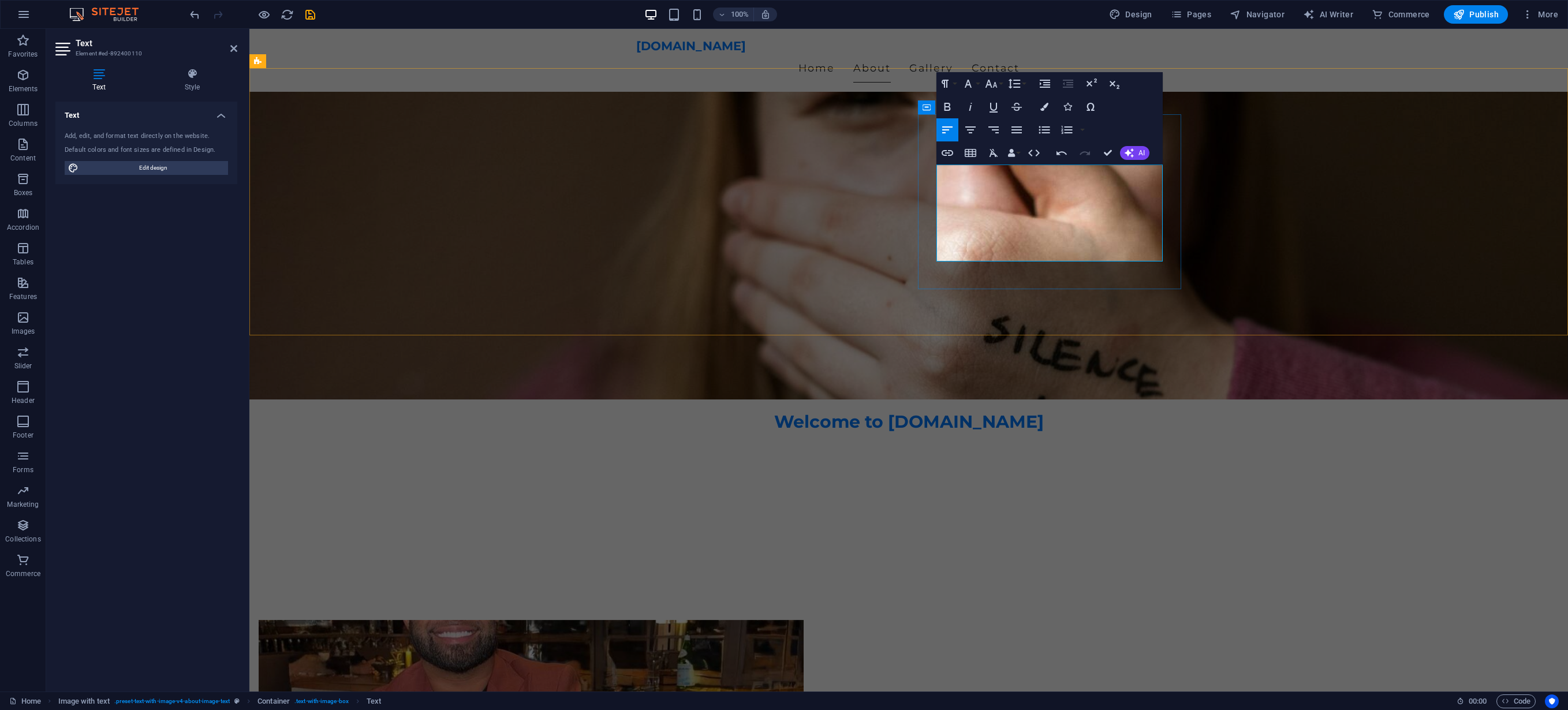
drag, startPoint x: 1071, startPoint y: 239, endPoint x: 1089, endPoint y: 231, distance: 19.7
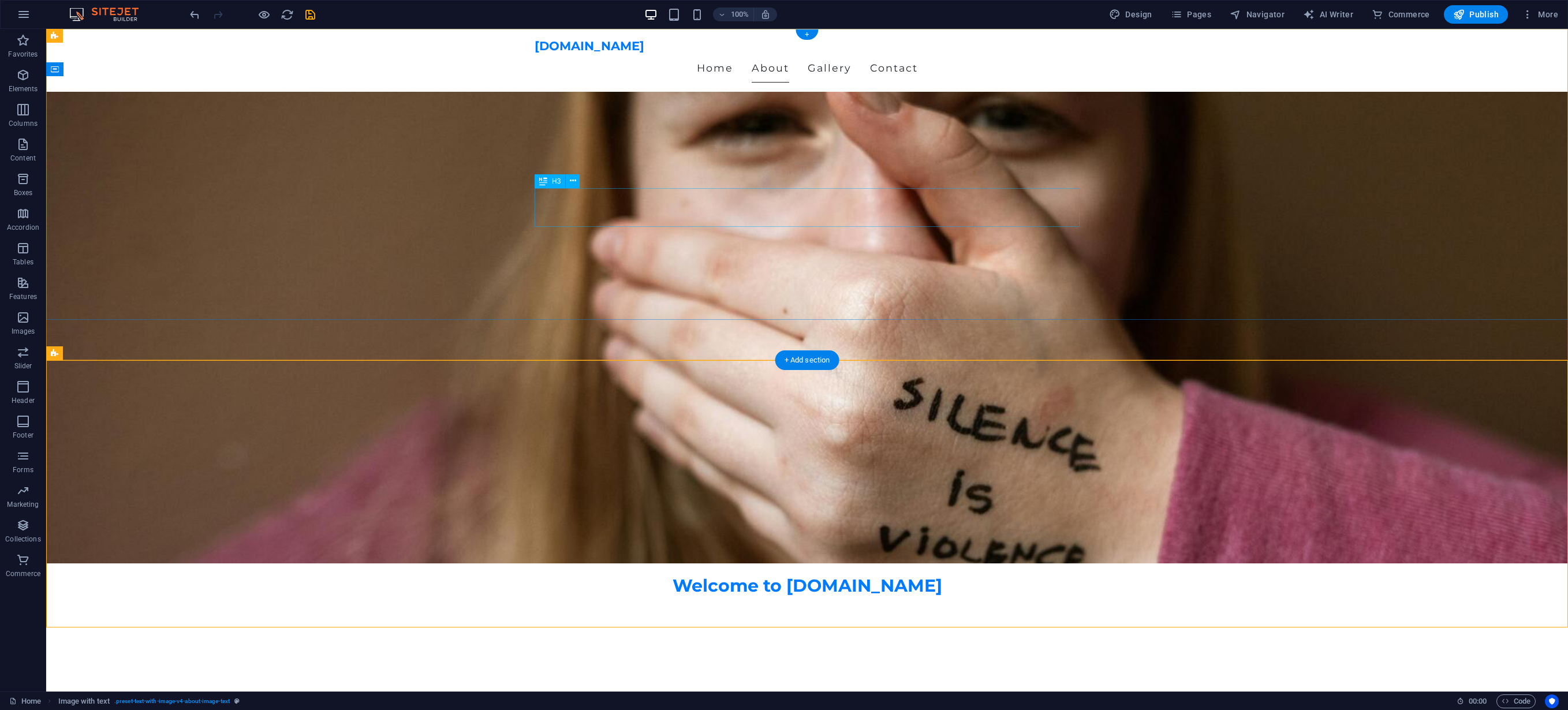
scroll to position [0, 0]
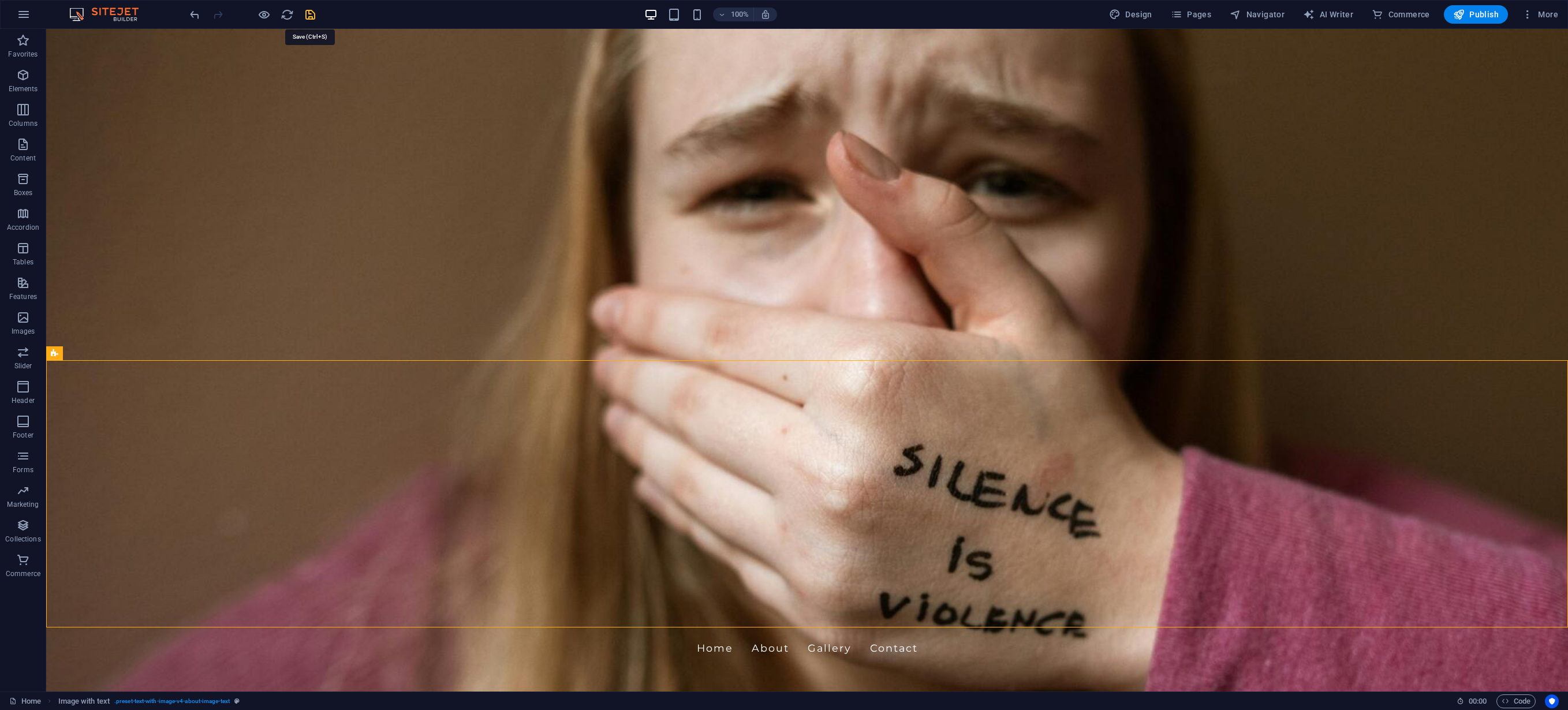
click at [311, 17] on icon "save" at bounding box center [311, 15] width 14 height 14
checkbox input "false"
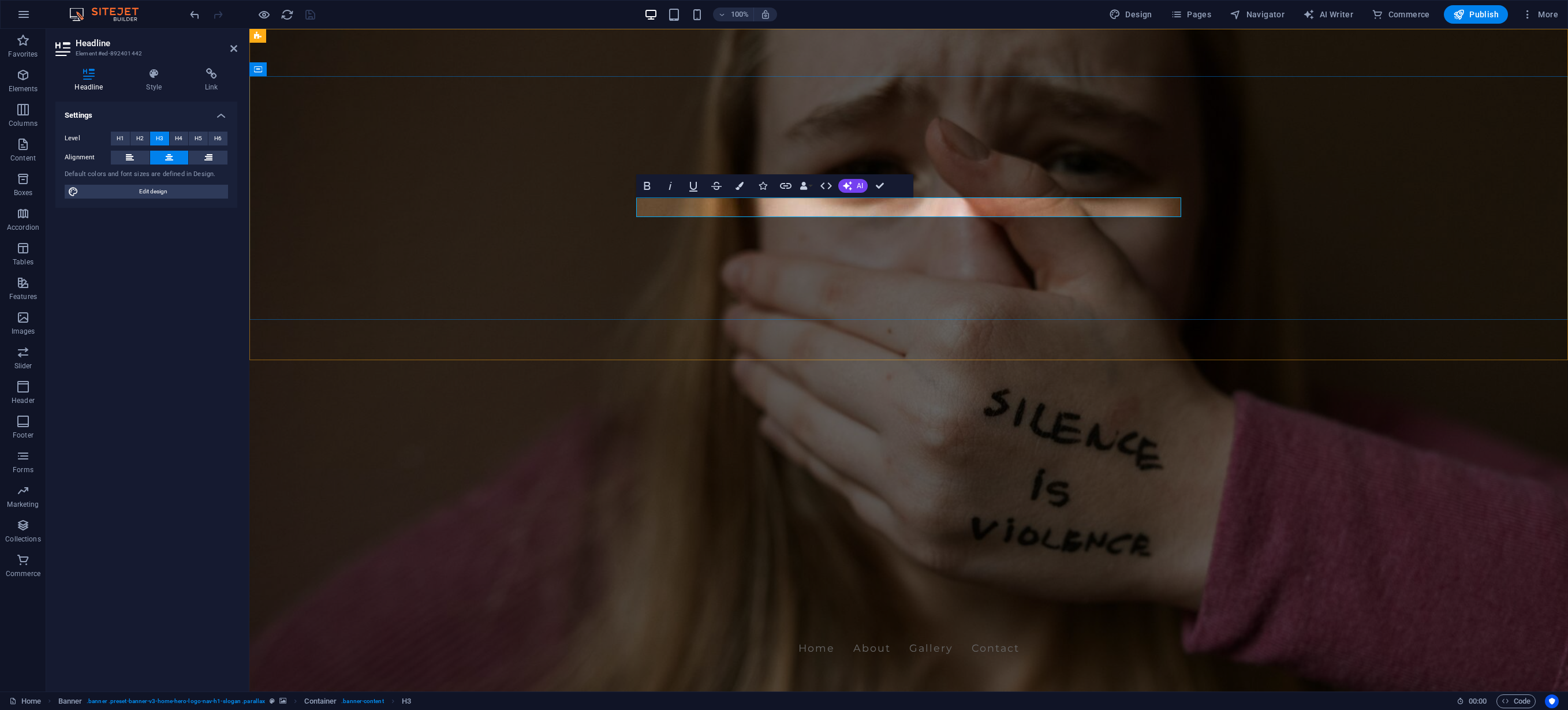
drag, startPoint x: 1083, startPoint y: 208, endPoint x: 1002, endPoint y: 212, distance: 81.1
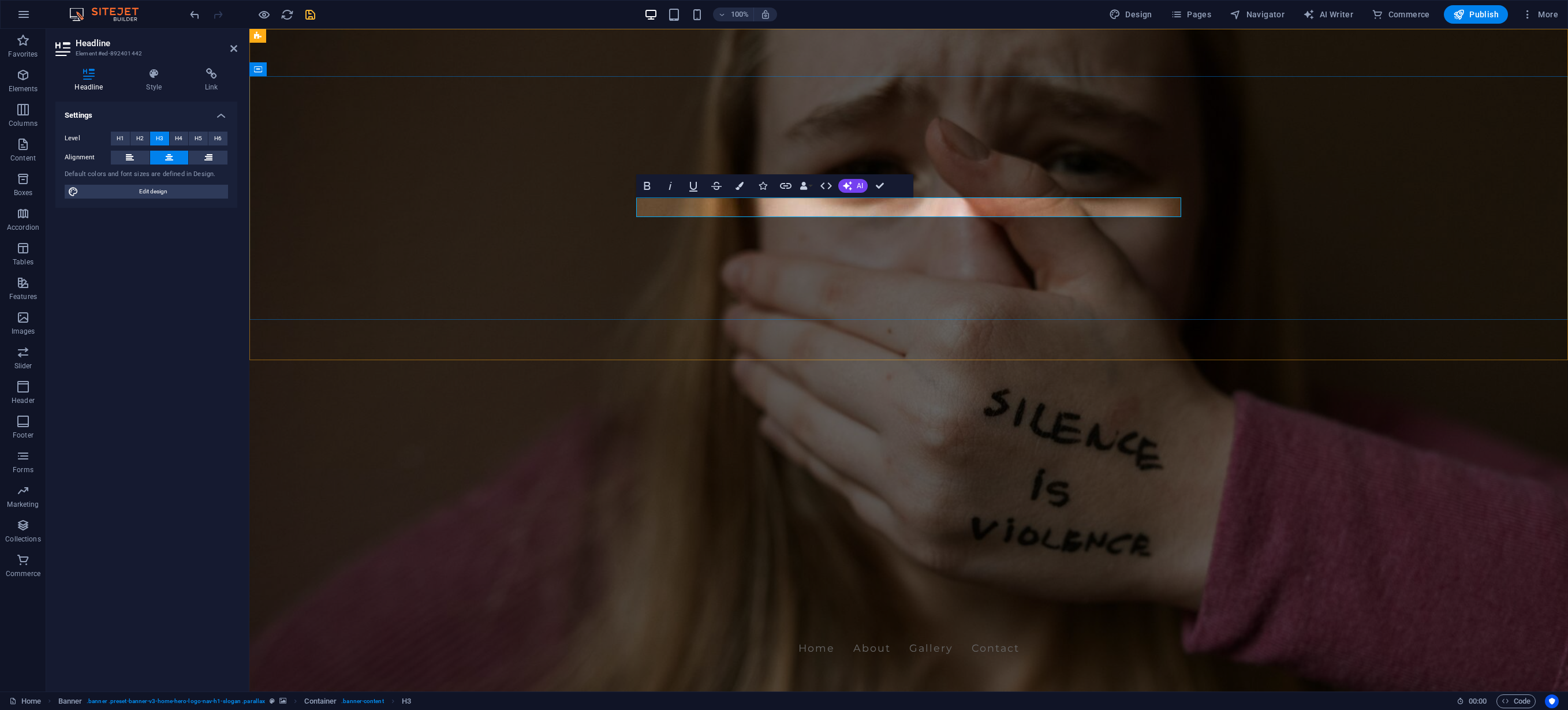
drag, startPoint x: 981, startPoint y: 125, endPoint x: 1185, endPoint y: 125, distance: 204.0
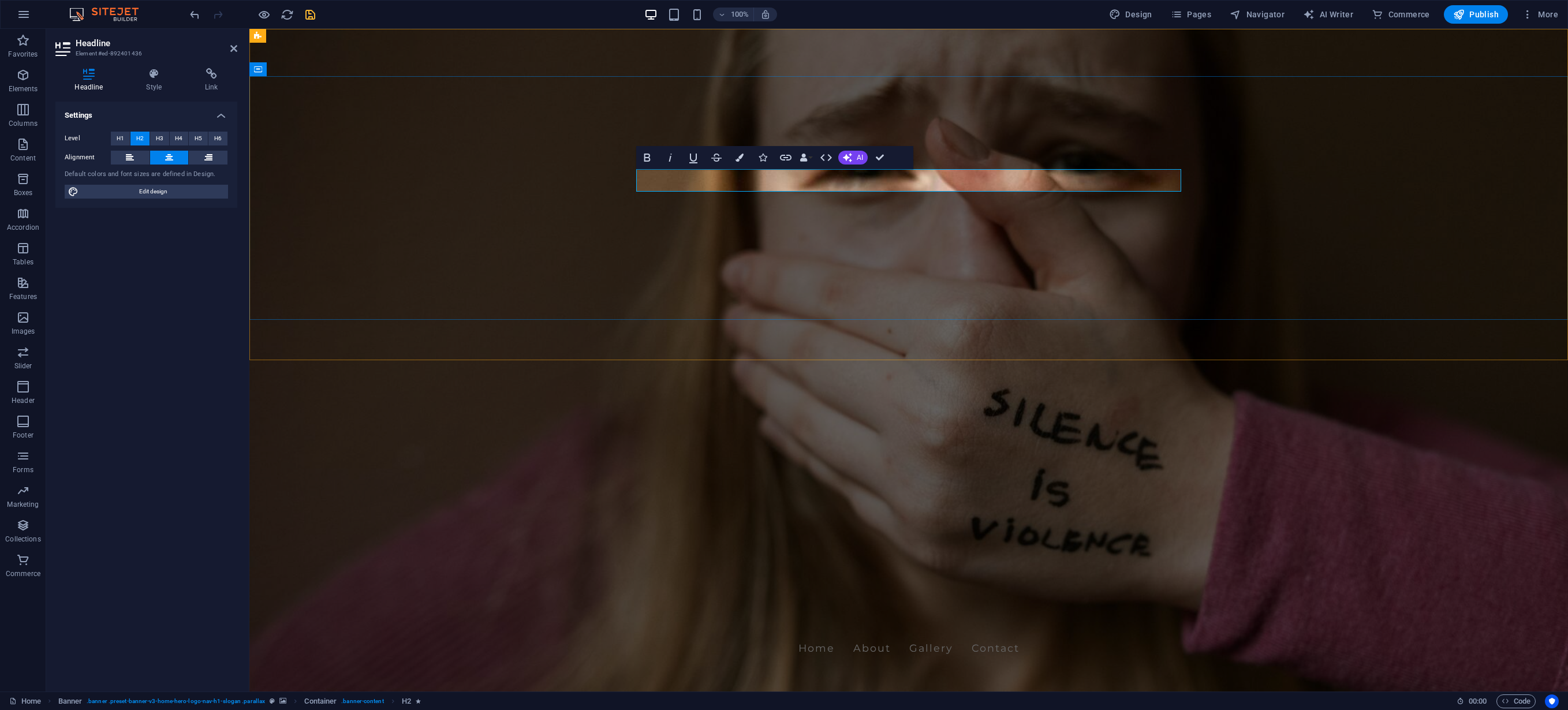
drag, startPoint x: 855, startPoint y: 180, endPoint x: 744, endPoint y: 178, distance: 111.0
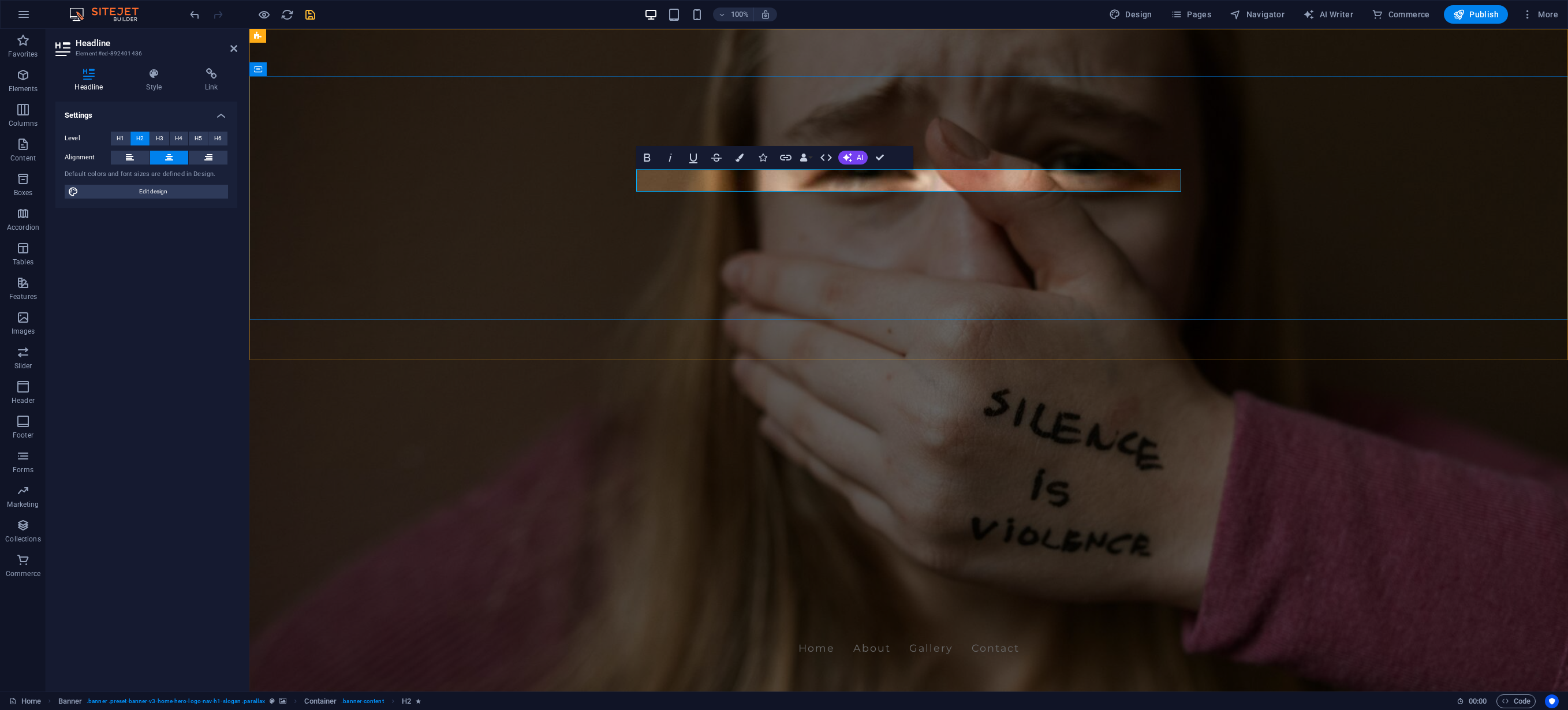
drag, startPoint x: 1000, startPoint y: 179, endPoint x: 1008, endPoint y: 179, distance: 8.0
drag, startPoint x: 1119, startPoint y: 183, endPoint x: 903, endPoint y: 180, distance: 216.0
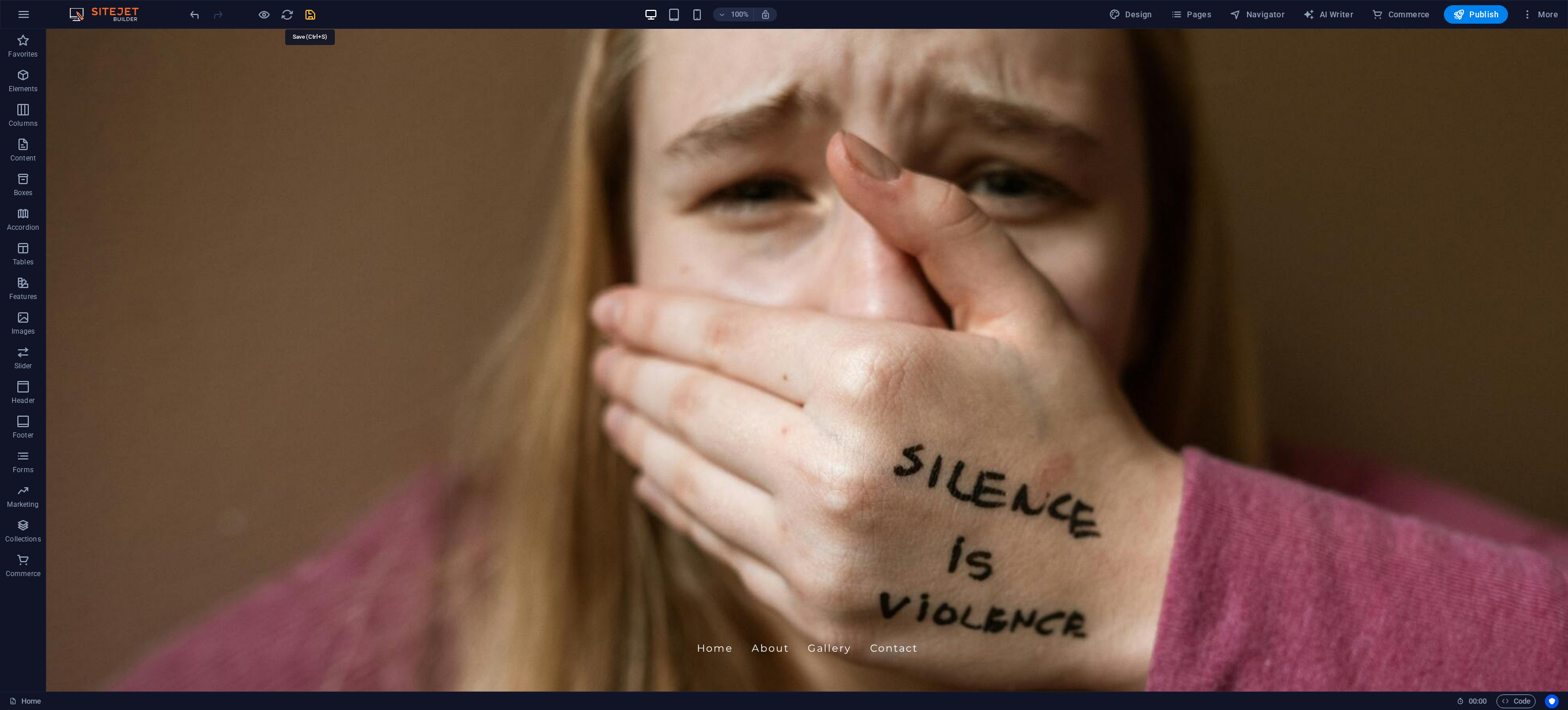
click at [309, 14] on icon "save" at bounding box center [311, 15] width 14 height 14
checkbox input "false"
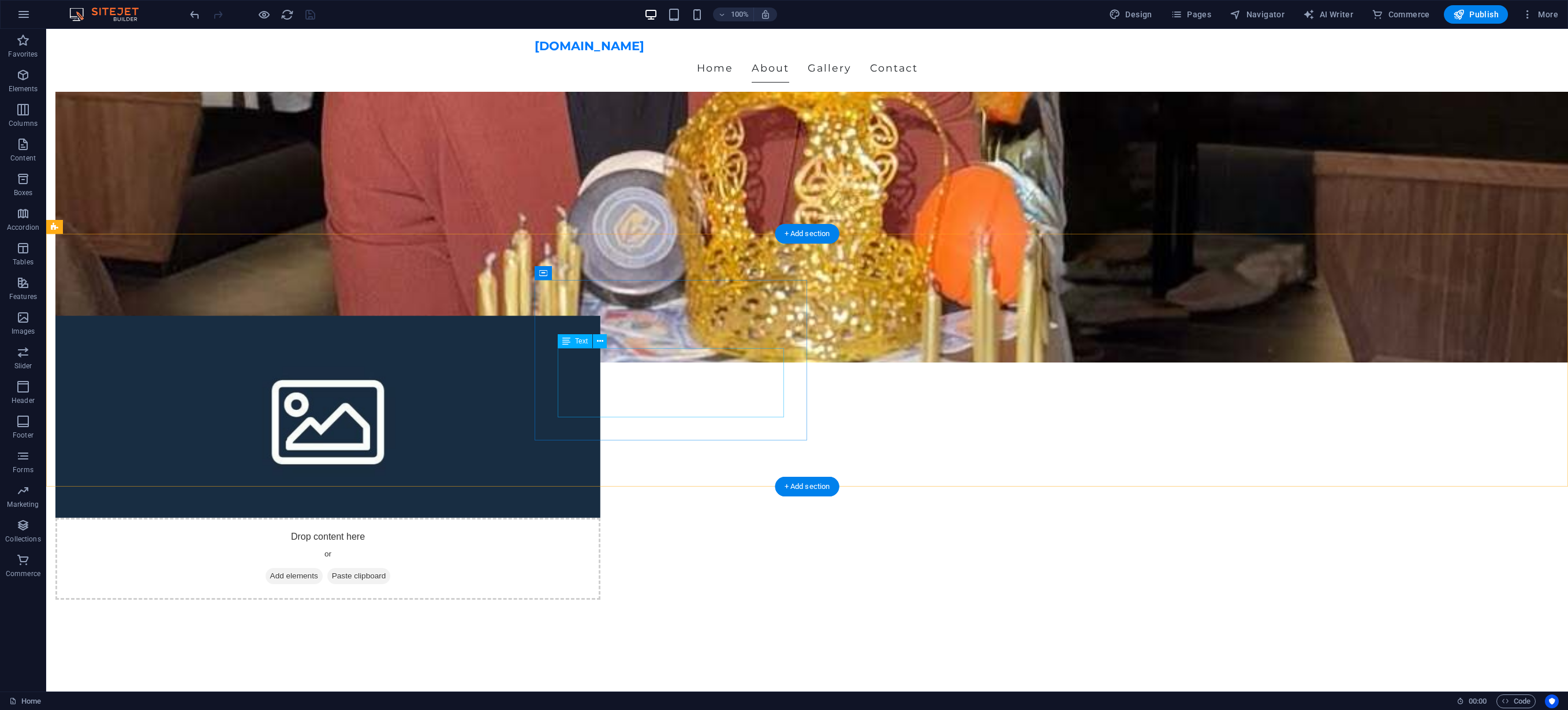
scroll to position [1149, 0]
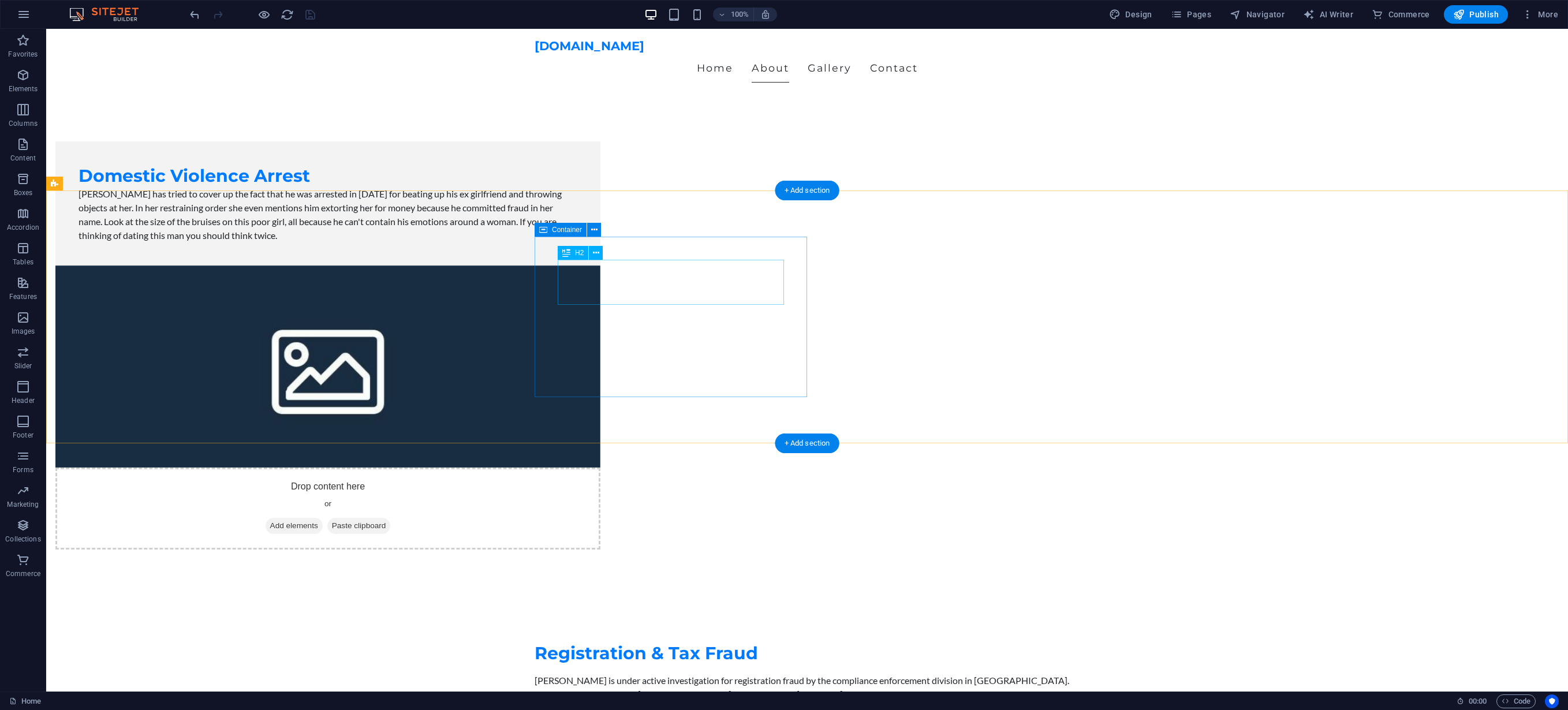
scroll to position [1242, 0]
click at [803, 441] on div "+ Add section" at bounding box center [807, 443] width 64 height 20
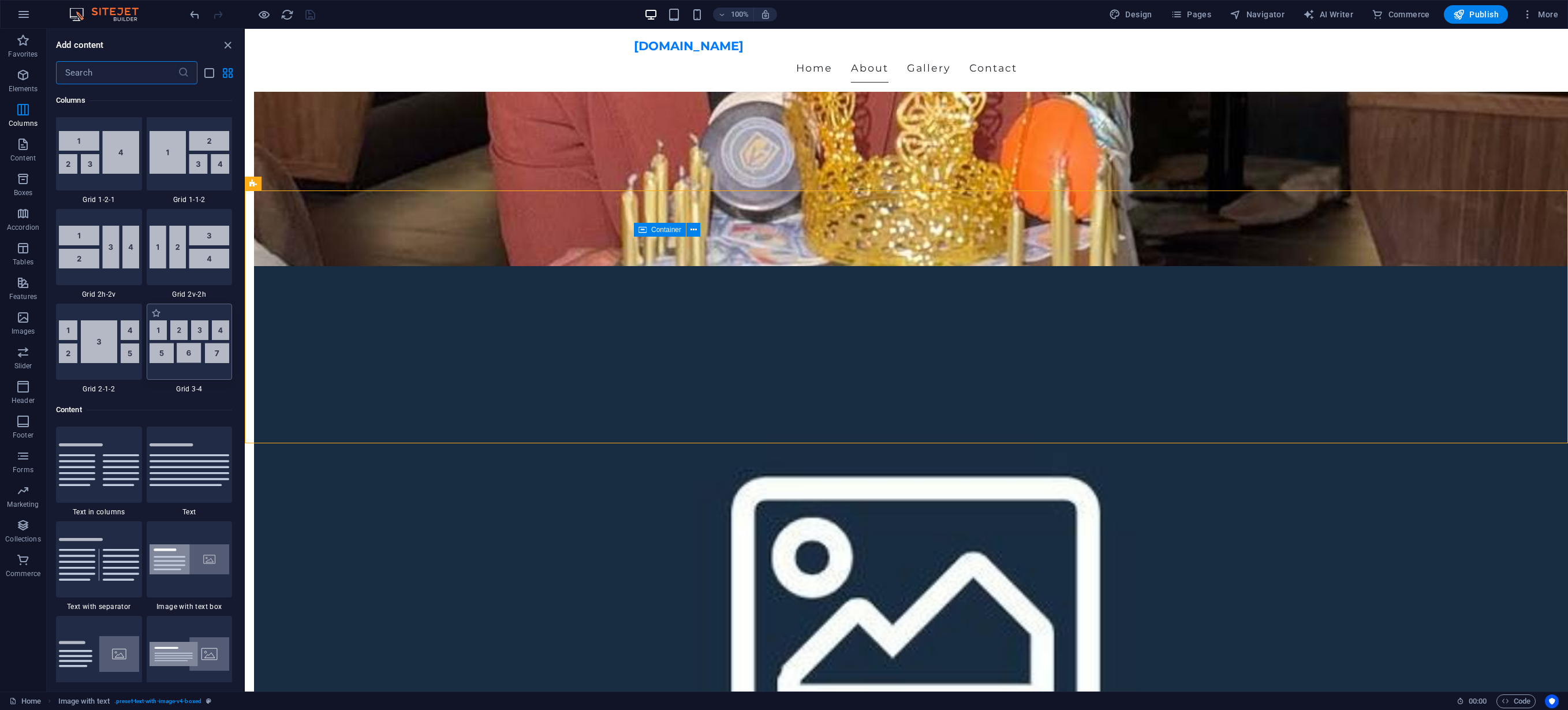
scroll to position [1897, 0]
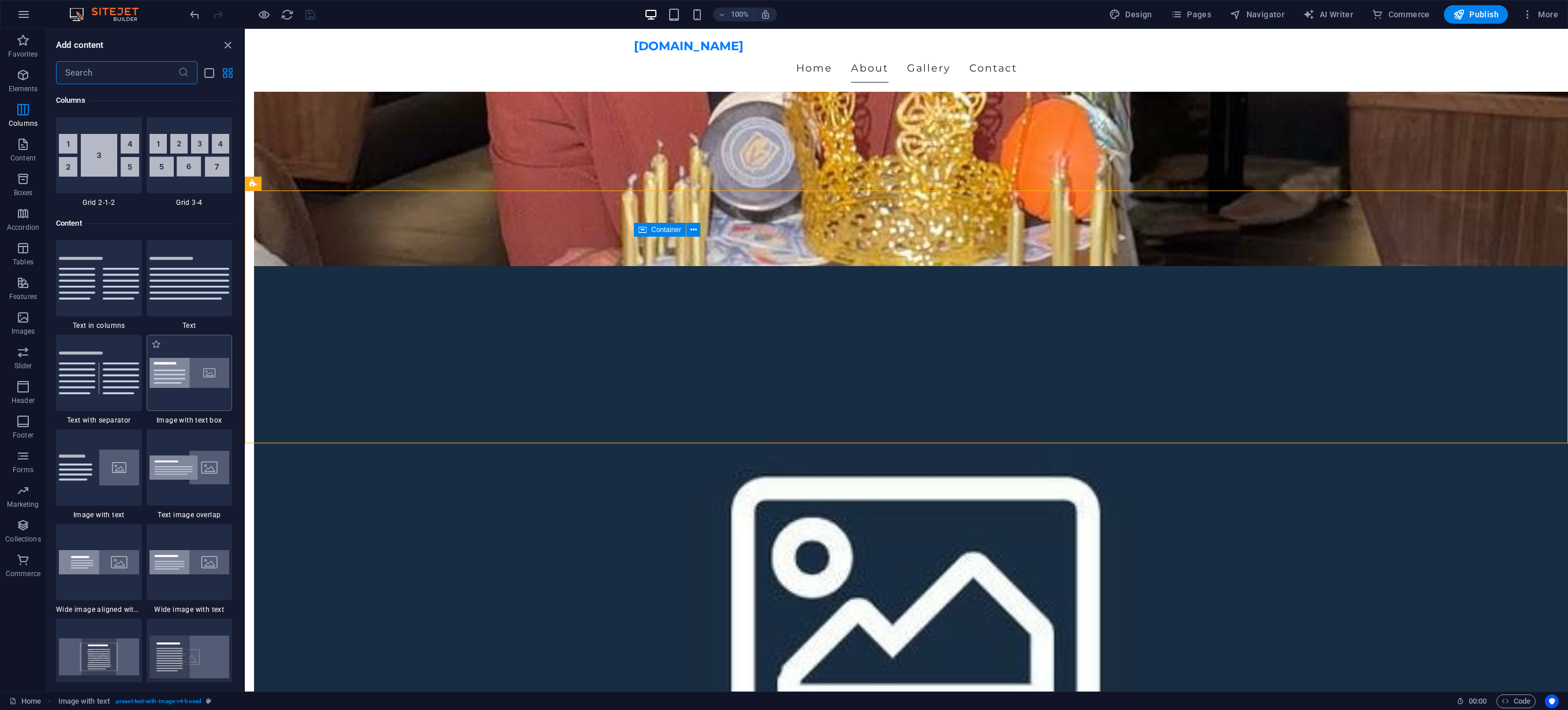
click at [194, 376] on img at bounding box center [190, 373] width 80 height 31
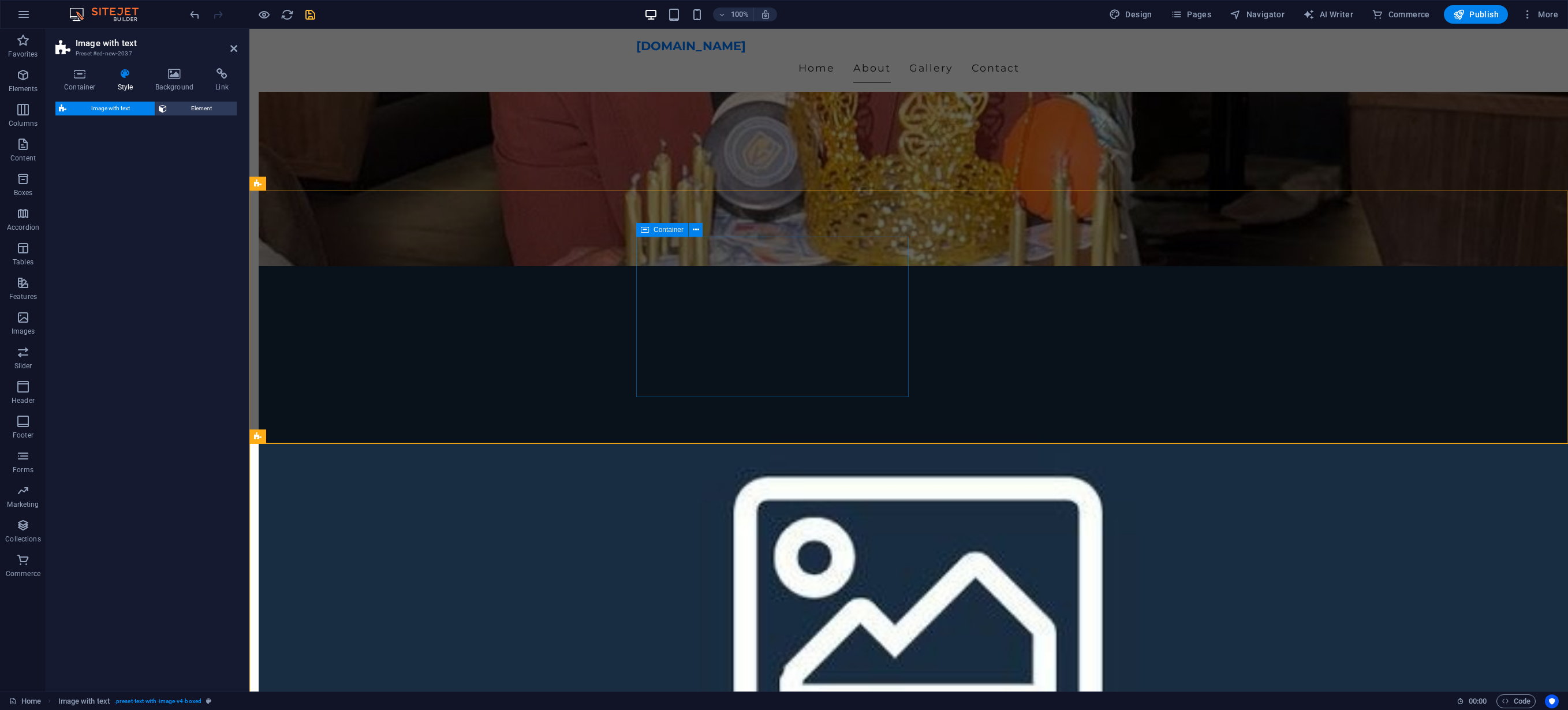
select select "rem"
select select "px"
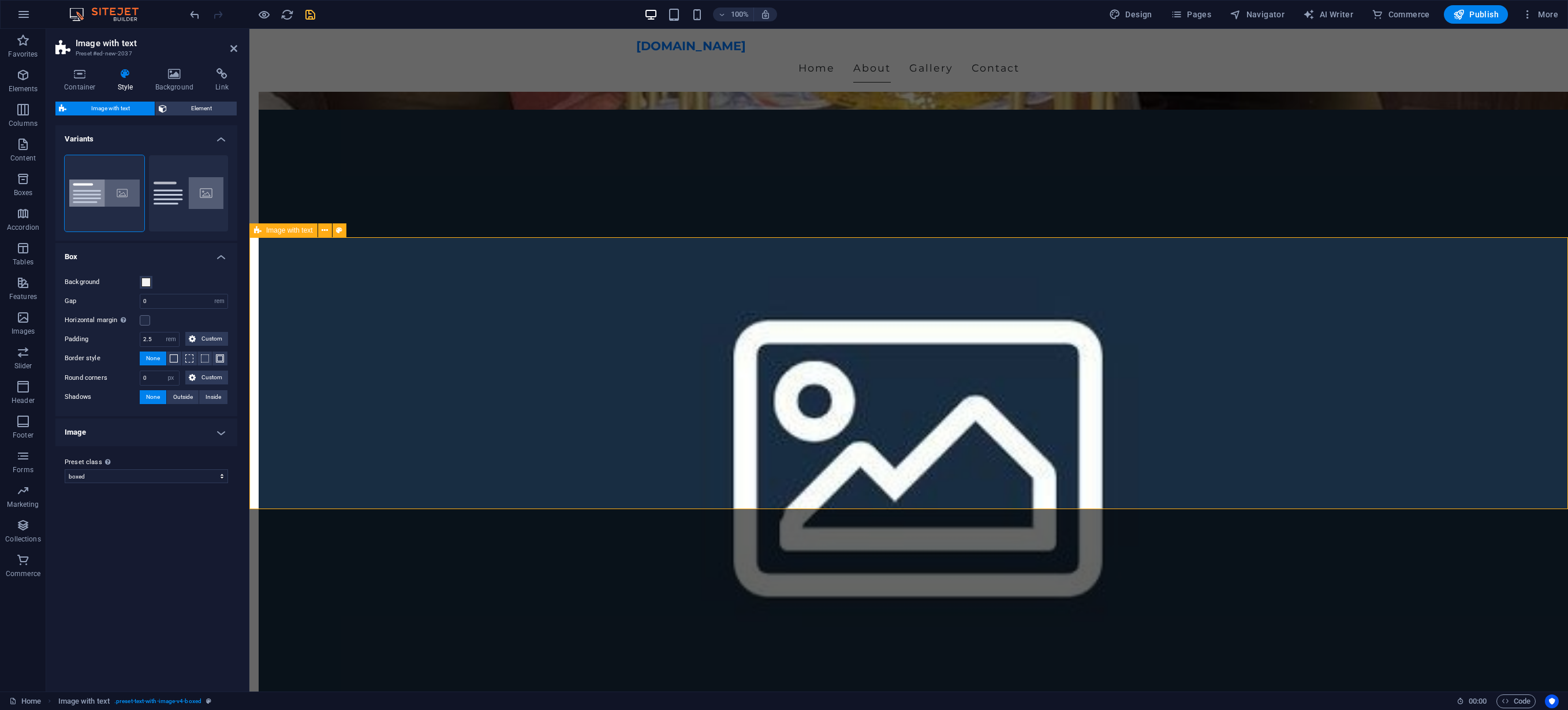
scroll to position [1448, 0]
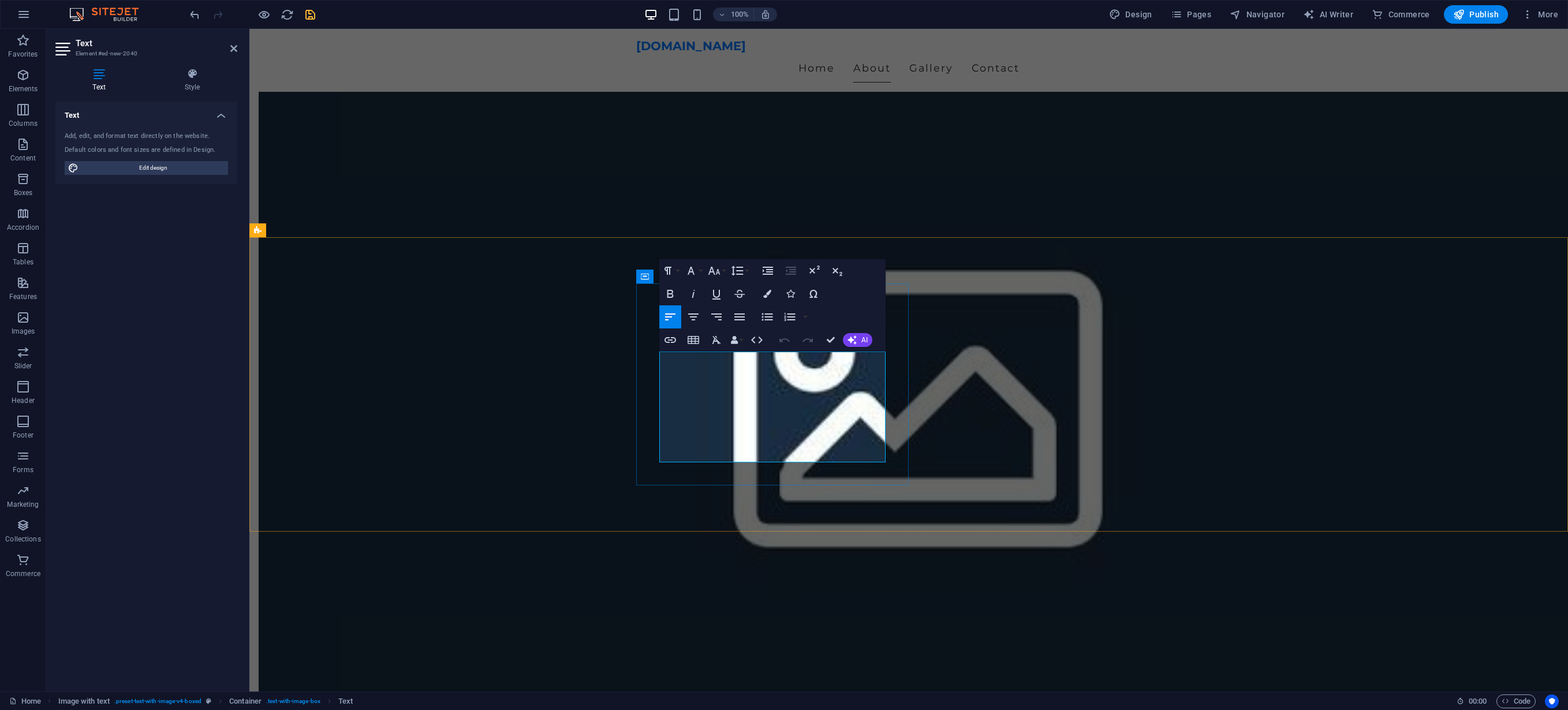
drag, startPoint x: 771, startPoint y: 453, endPoint x: 661, endPoint y: 362, distance: 142.8
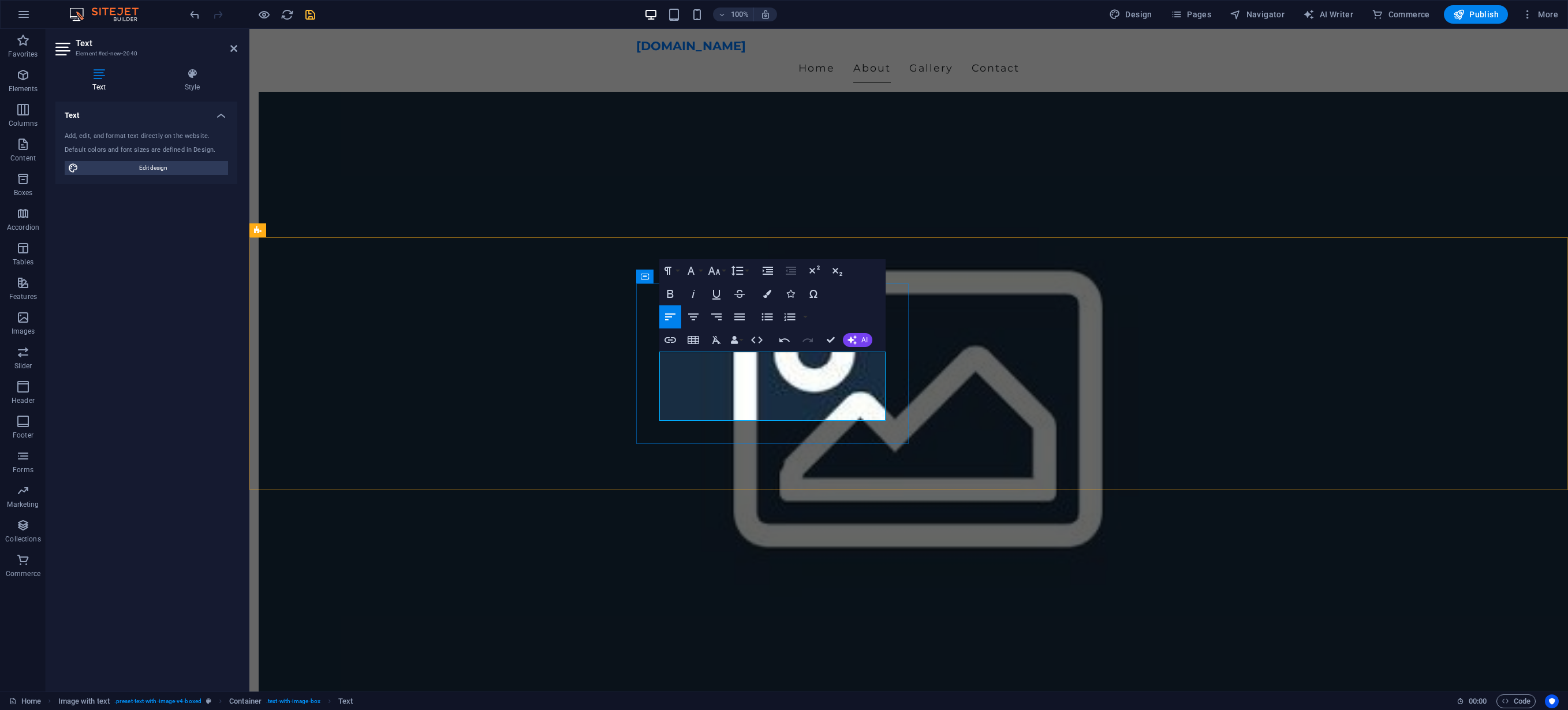
drag, startPoint x: 835, startPoint y: 412, endPoint x: 761, endPoint y: 401, distance: 74.8
